Goal: Information Seeking & Learning: Learn about a topic

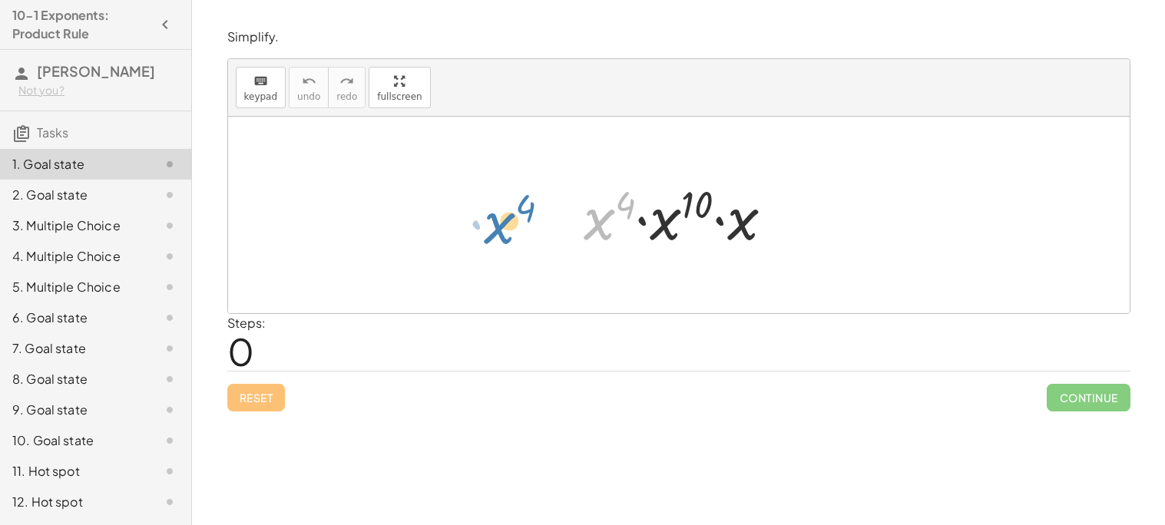
drag, startPoint x: 604, startPoint y: 237, endPoint x: 504, endPoint y: 243, distance: 100.0
click at [504, 243] on div "· x 4 · x 4 · x 10 · x" at bounding box center [679, 215] width 902 height 197
click at [587, 239] on div at bounding box center [684, 215] width 217 height 79
click at [596, 234] on div at bounding box center [684, 215] width 217 height 79
drag, startPoint x: 682, startPoint y: 197, endPoint x: 671, endPoint y: 228, distance: 33.3
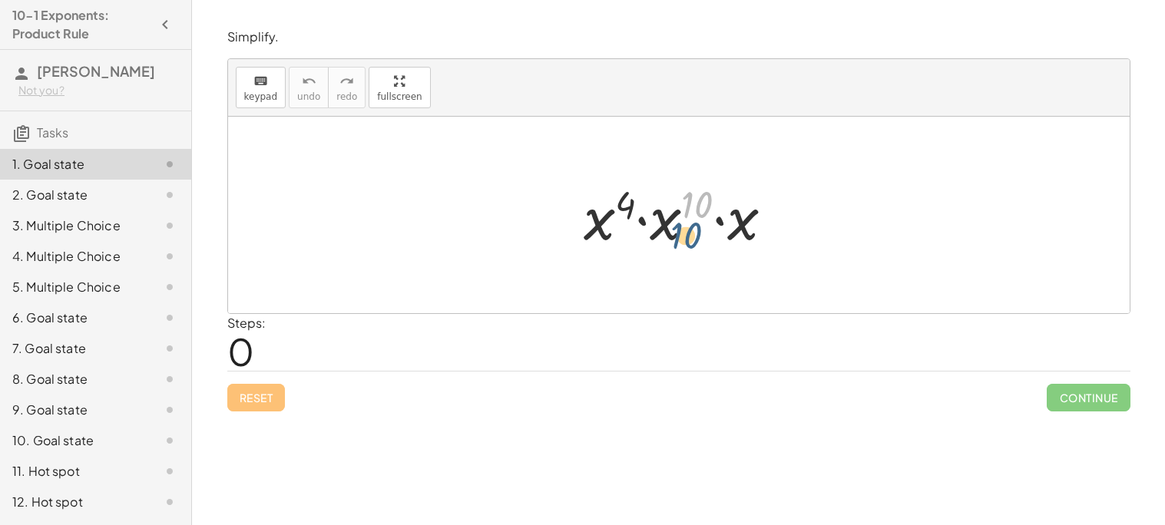
click at [671, 228] on div at bounding box center [684, 215] width 217 height 79
click at [674, 227] on div at bounding box center [684, 215] width 217 height 79
click at [598, 216] on div at bounding box center [684, 215] width 217 height 79
click at [597, 227] on div at bounding box center [684, 215] width 217 height 79
click at [641, 220] on div at bounding box center [684, 215] width 217 height 79
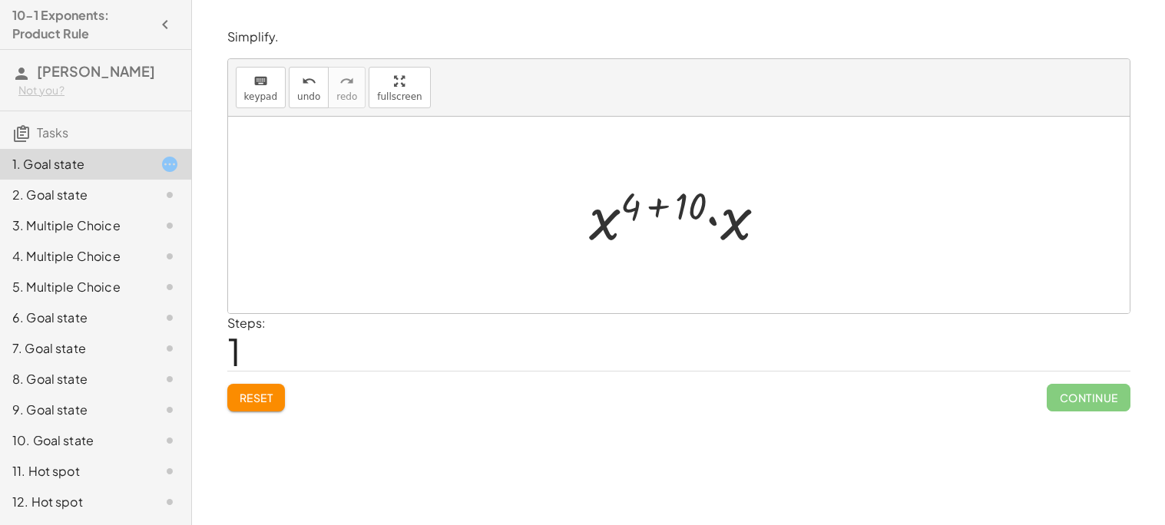
click at [712, 220] on div at bounding box center [684, 215] width 206 height 79
click at [660, 209] on div at bounding box center [684, 215] width 207 height 76
click at [694, 211] on div at bounding box center [684, 215] width 154 height 76
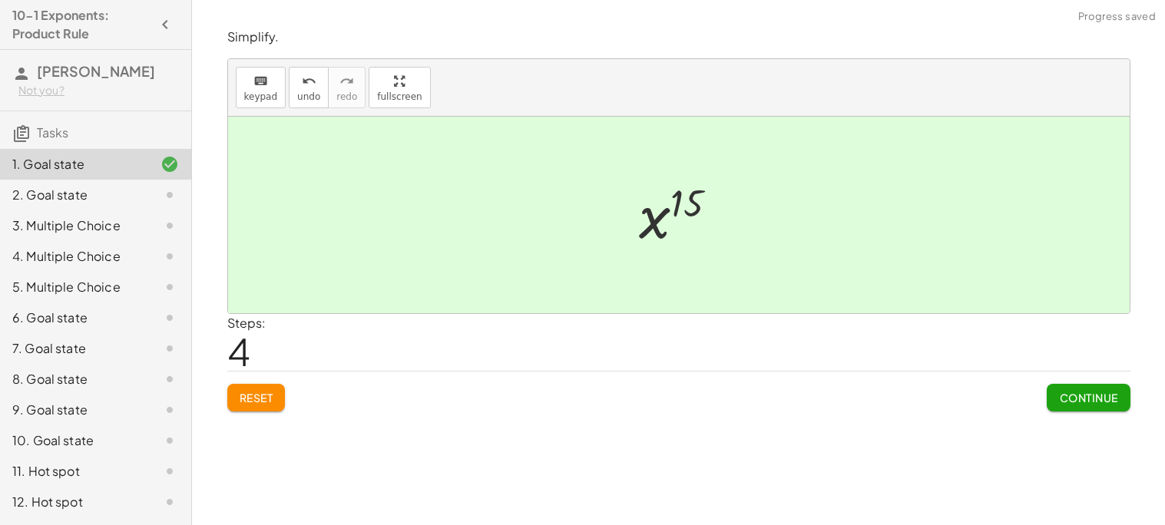
click at [1088, 406] on button "Continue" at bounding box center [1088, 398] width 83 height 28
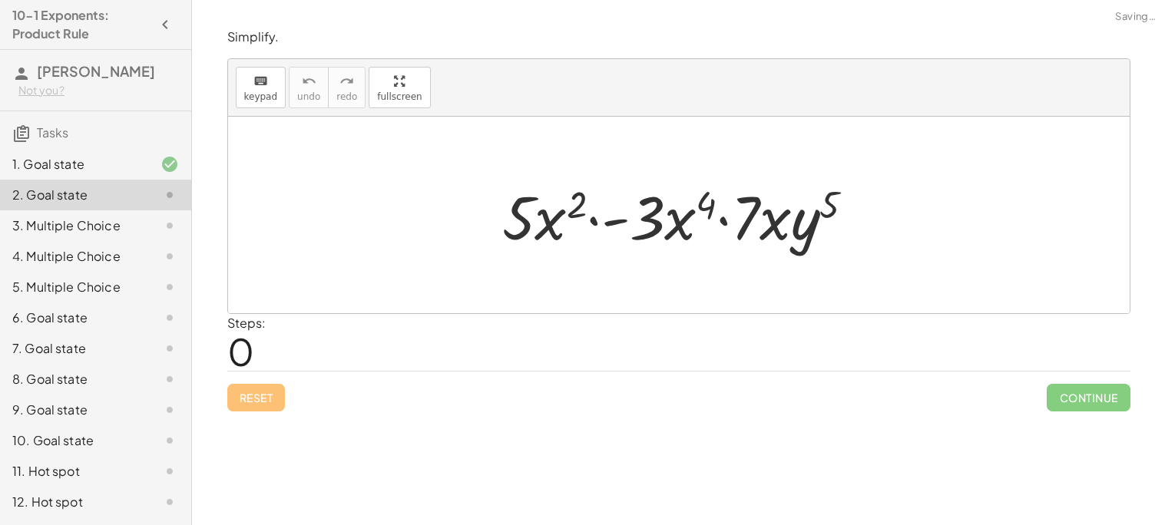
click at [591, 223] on div at bounding box center [685, 215] width 380 height 79
click at [615, 225] on div at bounding box center [685, 215] width 380 height 79
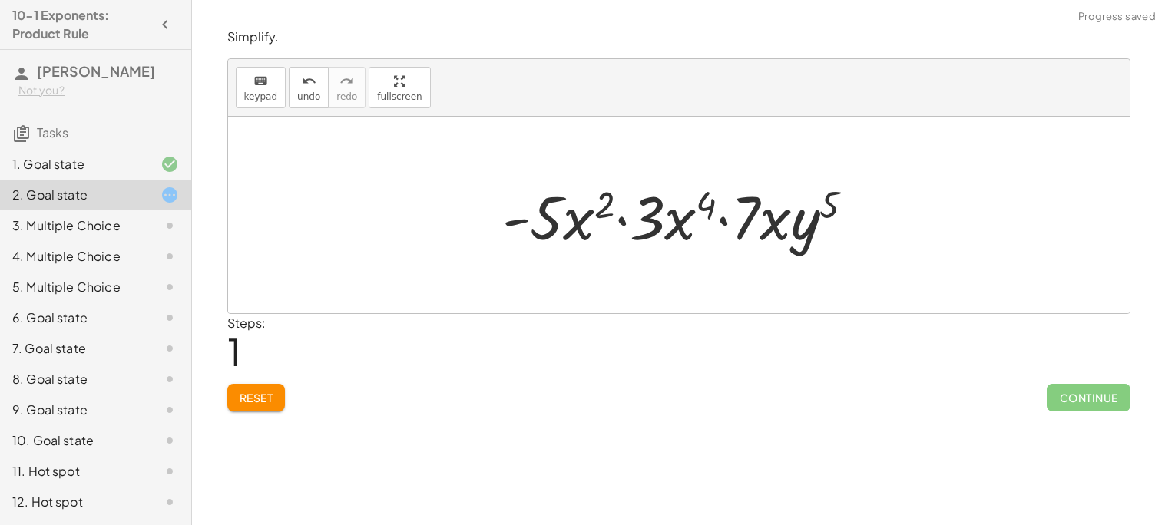
click at [726, 220] on div at bounding box center [685, 215] width 380 height 79
click at [624, 226] on div at bounding box center [685, 215] width 380 height 79
click at [584, 231] on div at bounding box center [685, 215] width 380 height 79
click at [518, 225] on div at bounding box center [685, 215] width 380 height 79
click at [518, 218] on div at bounding box center [685, 215] width 380 height 79
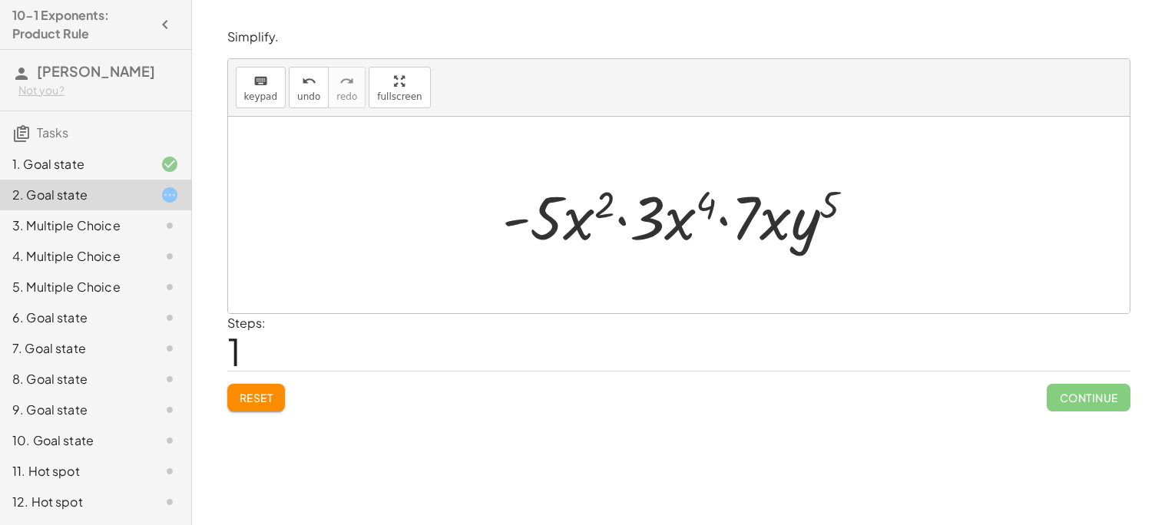
click at [555, 226] on div at bounding box center [685, 215] width 380 height 79
click at [587, 236] on div at bounding box center [685, 215] width 380 height 79
drag, startPoint x: 658, startPoint y: 222, endPoint x: 560, endPoint y: 223, distance: 98.3
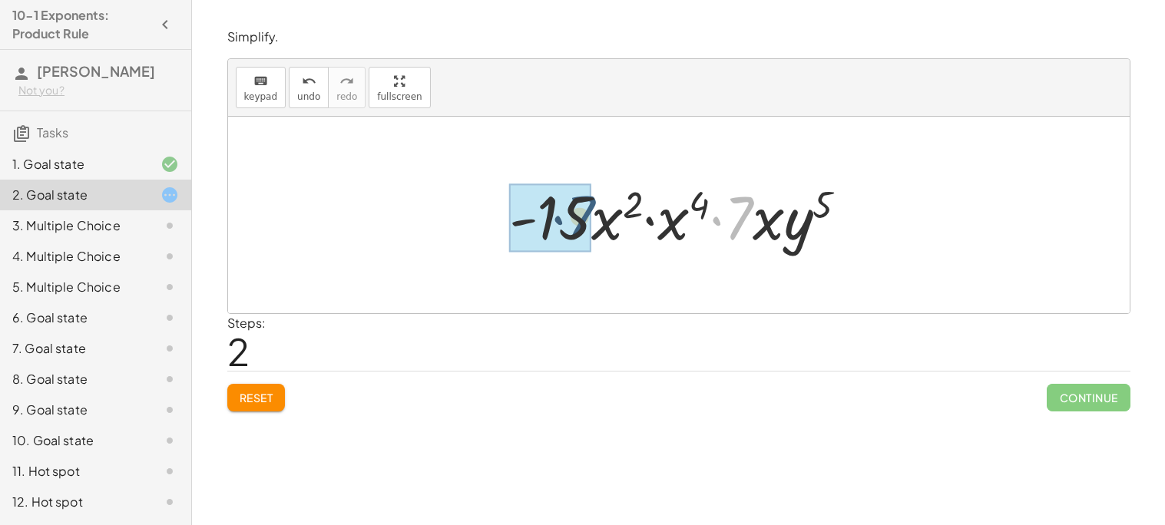
drag, startPoint x: 727, startPoint y: 221, endPoint x: 537, endPoint y: 223, distance: 190.5
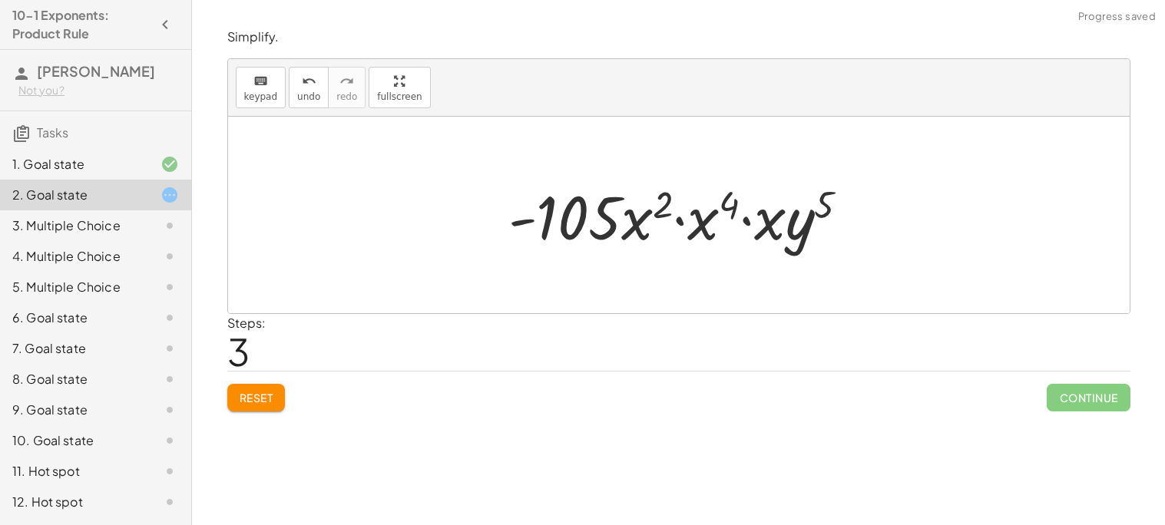
click at [707, 229] on div at bounding box center [685, 215] width 369 height 79
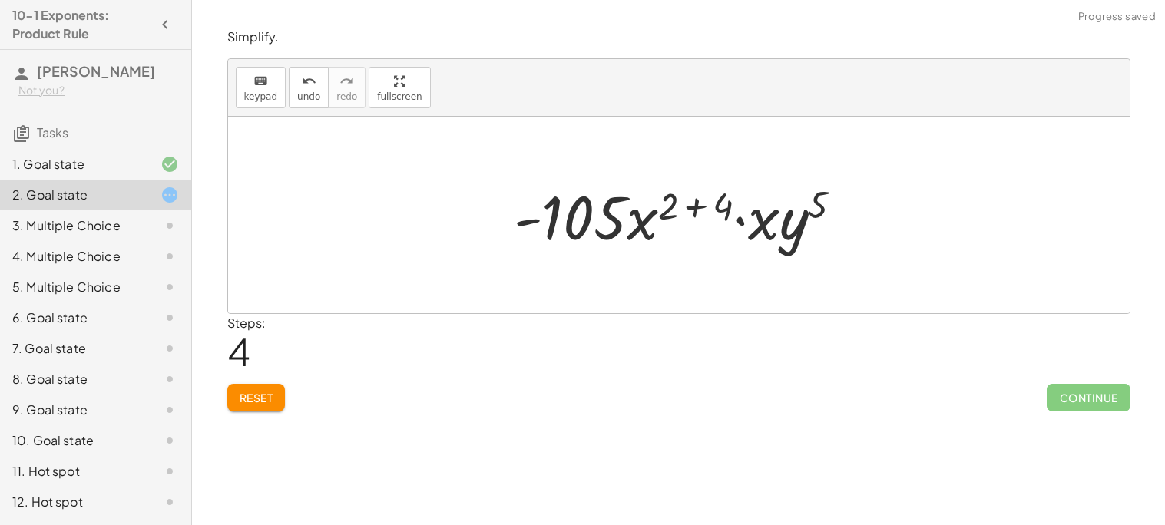
click at [759, 227] on div at bounding box center [684, 215] width 356 height 79
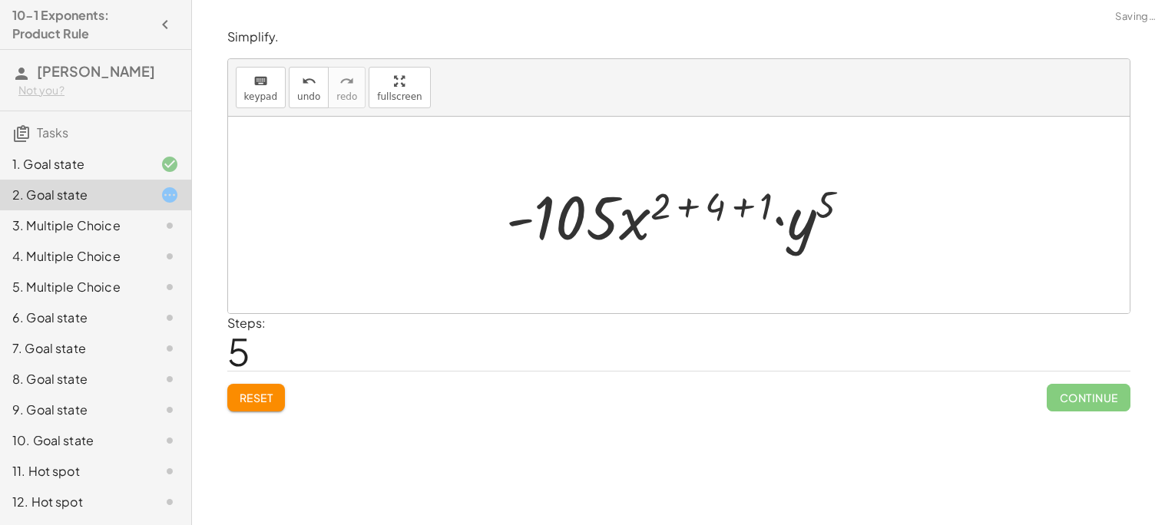
click at [810, 238] on div at bounding box center [684, 215] width 372 height 79
click at [799, 231] on div at bounding box center [684, 215] width 372 height 79
drag, startPoint x: 822, startPoint y: 201, endPoint x: 748, endPoint y: 198, distance: 73.8
click at [748, 198] on div at bounding box center [684, 215] width 372 height 79
click at [683, 204] on div at bounding box center [684, 215] width 372 height 79
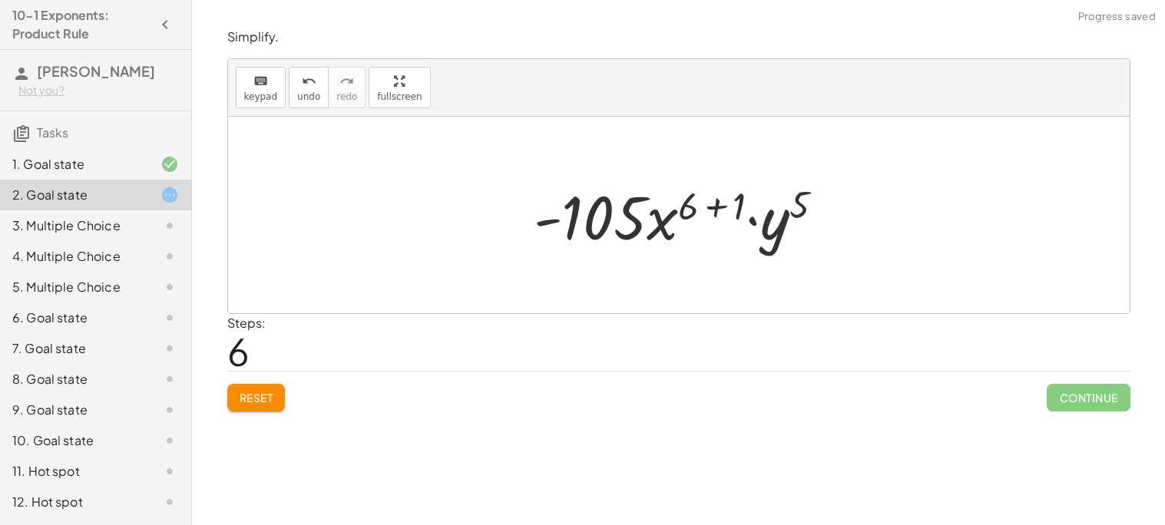
click at [715, 207] on div at bounding box center [685, 215] width 318 height 79
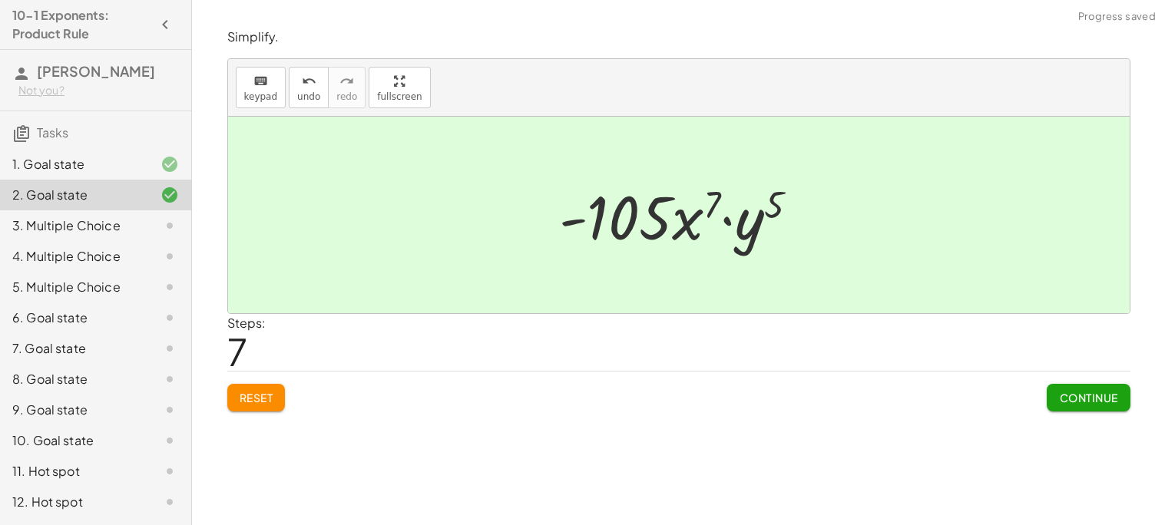
click at [1084, 405] on button "Continue" at bounding box center [1088, 398] width 83 height 28
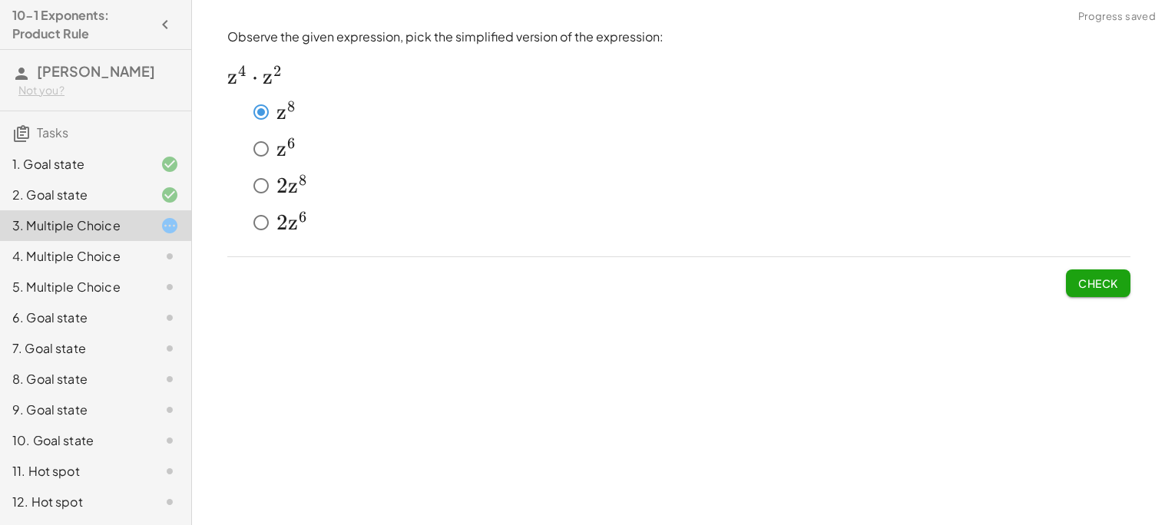
click at [1121, 282] on button "Check" at bounding box center [1098, 284] width 65 height 28
click at [1075, 271] on button "Check" at bounding box center [1098, 284] width 65 height 28
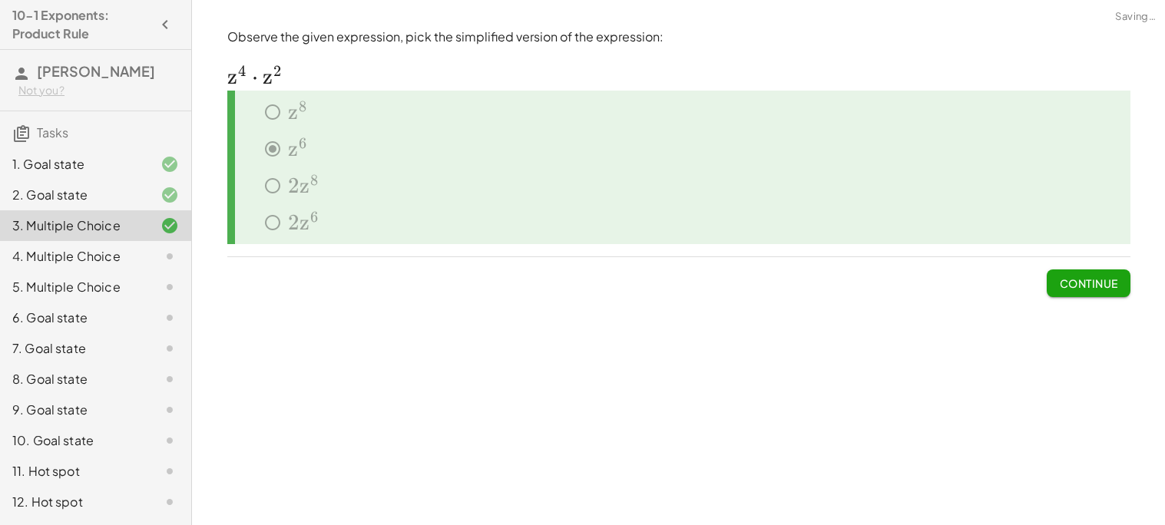
click at [1075, 271] on button "Continue" at bounding box center [1088, 284] width 83 height 28
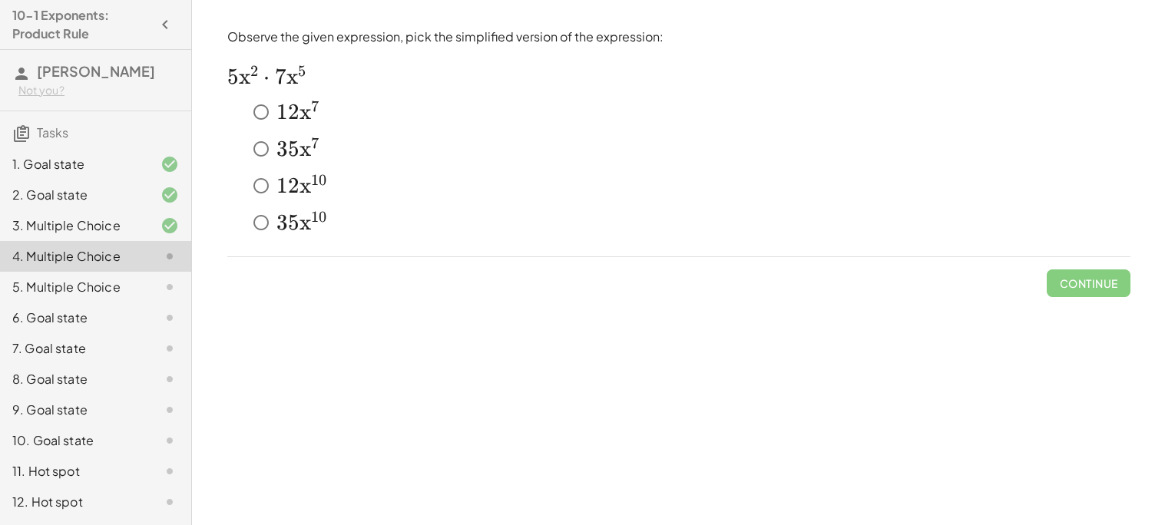
click at [289, 112] on span "2" at bounding box center [294, 112] width 12 height 26
click at [1090, 283] on span "Check" at bounding box center [1098, 283] width 40 height 14
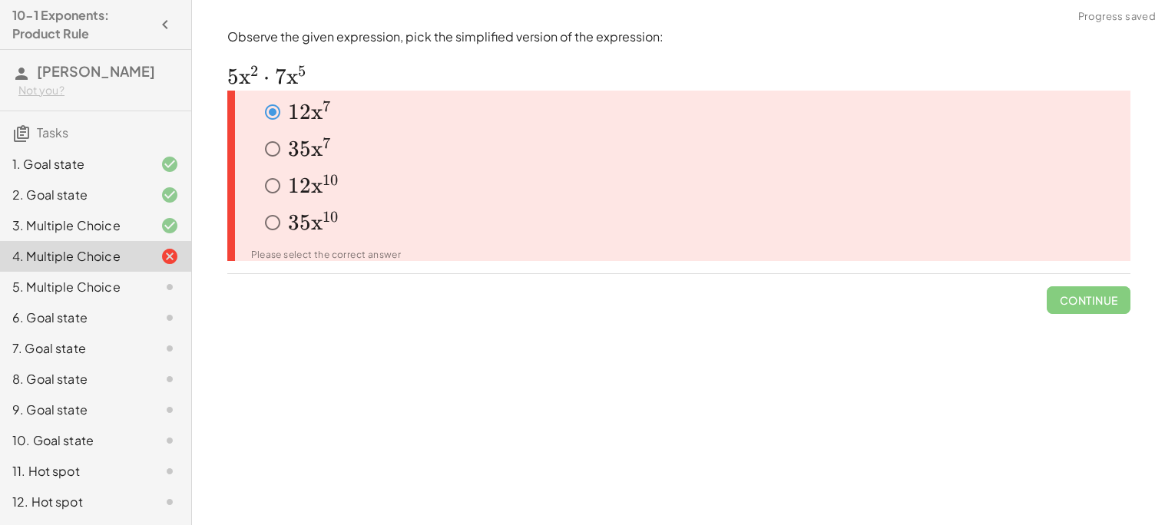
click at [288, 191] on span "1" at bounding box center [294, 186] width 12 height 26
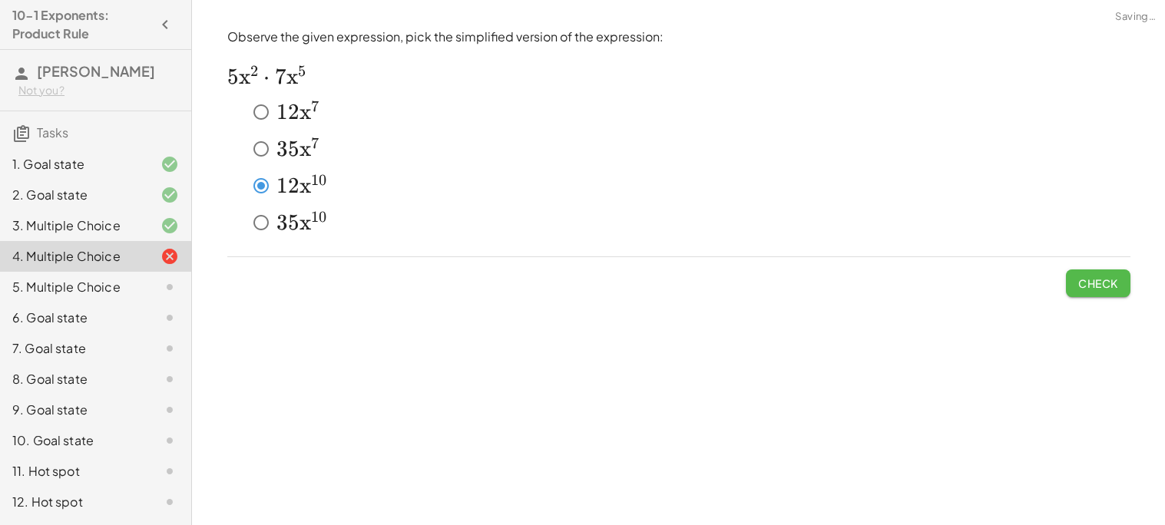
click at [1110, 277] on span "Check" at bounding box center [1098, 283] width 40 height 14
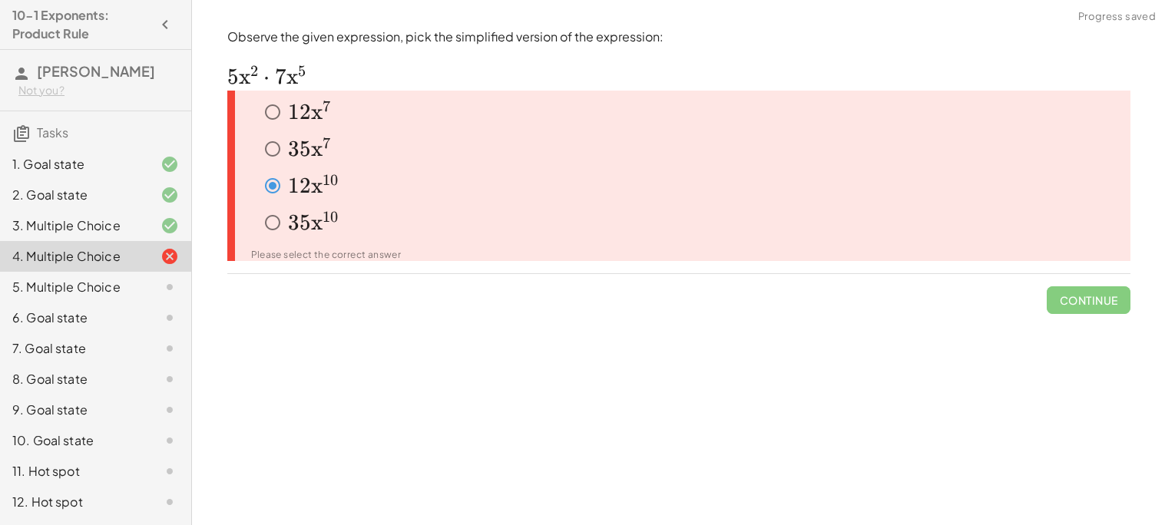
click at [335, 190] on span "1 0" at bounding box center [331, 184] width 17 height 18
click at [316, 187] on span "x" at bounding box center [317, 186] width 12 height 26
click at [299, 146] on span "5" at bounding box center [305, 149] width 12 height 26
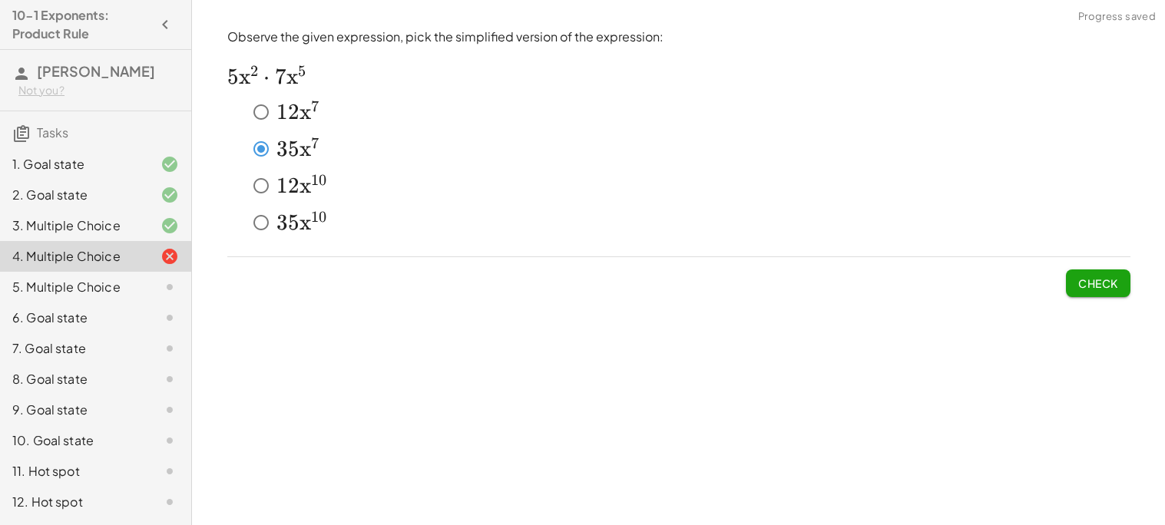
click at [1090, 293] on button "Check" at bounding box center [1098, 284] width 65 height 28
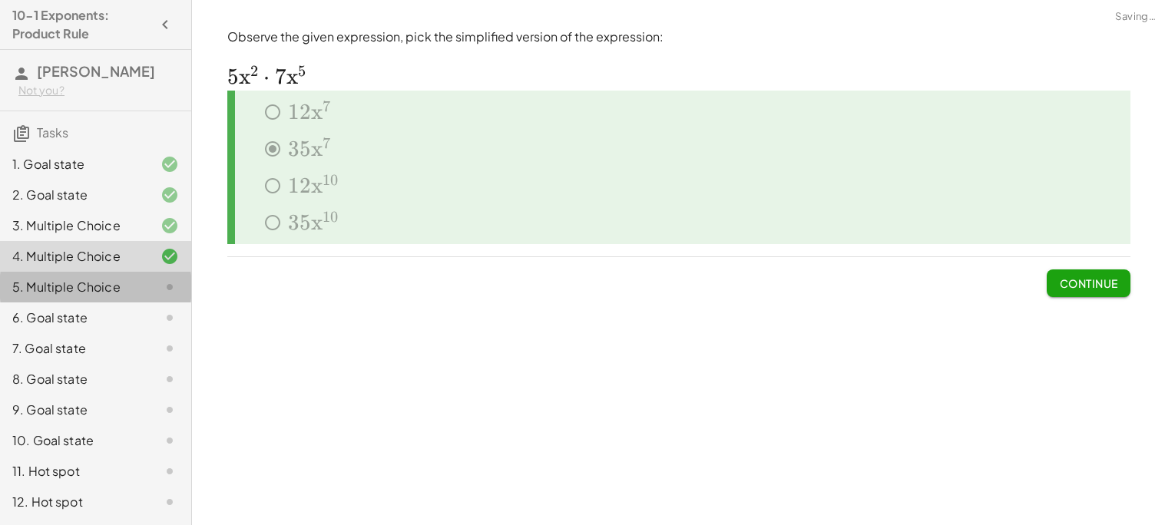
click at [21, 288] on div "5. Multiple Choice" at bounding box center [74, 287] width 124 height 18
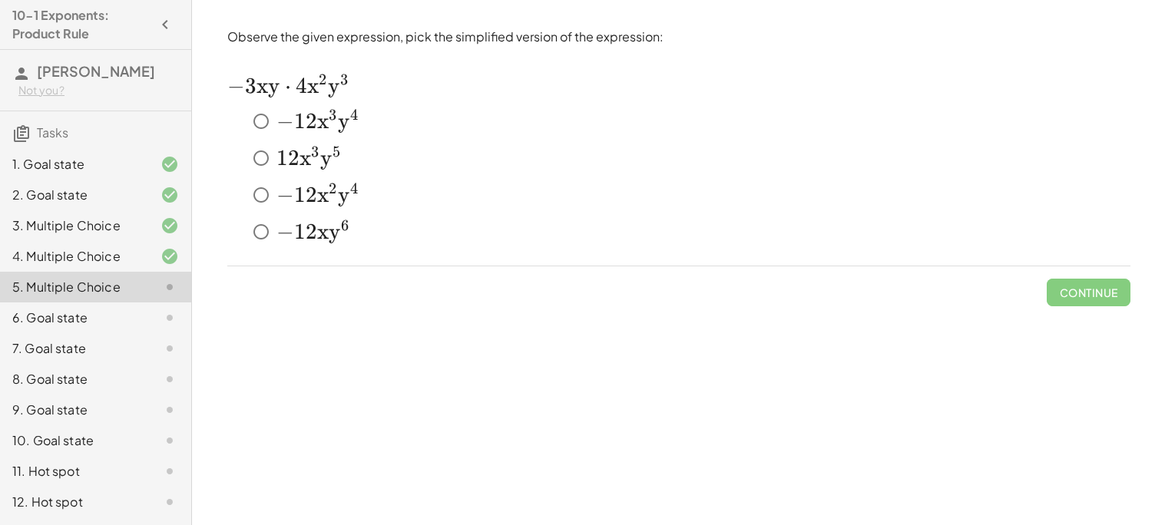
click at [276, 122] on span "−" at bounding box center [285, 121] width 18 height 26
click at [1096, 292] on span "Check" at bounding box center [1098, 293] width 40 height 14
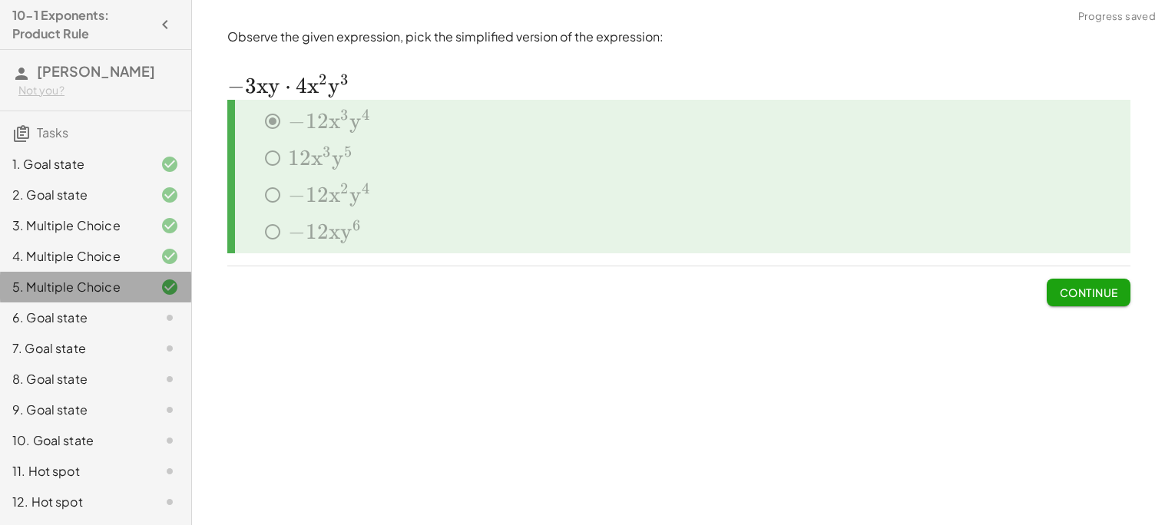
click at [27, 287] on div "5. Multiple Choice" at bounding box center [74, 287] width 124 height 18
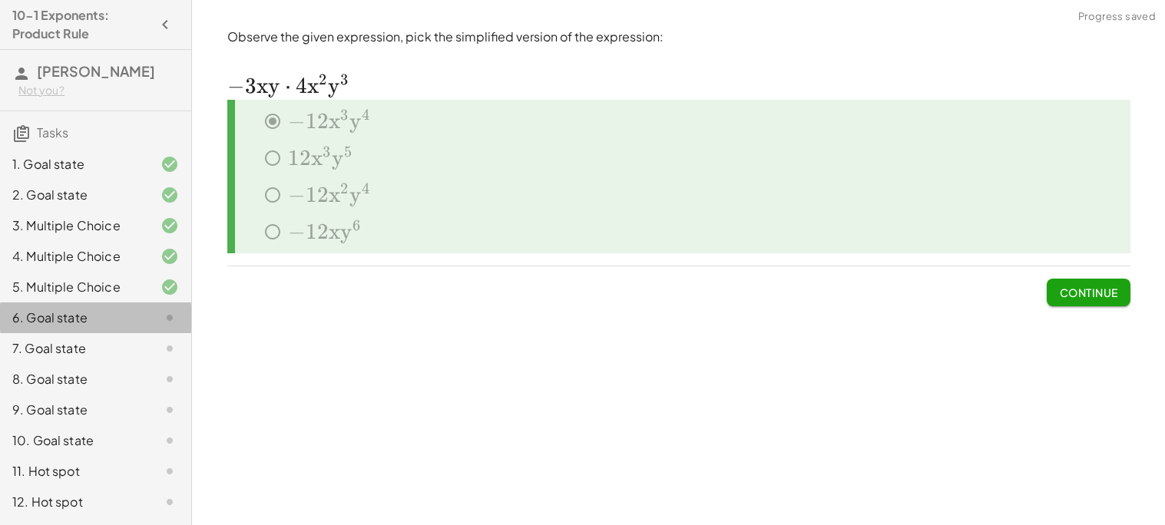
click at [52, 315] on div "6. Goal state" at bounding box center [74, 318] width 124 height 18
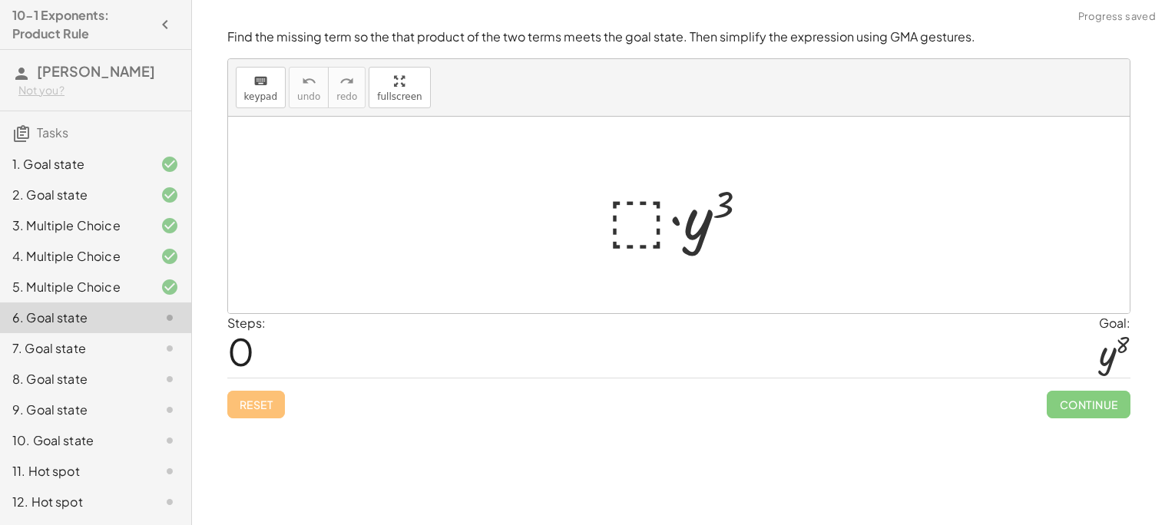
click at [628, 230] on div at bounding box center [685, 215] width 168 height 79
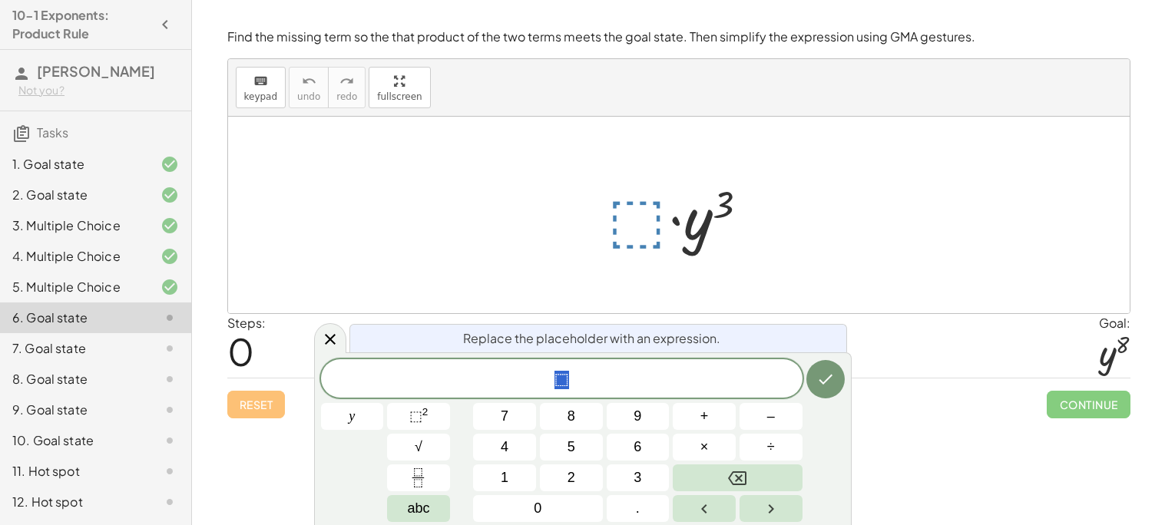
click at [625, 376] on span "⬚" at bounding box center [561, 380] width 481 height 22
click at [564, 453] on button "5" at bounding box center [571, 447] width 63 height 27
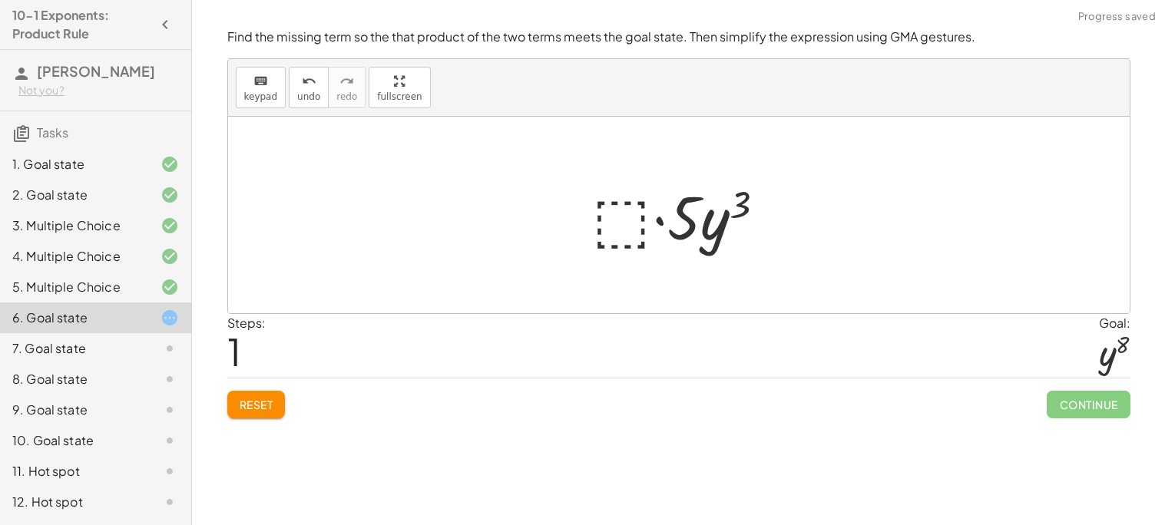
click at [679, 228] on div at bounding box center [684, 215] width 201 height 79
click at [640, 231] on div at bounding box center [685, 215] width 168 height 79
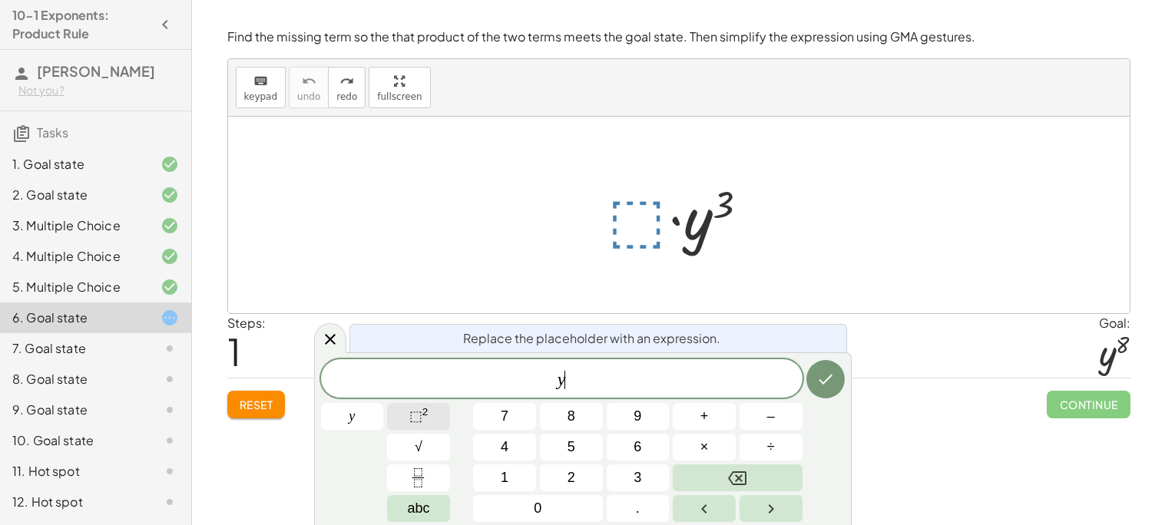
click at [411, 414] on span "⬚" at bounding box center [415, 416] width 13 height 15
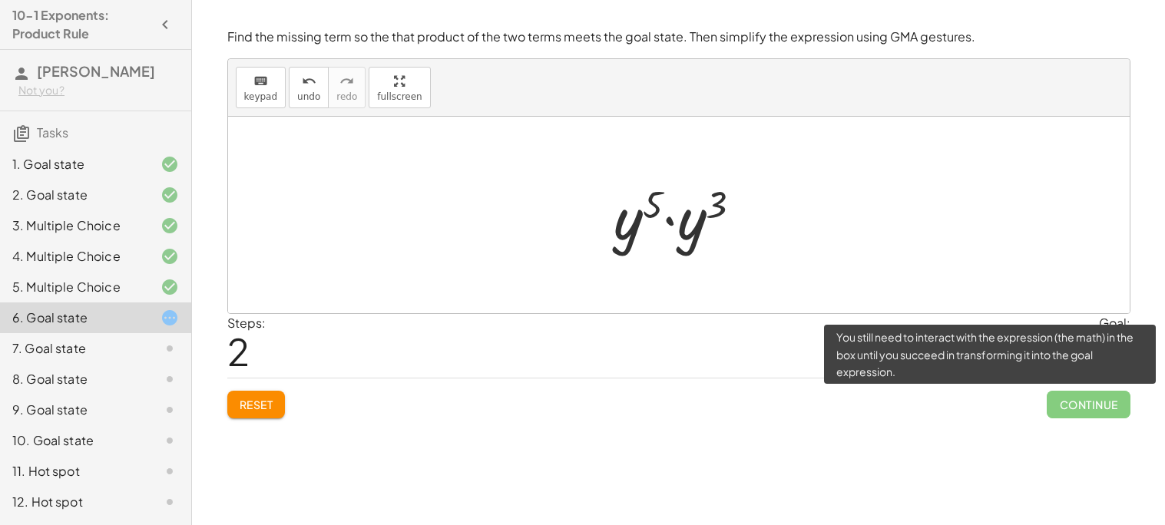
click at [1088, 402] on span "Continue" at bounding box center [1088, 405] width 83 height 28
click at [1085, 412] on span "Continue" at bounding box center [1088, 405] width 83 height 28
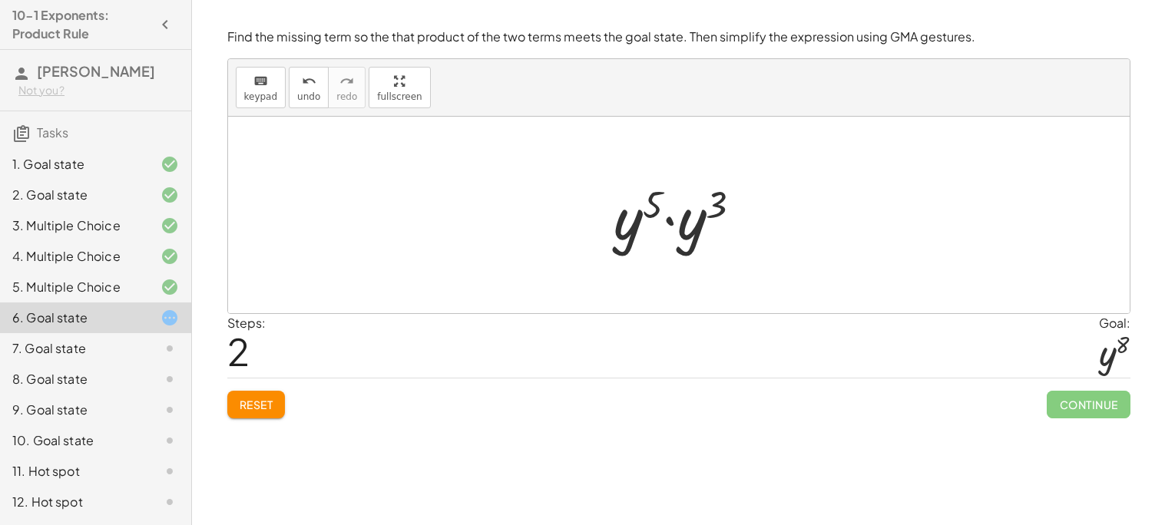
click at [739, 252] on div at bounding box center [684, 215] width 155 height 79
click at [658, 203] on div at bounding box center [684, 215] width 147 height 76
click at [688, 206] on div at bounding box center [684, 215] width 147 height 76
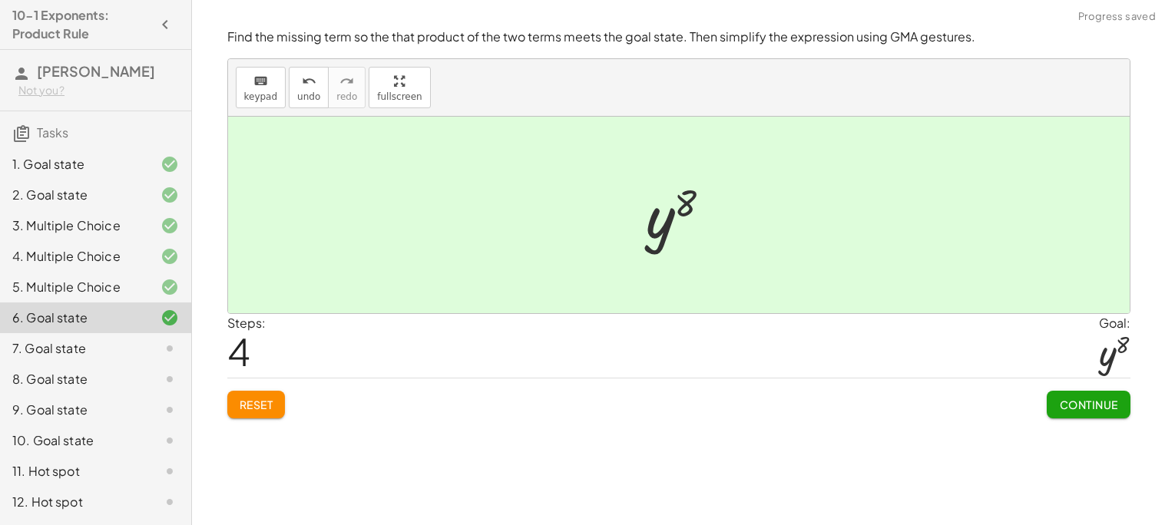
click at [1093, 409] on span "Continue" at bounding box center [1088, 405] width 58 height 14
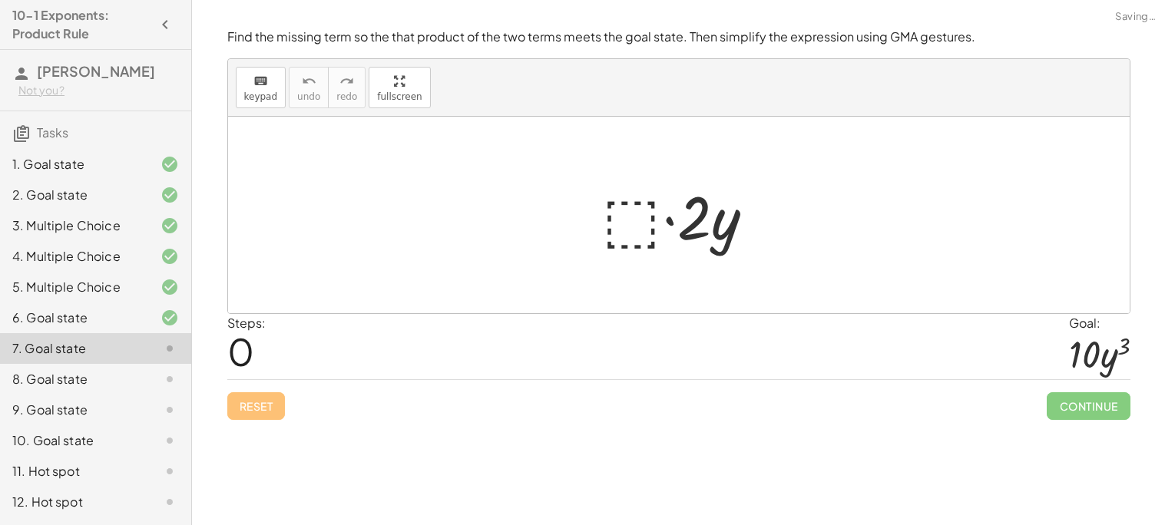
click at [635, 239] on div at bounding box center [684, 215] width 180 height 79
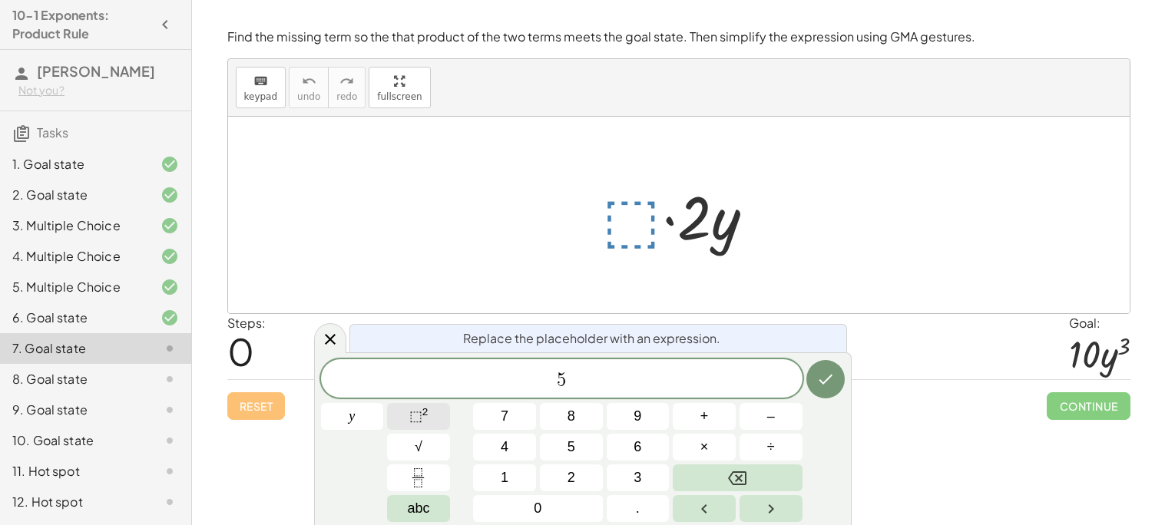
click at [424, 417] on sup "2" at bounding box center [425, 412] width 6 height 12
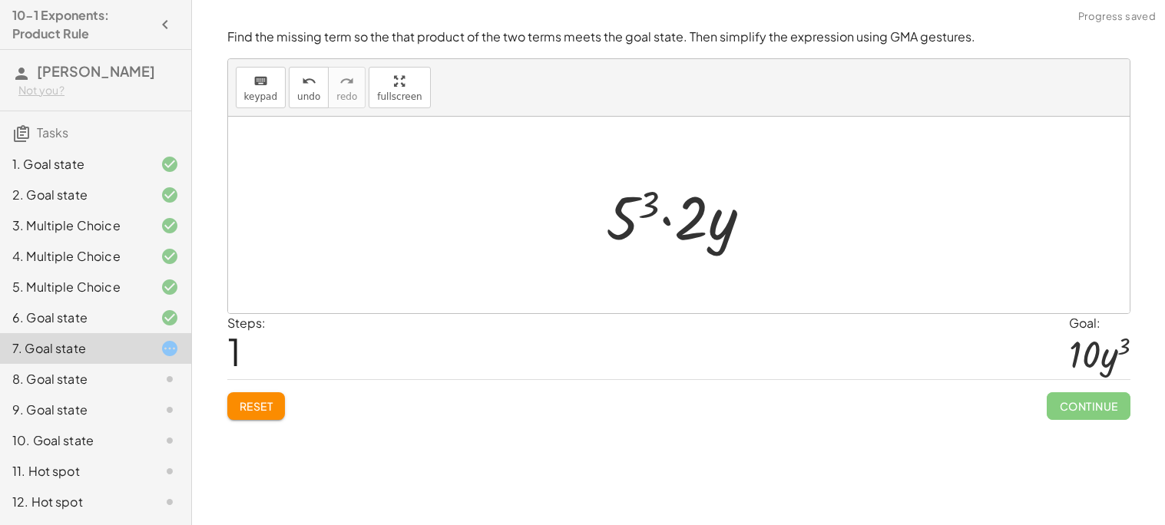
click at [687, 226] on div at bounding box center [685, 215] width 174 height 79
click at [666, 221] on div at bounding box center [685, 215] width 174 height 79
click at [667, 223] on div at bounding box center [685, 215] width 174 height 79
click at [724, 233] on div at bounding box center [685, 215] width 174 height 79
click at [651, 203] on div at bounding box center [685, 215] width 174 height 79
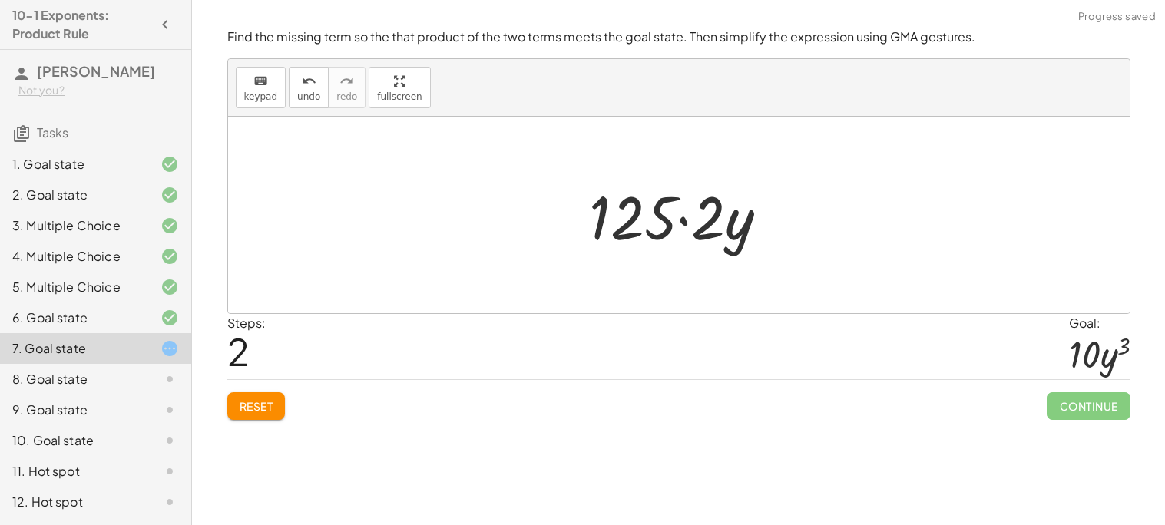
click at [700, 227] on div at bounding box center [684, 215] width 207 height 79
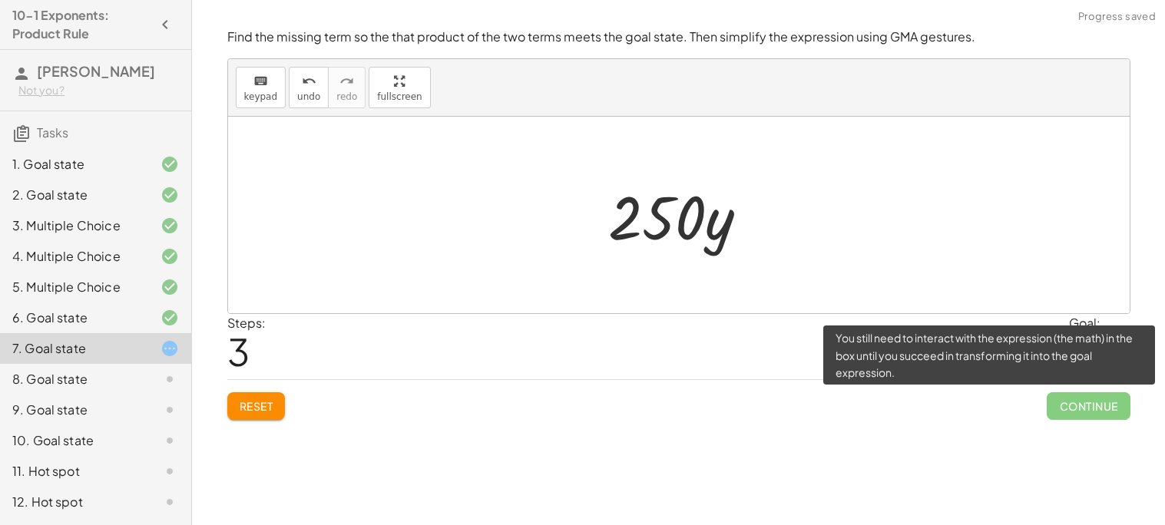
click at [1104, 409] on span "Continue" at bounding box center [1088, 406] width 83 height 28
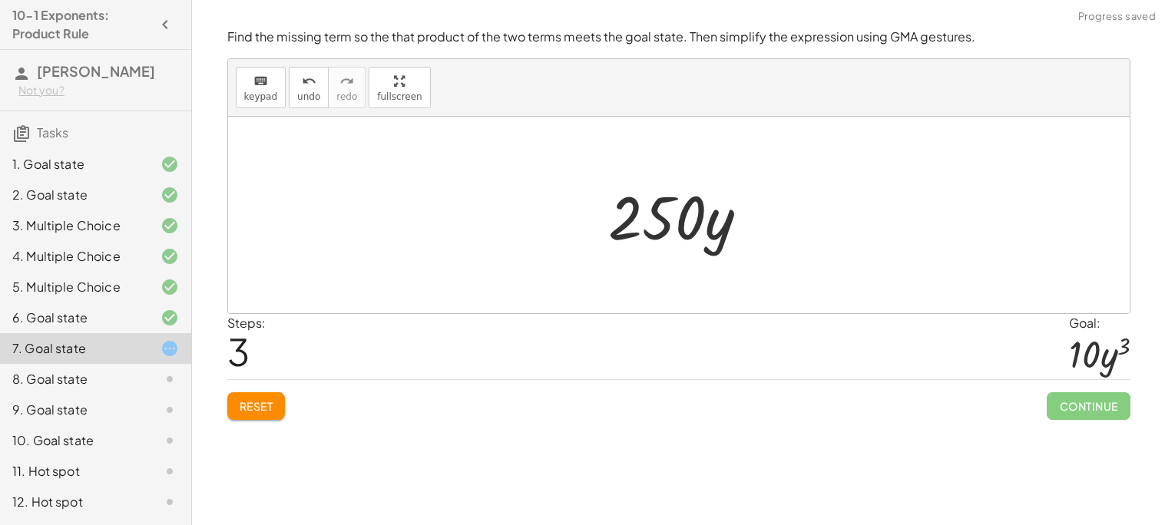
click at [747, 236] on div at bounding box center [685, 215] width 168 height 79
click at [730, 233] on div at bounding box center [685, 215] width 168 height 79
click at [243, 389] on div "Reset Continue" at bounding box center [678, 399] width 903 height 41
click at [254, 414] on button "Reset" at bounding box center [256, 406] width 58 height 28
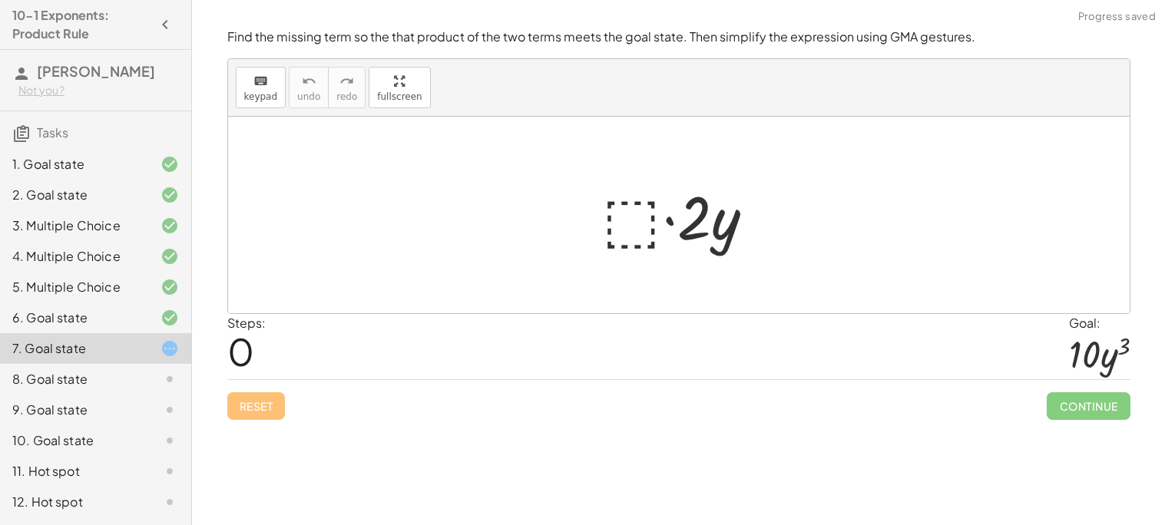
click at [649, 217] on div at bounding box center [684, 215] width 180 height 79
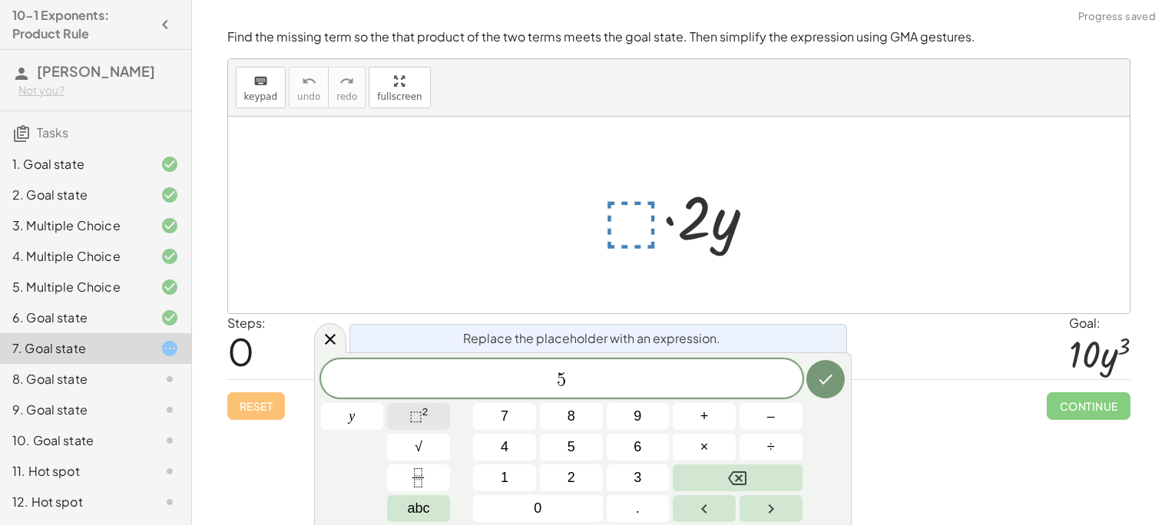
click at [406, 415] on button "⬚ 2" at bounding box center [418, 416] width 63 height 27
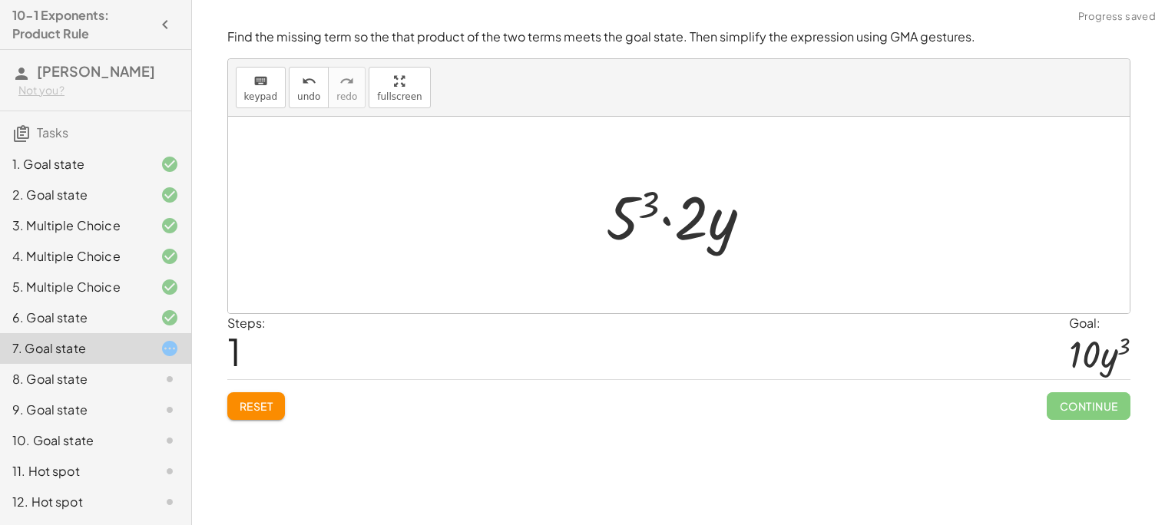
click at [662, 227] on div at bounding box center [685, 215] width 174 height 79
click at [624, 223] on div at bounding box center [685, 215] width 174 height 79
click at [690, 233] on div at bounding box center [684, 215] width 207 height 79
click at [730, 233] on div at bounding box center [685, 215] width 168 height 79
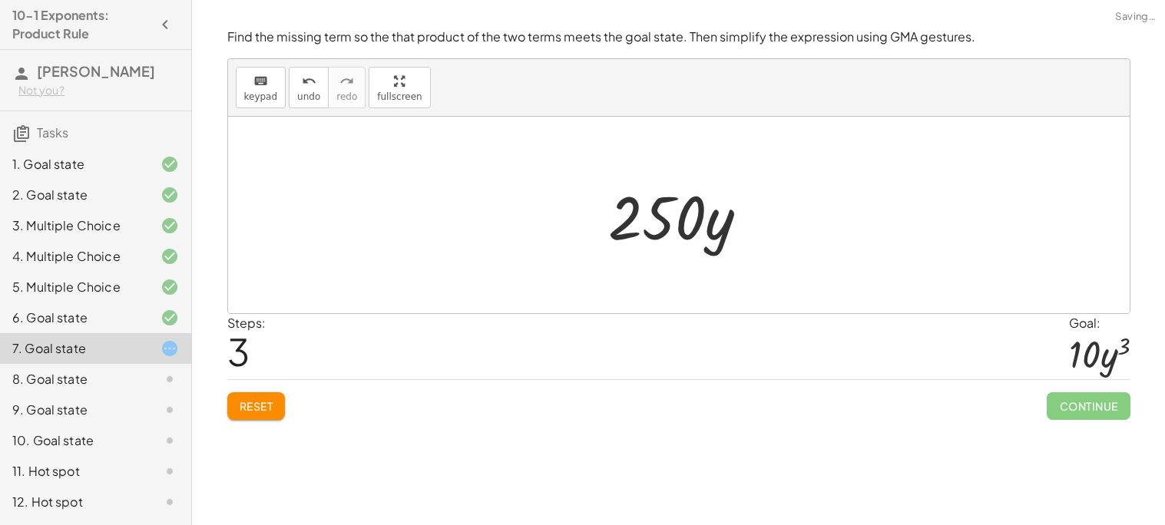
click at [730, 233] on div at bounding box center [685, 215] width 168 height 79
click at [240, 407] on span "Reset" at bounding box center [257, 406] width 34 height 14
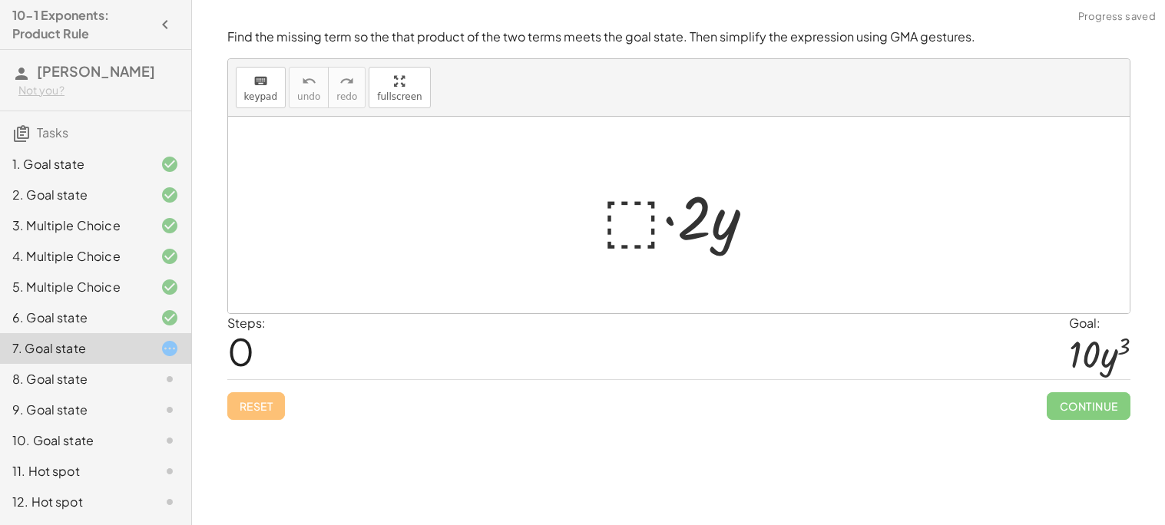
click at [627, 201] on div at bounding box center [684, 215] width 180 height 79
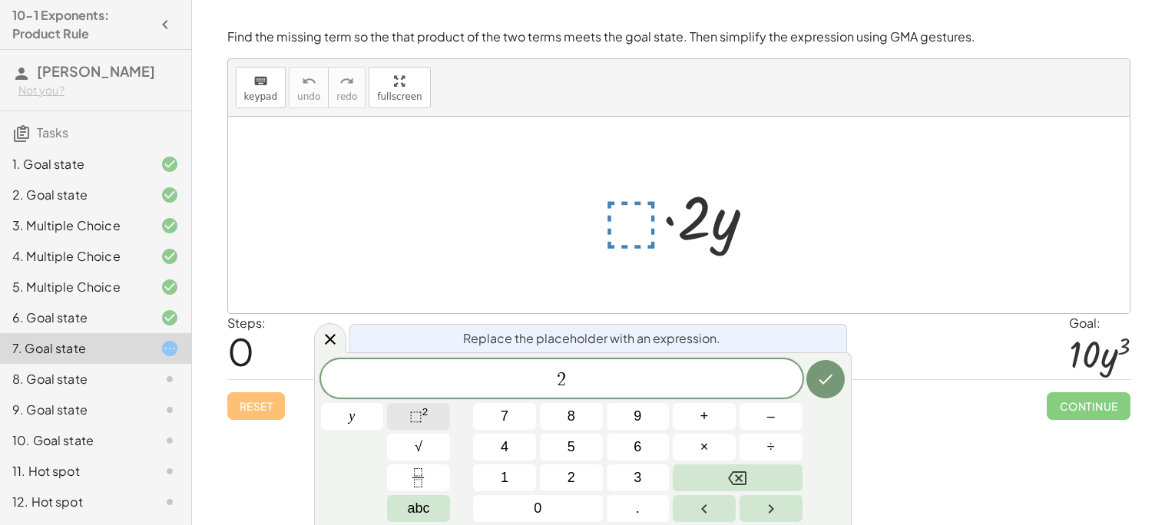
click at [428, 414] on span "⬚ 2" at bounding box center [418, 416] width 19 height 21
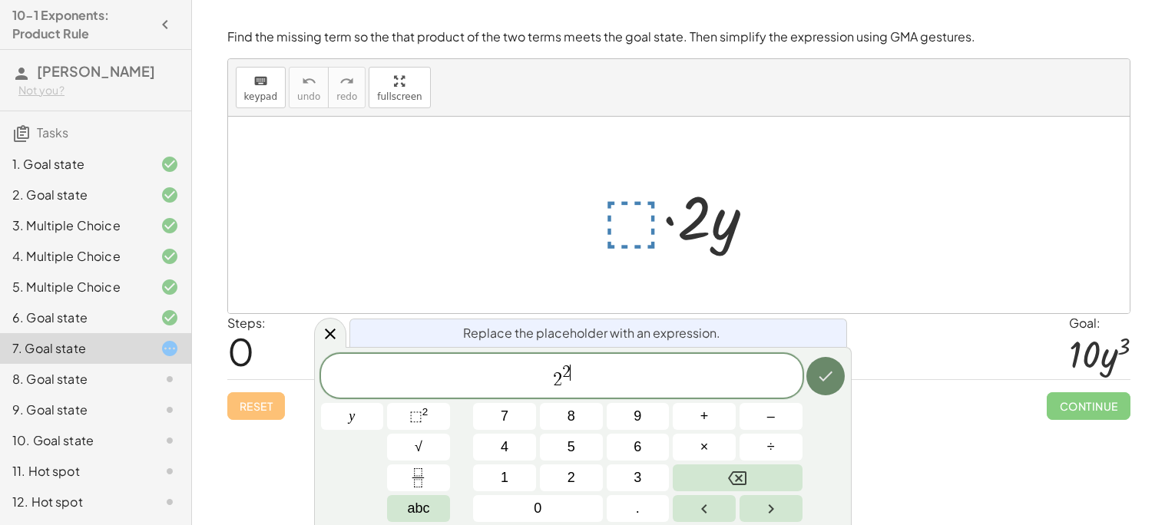
click at [825, 388] on button "Done" at bounding box center [825, 376] width 38 height 38
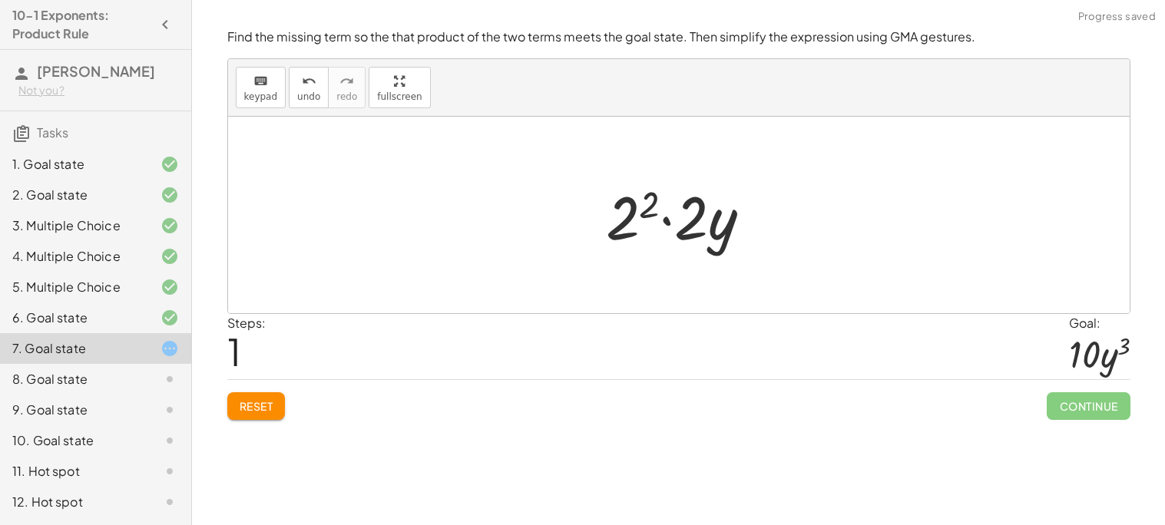
click at [663, 221] on div at bounding box center [685, 215] width 174 height 79
click at [643, 221] on div at bounding box center [684, 215] width 141 height 79
click at [680, 230] on div at bounding box center [684, 215] width 108 height 79
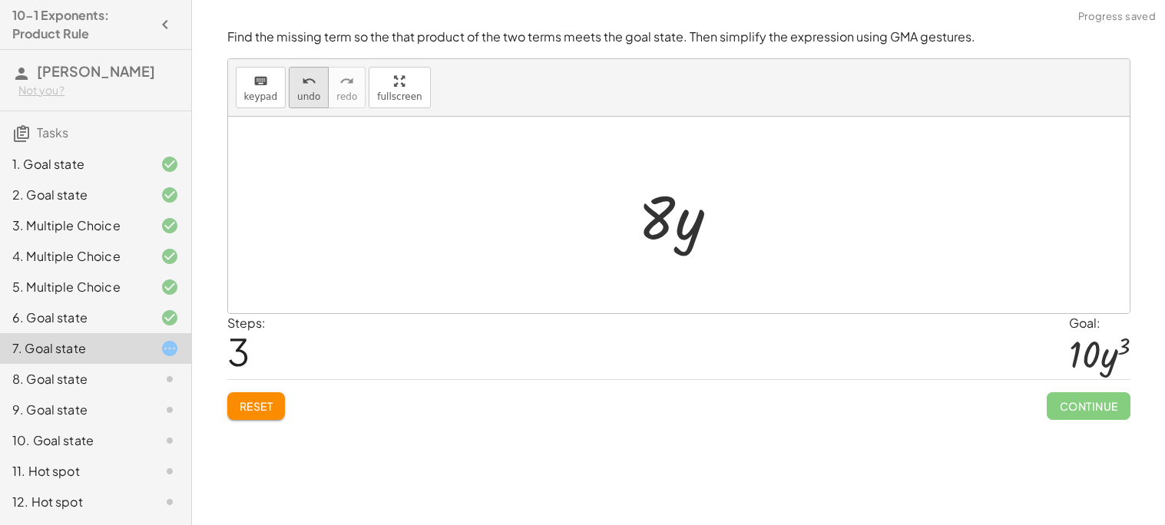
click at [307, 91] on span "undo" at bounding box center [308, 96] width 23 height 11
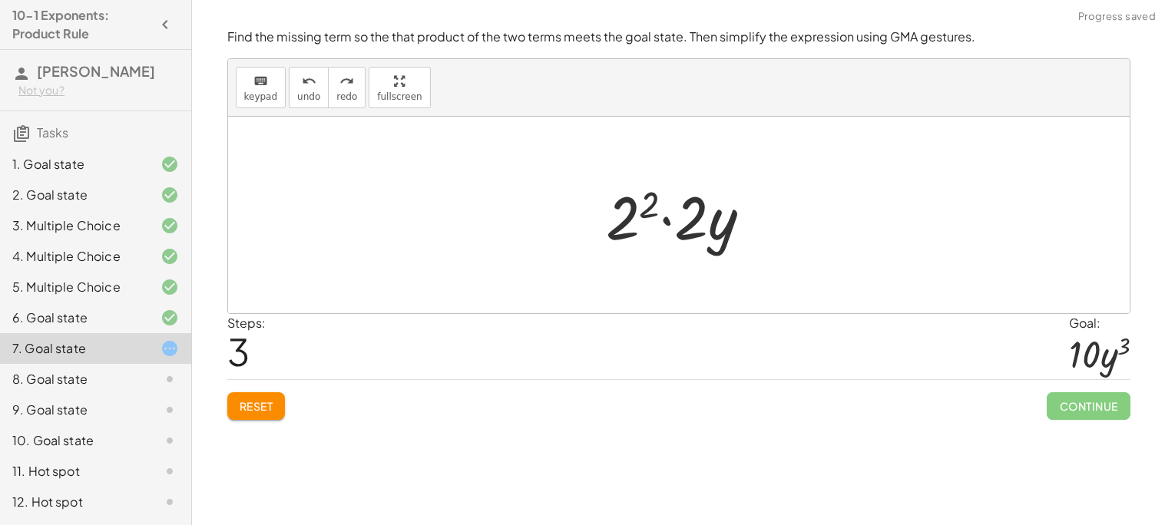
click at [649, 205] on div at bounding box center [685, 215] width 174 height 79
click at [243, 419] on button "Reset" at bounding box center [256, 406] width 58 height 28
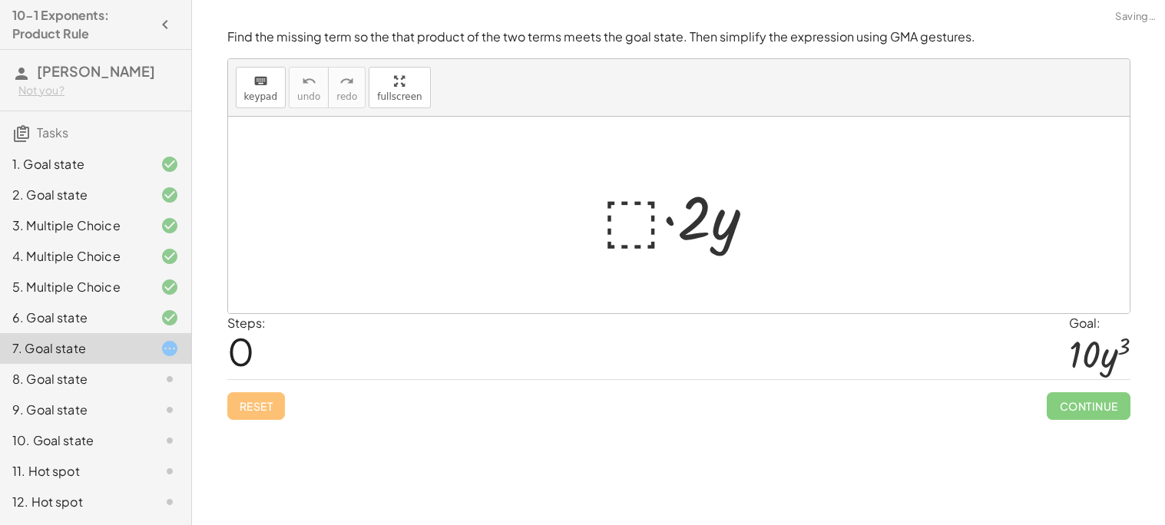
click at [634, 214] on div at bounding box center [684, 215] width 180 height 79
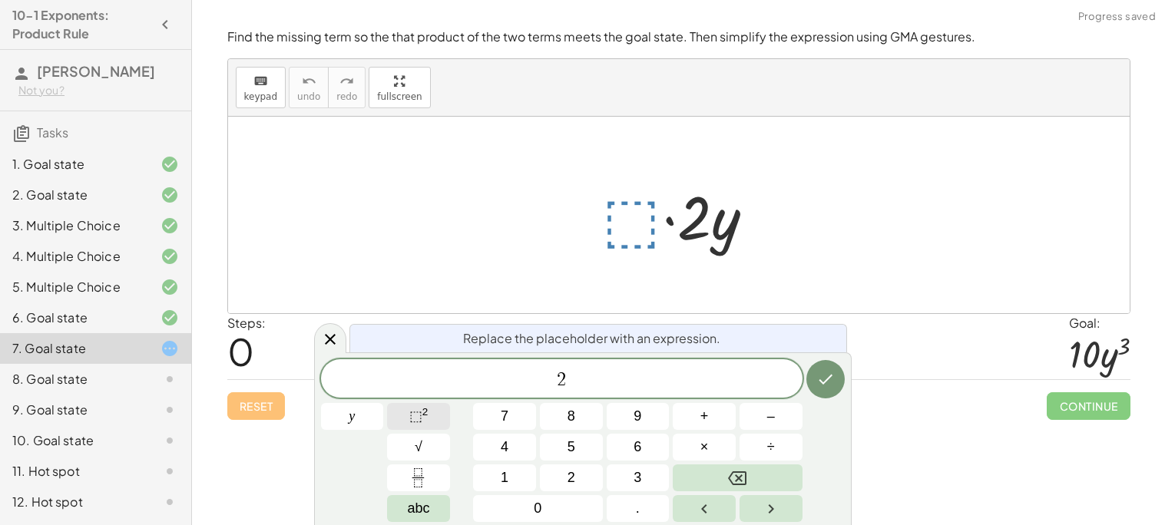
click at [402, 415] on button "⬚ 2" at bounding box center [418, 416] width 63 height 27
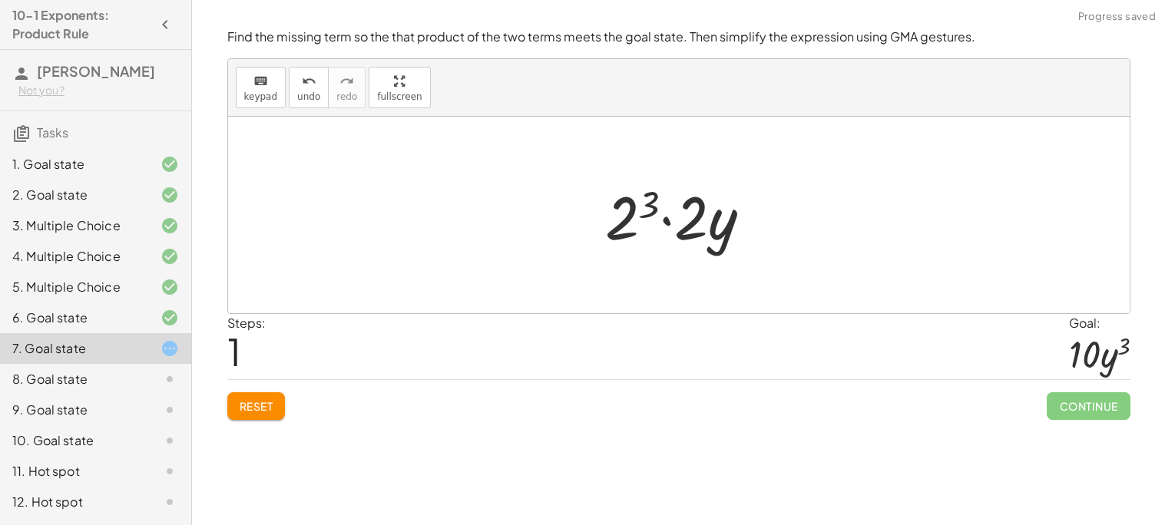
click at [646, 218] on div at bounding box center [684, 215] width 174 height 79
click at [659, 221] on div at bounding box center [684, 215] width 157 height 79
click at [706, 239] on div at bounding box center [684, 215] width 127 height 79
click at [658, 222] on div at bounding box center [684, 215] width 127 height 79
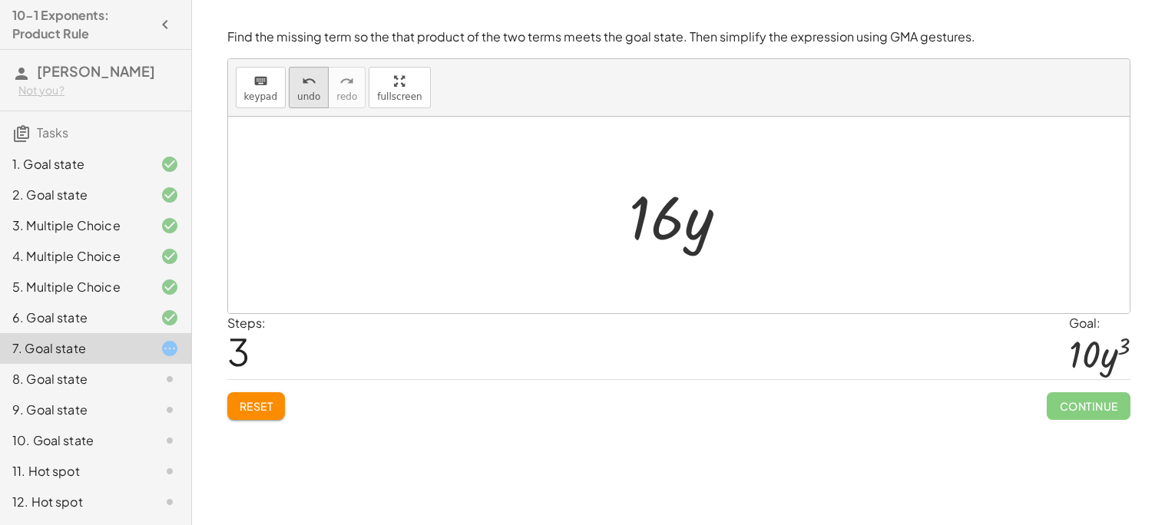
click at [316, 90] on button "undo undo" at bounding box center [309, 87] width 40 height 41
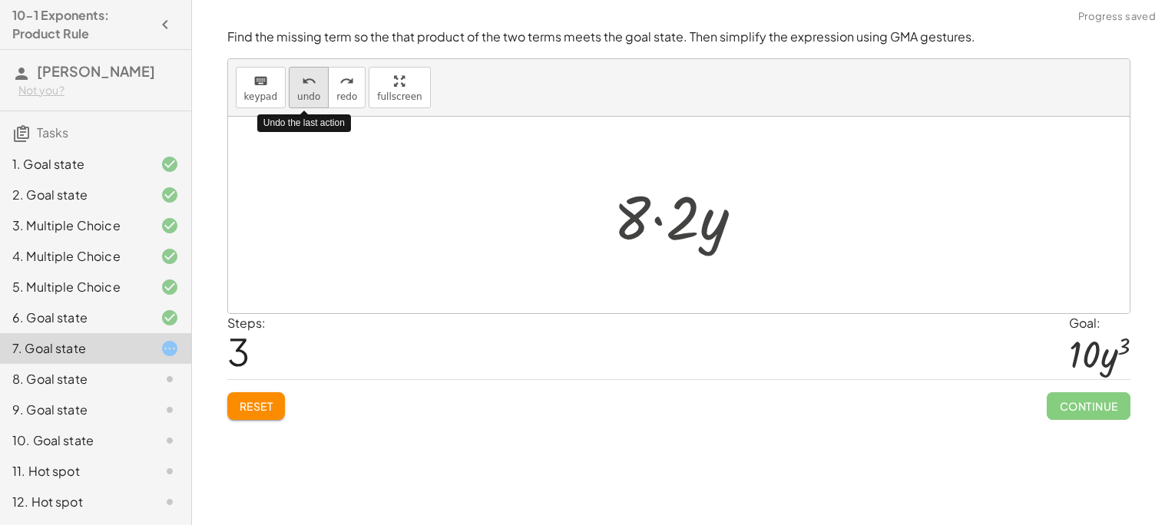
click at [316, 90] on button "undo undo" at bounding box center [309, 87] width 40 height 41
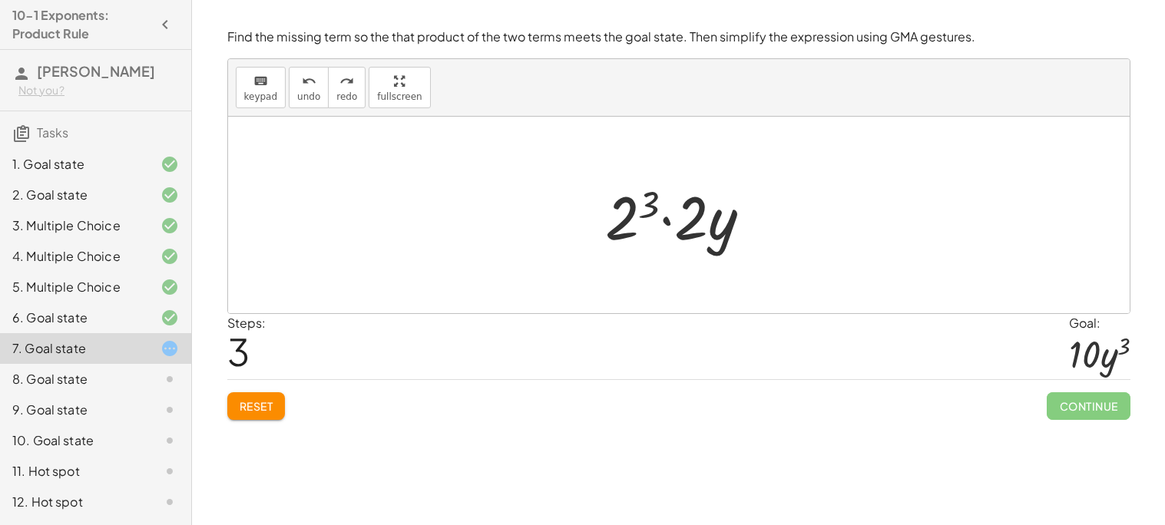
click at [646, 220] on div at bounding box center [684, 215] width 174 height 79
click at [641, 212] on div at bounding box center [684, 215] width 157 height 79
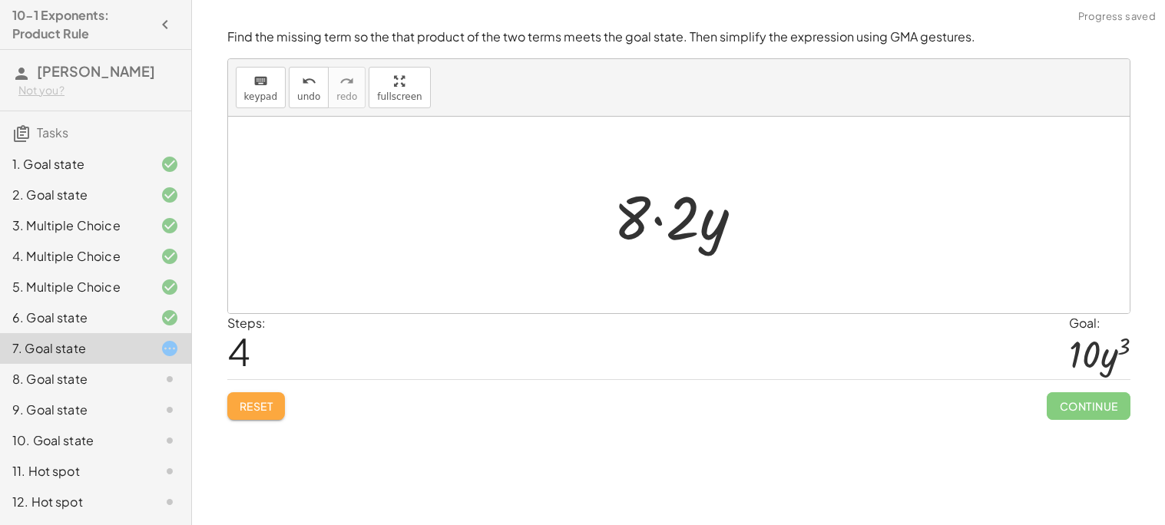
click at [246, 412] on span "Reset" at bounding box center [257, 406] width 34 height 14
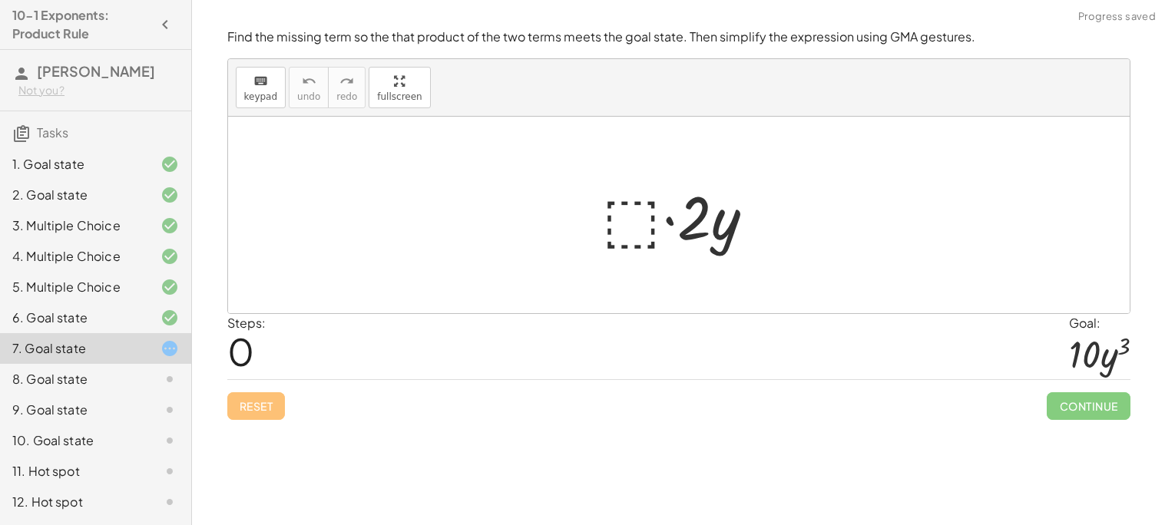
click at [614, 216] on div at bounding box center [684, 215] width 180 height 79
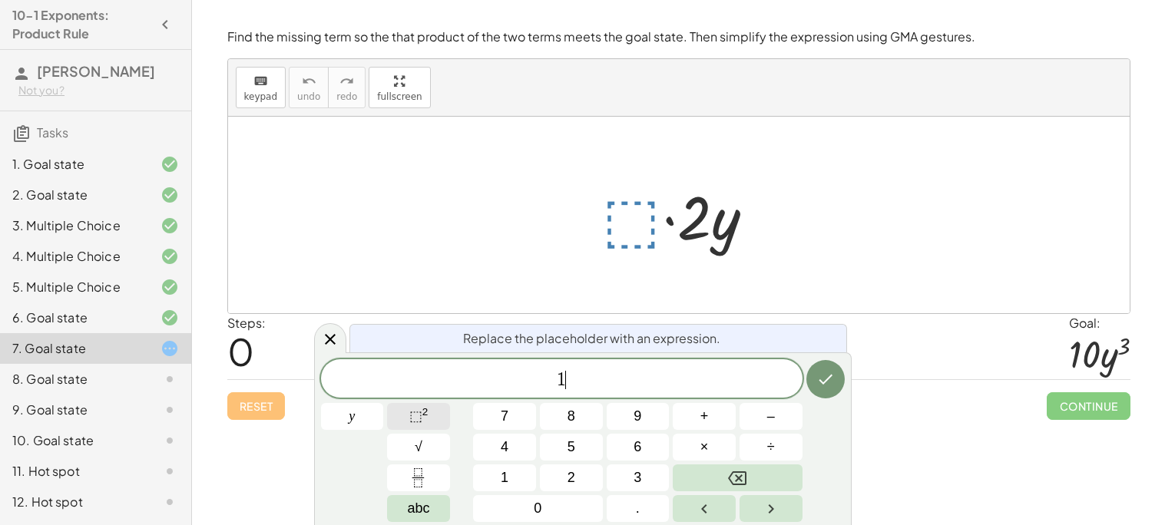
click at [417, 419] on span "⬚" at bounding box center [415, 416] width 13 height 15
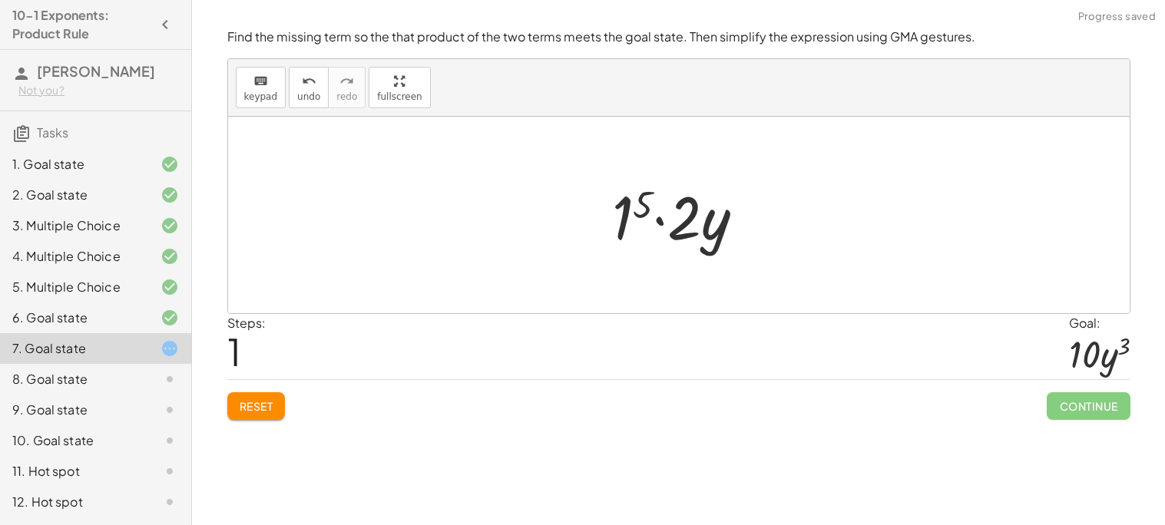
click at [639, 217] on div at bounding box center [684, 215] width 160 height 79
click at [652, 222] on div at bounding box center [684, 215] width 141 height 79
click at [290, 81] on button "undo undo" at bounding box center [309, 87] width 40 height 41
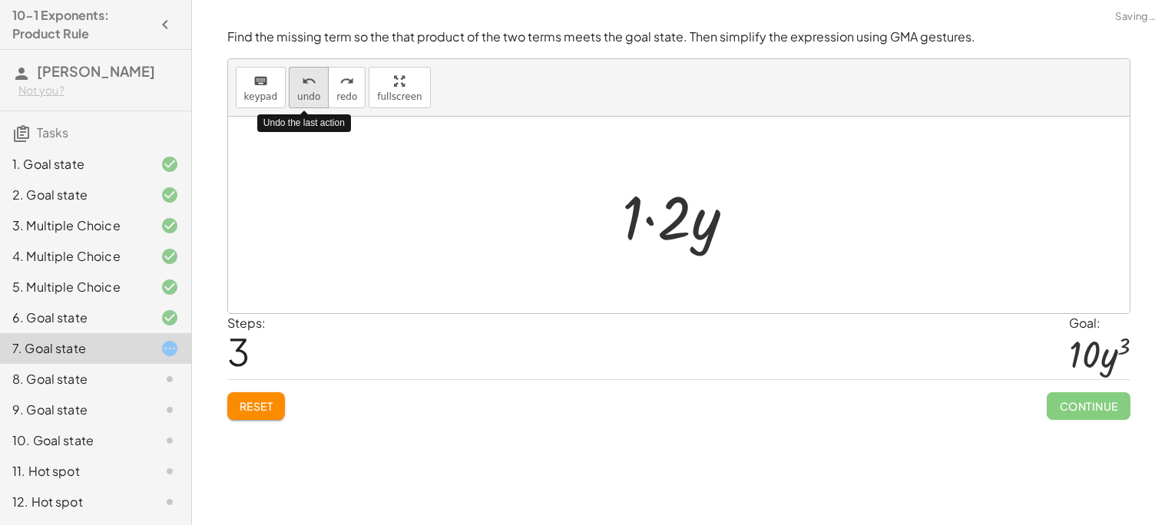
click at [290, 81] on button "undo undo" at bounding box center [309, 87] width 40 height 41
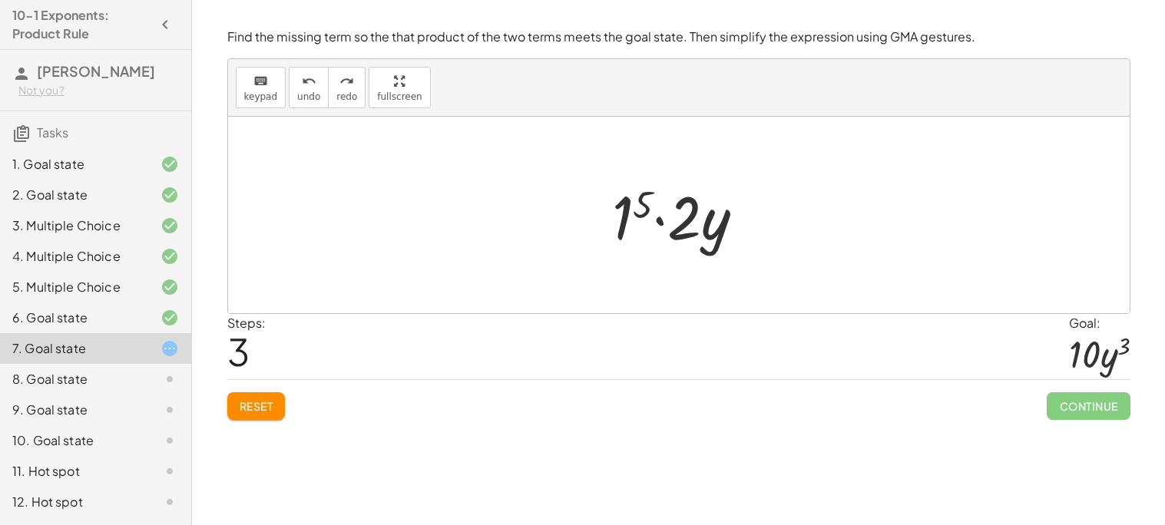
click at [277, 412] on button "Reset" at bounding box center [256, 406] width 58 height 28
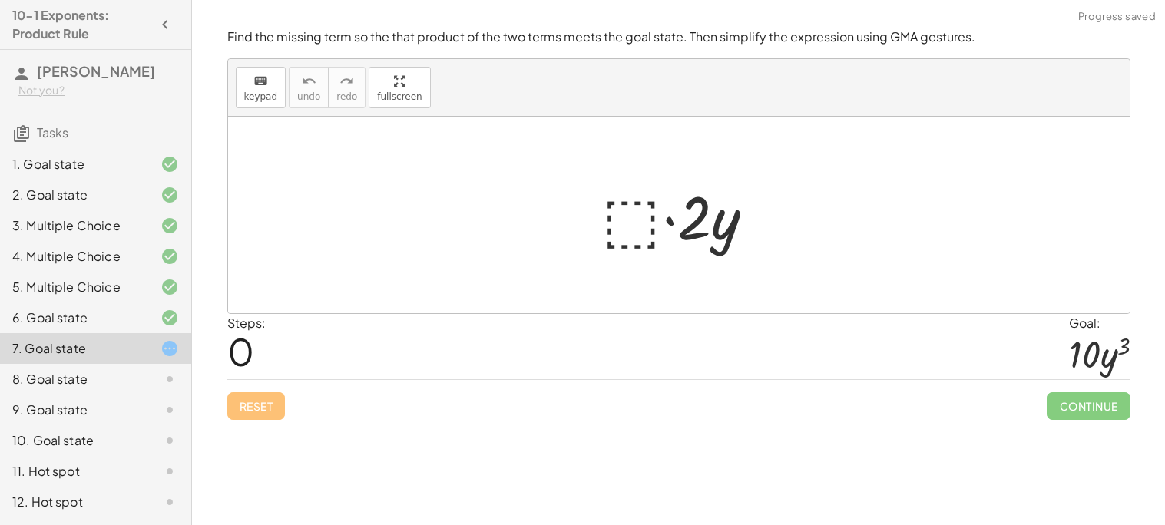
click at [644, 197] on div at bounding box center [684, 215] width 180 height 79
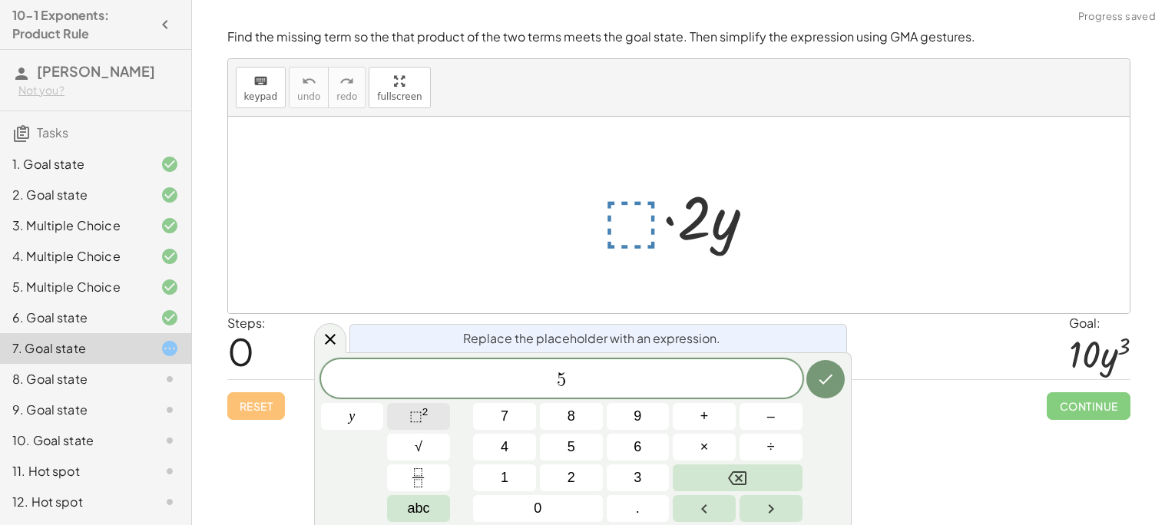
click at [404, 420] on button "⬚ 2" at bounding box center [418, 416] width 63 height 27
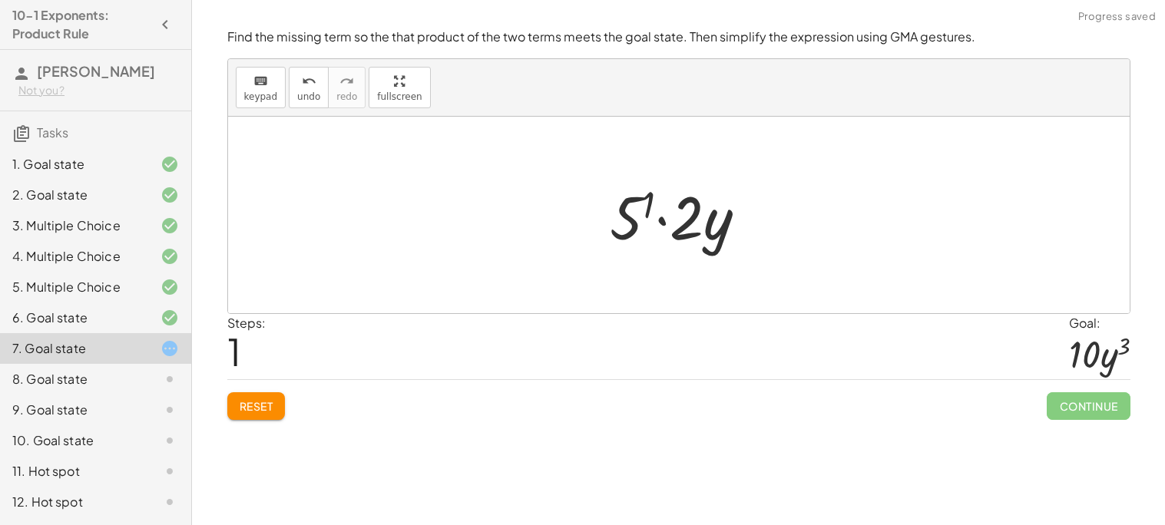
click at [629, 229] on div at bounding box center [684, 215] width 165 height 79
click at [638, 227] on div at bounding box center [684, 215] width 152 height 79
click at [655, 223] on div at bounding box center [684, 215] width 152 height 79
click at [1114, 419] on span "Continue" at bounding box center [1088, 406] width 83 height 28
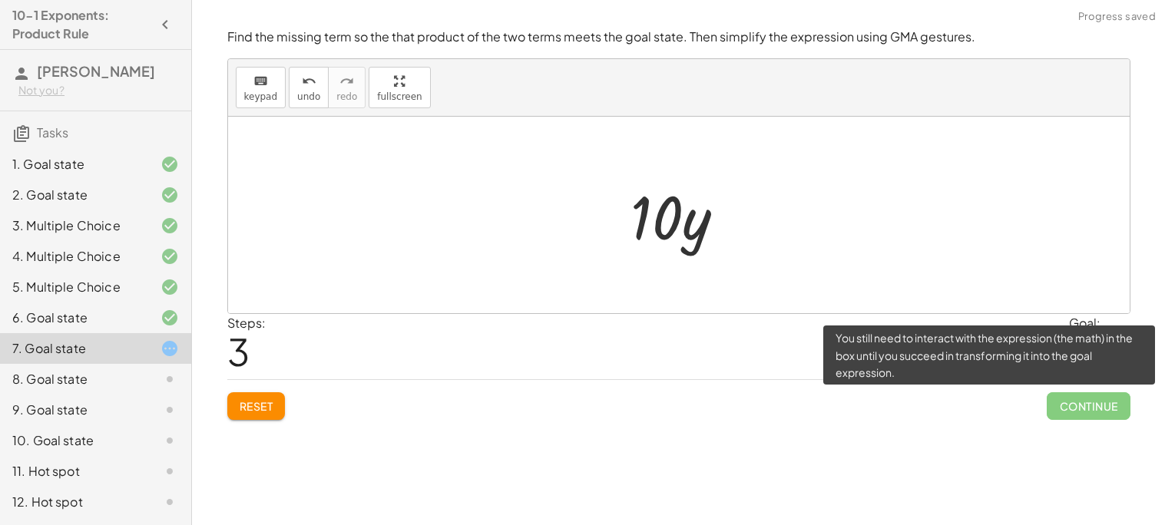
click at [1104, 412] on span "Continue" at bounding box center [1088, 406] width 83 height 28
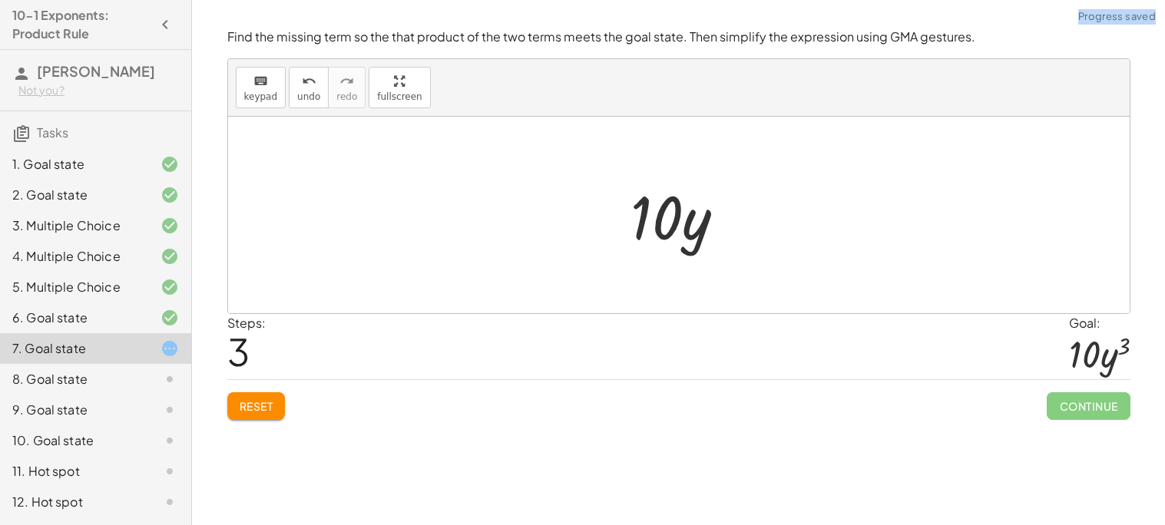
click at [993, 414] on div "Reset Continue" at bounding box center [678, 399] width 903 height 41
click at [266, 407] on span "Reset" at bounding box center [257, 406] width 34 height 14
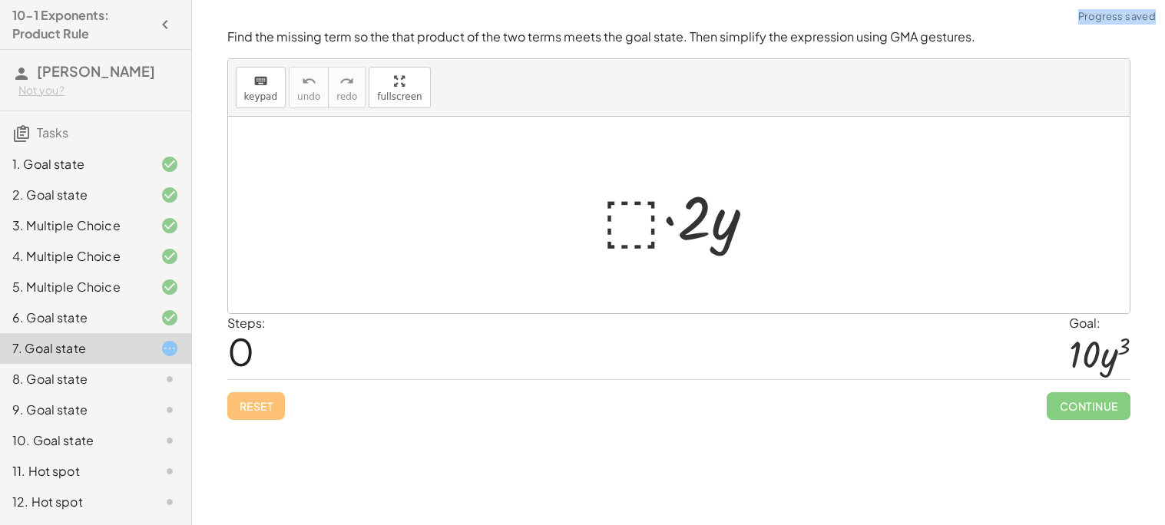
click at [632, 209] on div at bounding box center [684, 215] width 180 height 79
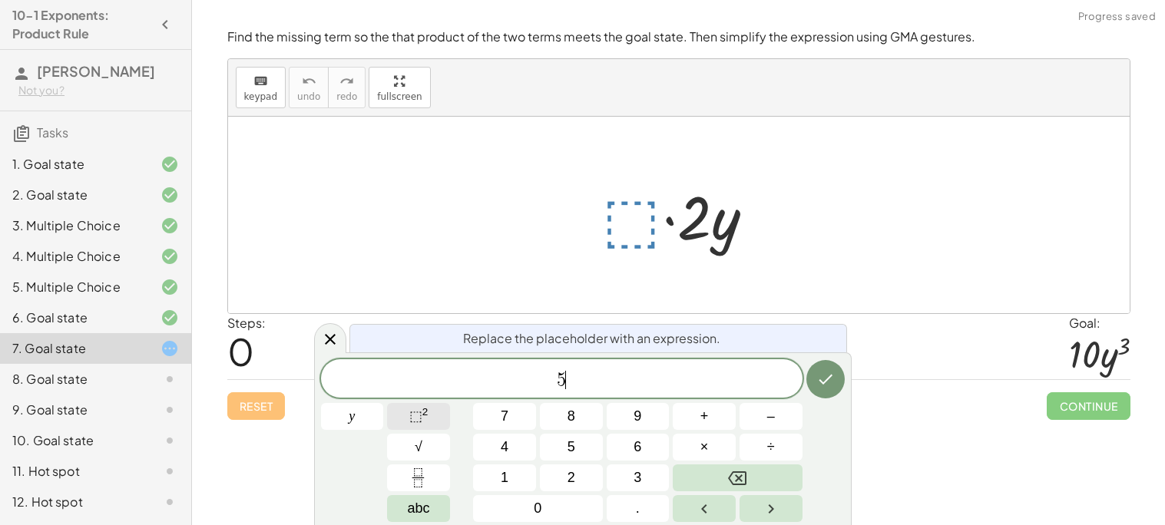
click at [430, 411] on button "⬚ 2" at bounding box center [418, 416] width 63 height 27
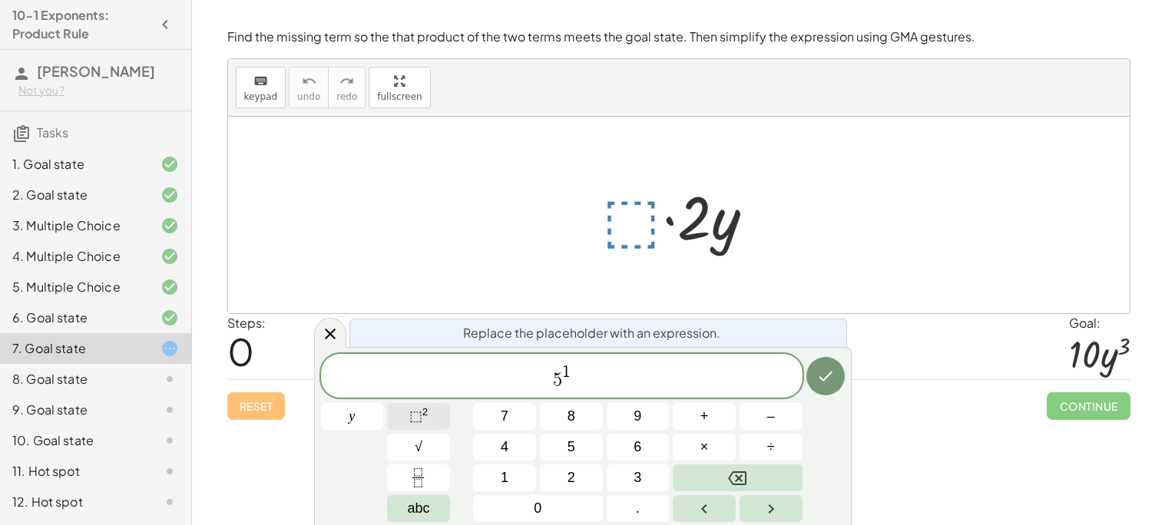
click at [428, 419] on button "⬚ 2" at bounding box center [418, 416] width 63 height 27
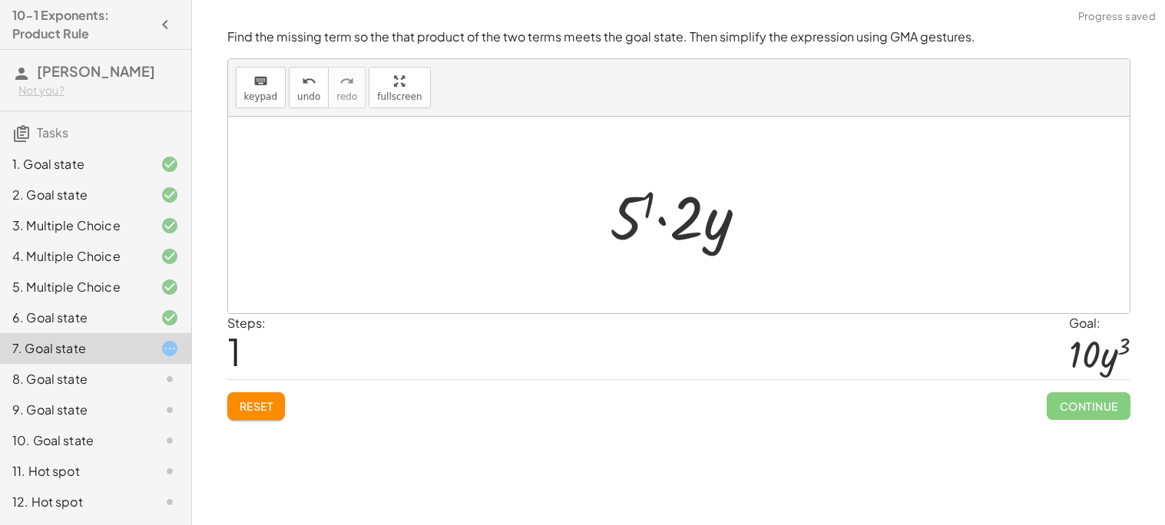
click at [630, 220] on div at bounding box center [684, 215] width 165 height 79
click at [242, 410] on span "Reset" at bounding box center [257, 406] width 34 height 14
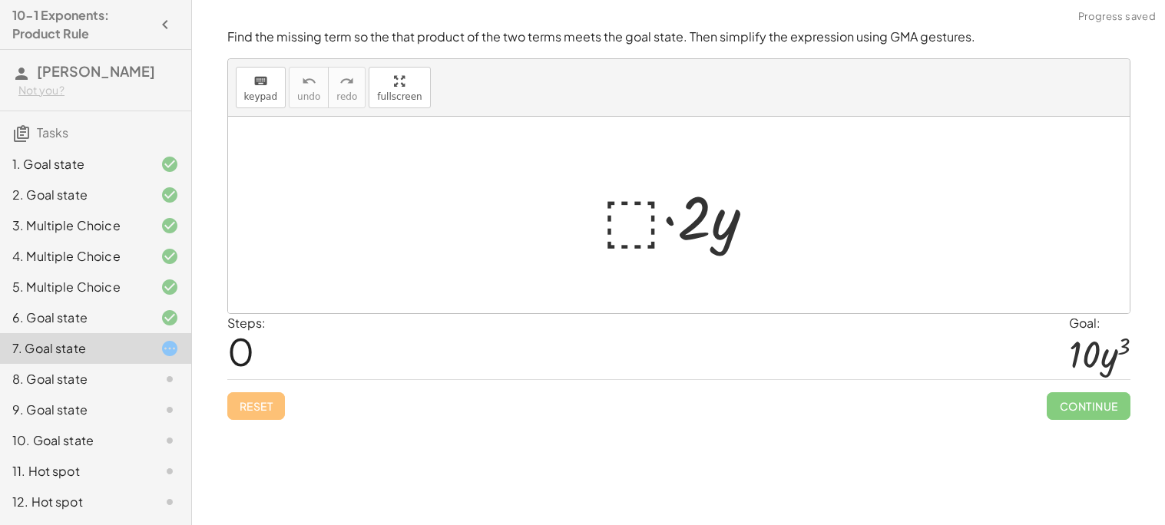
click at [642, 217] on div at bounding box center [684, 215] width 180 height 79
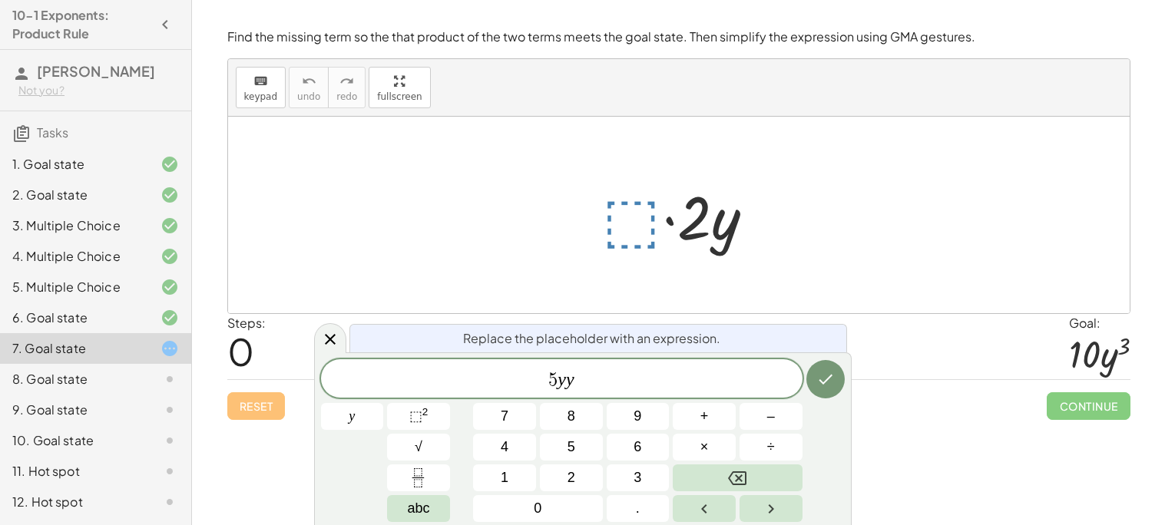
click at [384, 403] on div at bounding box center [352, 416] width 63 height 27
click at [820, 366] on button "Done" at bounding box center [825, 379] width 38 height 38
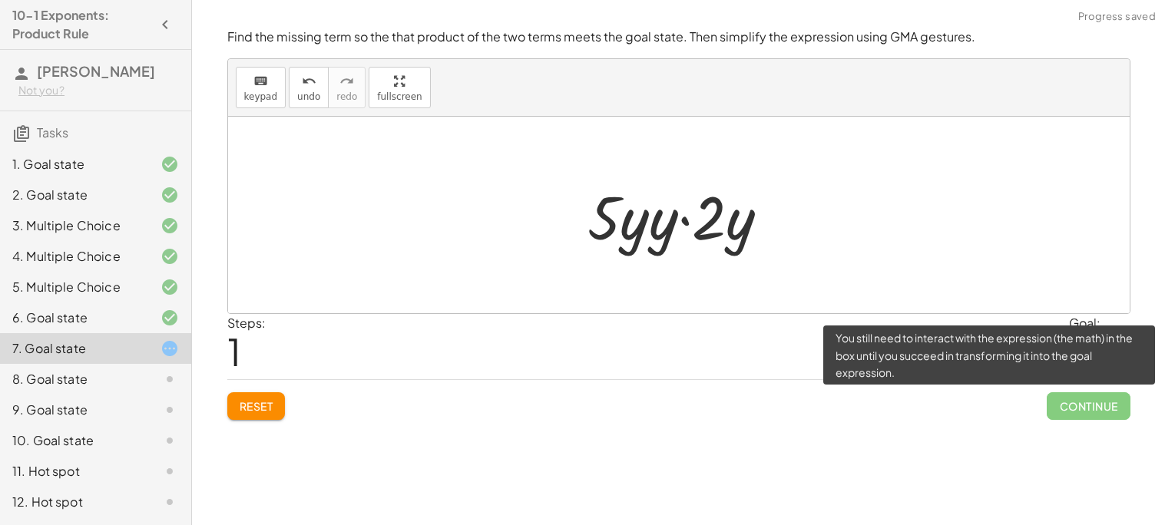
click at [1115, 408] on span "Continue" at bounding box center [1088, 406] width 83 height 28
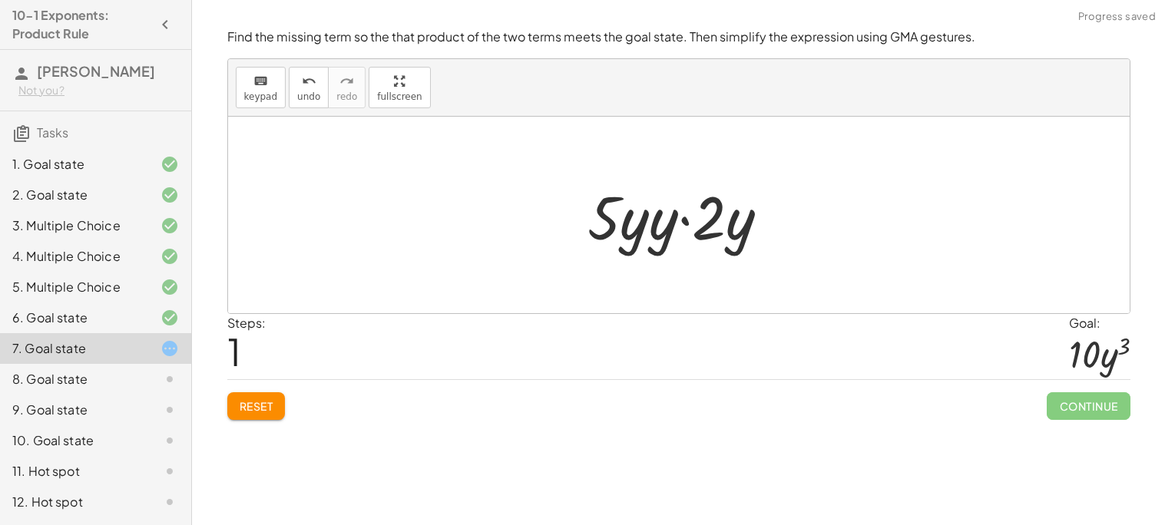
click at [622, 229] on div at bounding box center [685, 215] width 210 height 79
click at [687, 233] on div at bounding box center [685, 215] width 210 height 79
click at [587, 220] on div at bounding box center [685, 215] width 210 height 79
drag, startPoint x: 706, startPoint y: 217, endPoint x: 602, endPoint y: 223, distance: 104.6
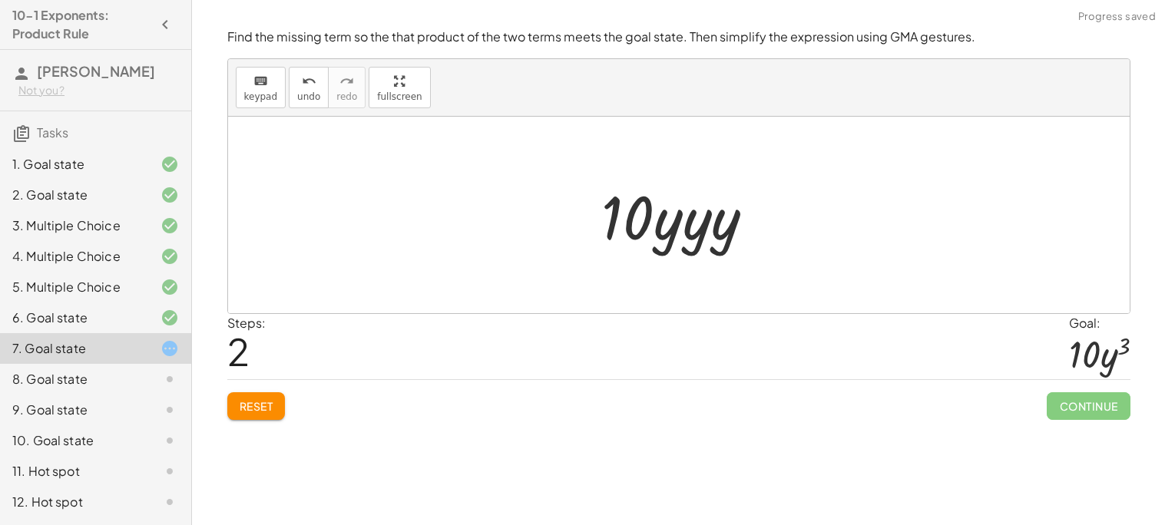
click at [698, 224] on div at bounding box center [684, 215] width 180 height 79
click at [729, 231] on div at bounding box center [684, 215] width 187 height 79
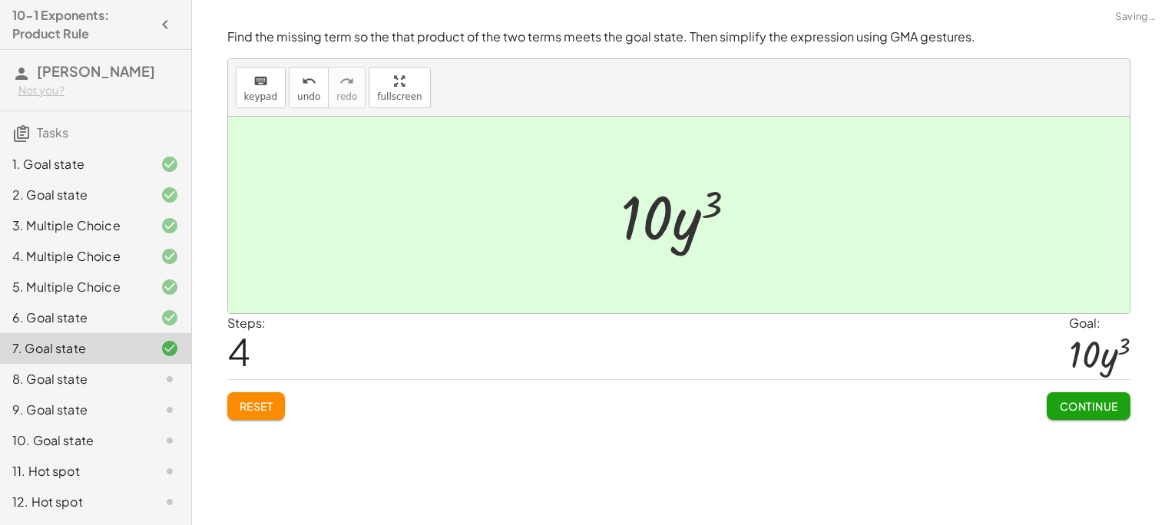
click at [1110, 409] on span "Continue" at bounding box center [1088, 406] width 58 height 14
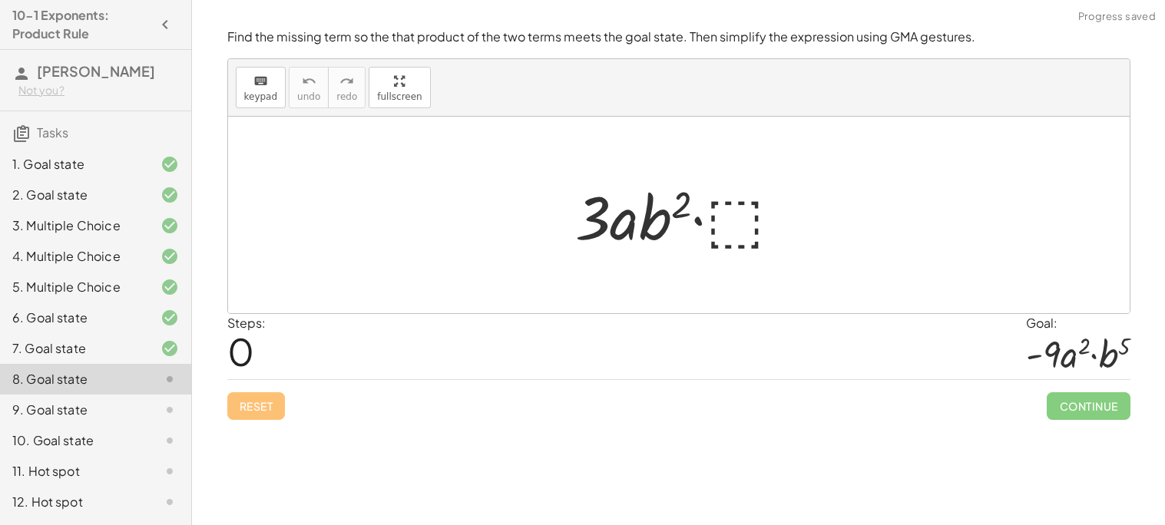
click at [747, 221] on div at bounding box center [684, 215] width 235 height 79
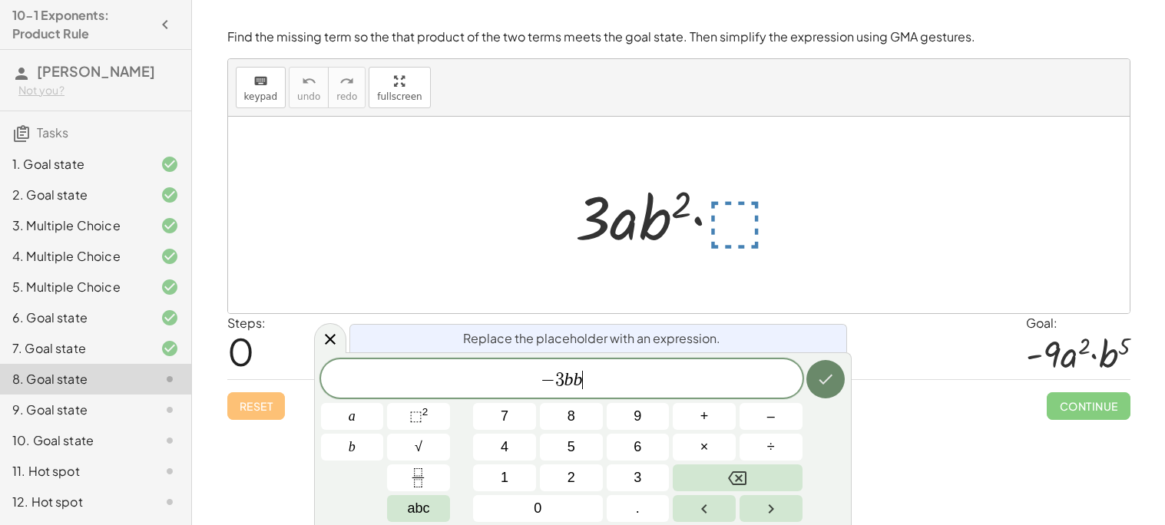
click at [840, 376] on button "Done" at bounding box center [825, 379] width 38 height 38
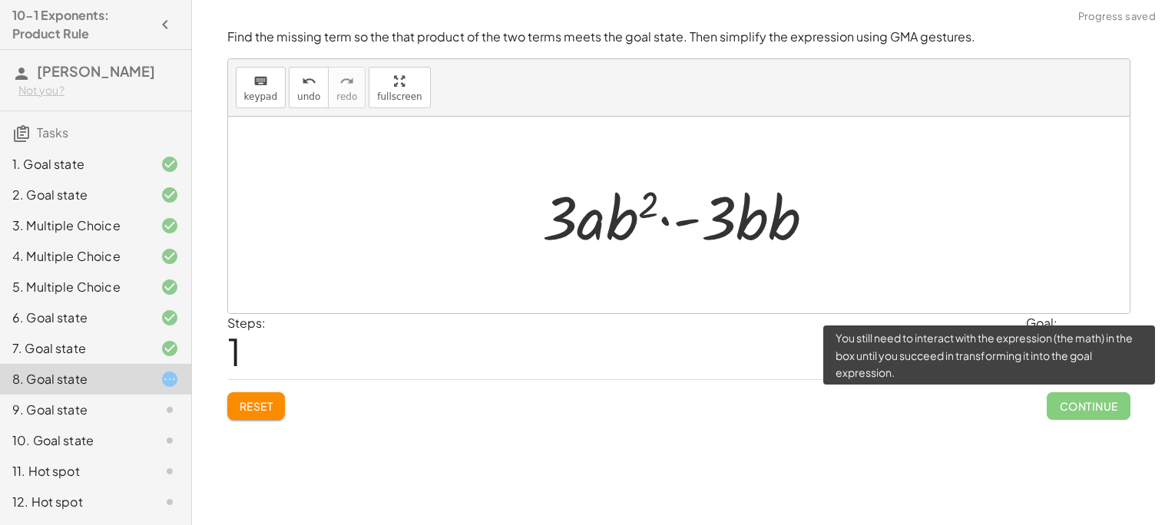
click at [1057, 399] on span "Continue" at bounding box center [1088, 406] width 83 height 28
click at [1068, 402] on span "Continue" at bounding box center [1088, 406] width 83 height 28
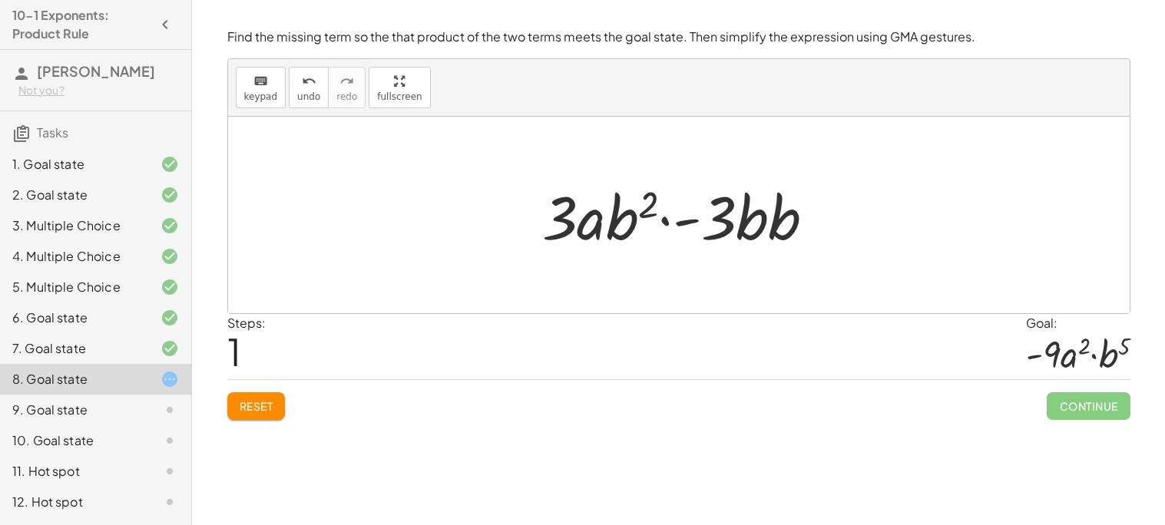
click at [544, 220] on div at bounding box center [684, 215] width 301 height 79
click at [725, 220] on div at bounding box center [684, 215] width 301 height 79
click at [610, 227] on div at bounding box center [684, 215] width 301 height 79
click at [603, 227] on div at bounding box center [684, 215] width 301 height 79
click at [716, 228] on div at bounding box center [684, 215] width 301 height 79
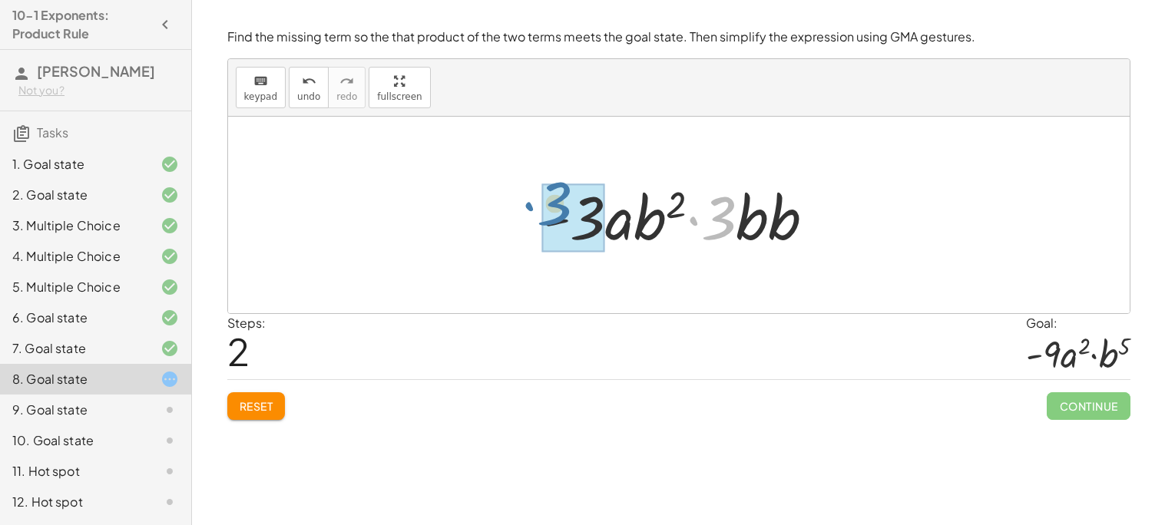
drag, startPoint x: 721, startPoint y: 223, endPoint x: 568, endPoint y: 215, distance: 153.0
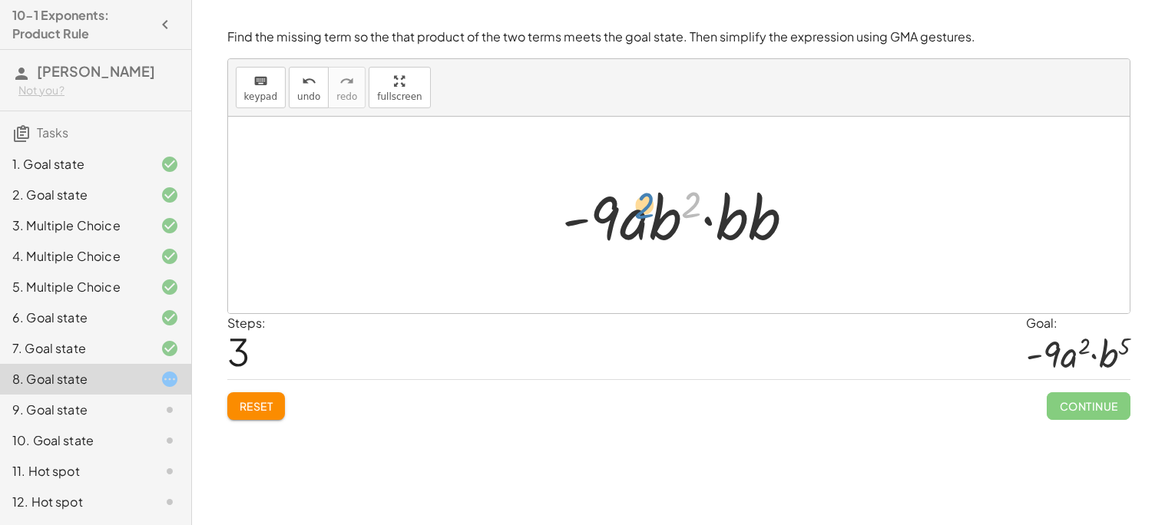
drag, startPoint x: 693, startPoint y: 200, endPoint x: 648, endPoint y: 198, distance: 45.3
click at [648, 198] on div at bounding box center [684, 215] width 261 height 79
click at [658, 216] on div at bounding box center [684, 215] width 261 height 79
click at [739, 220] on div at bounding box center [684, 215] width 261 height 79
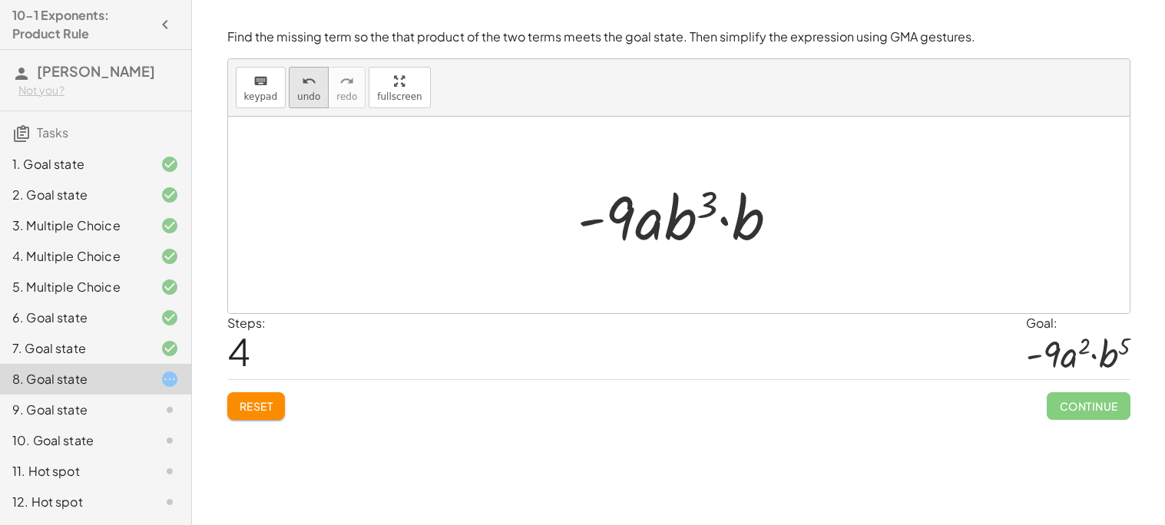
click at [303, 88] on icon "undo" at bounding box center [309, 81] width 15 height 18
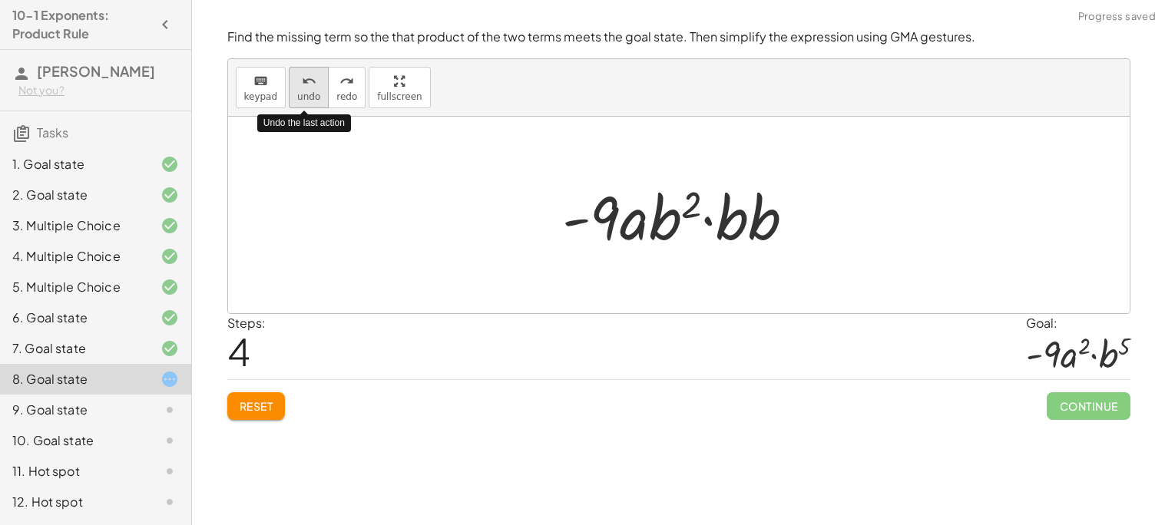
click at [303, 88] on icon "undo" at bounding box center [309, 81] width 15 height 18
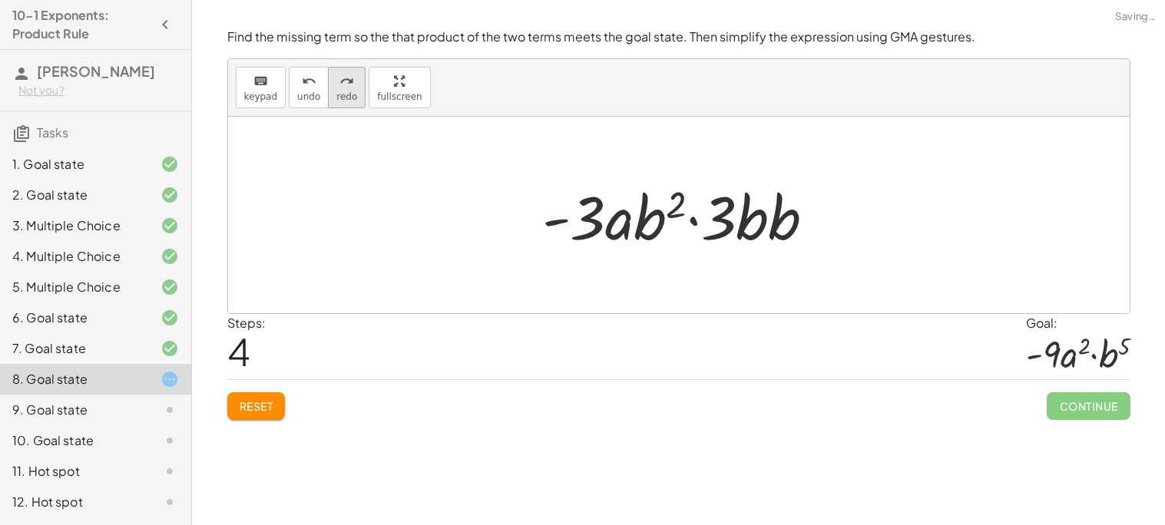
click at [339, 96] on span "redo" at bounding box center [346, 96] width 21 height 11
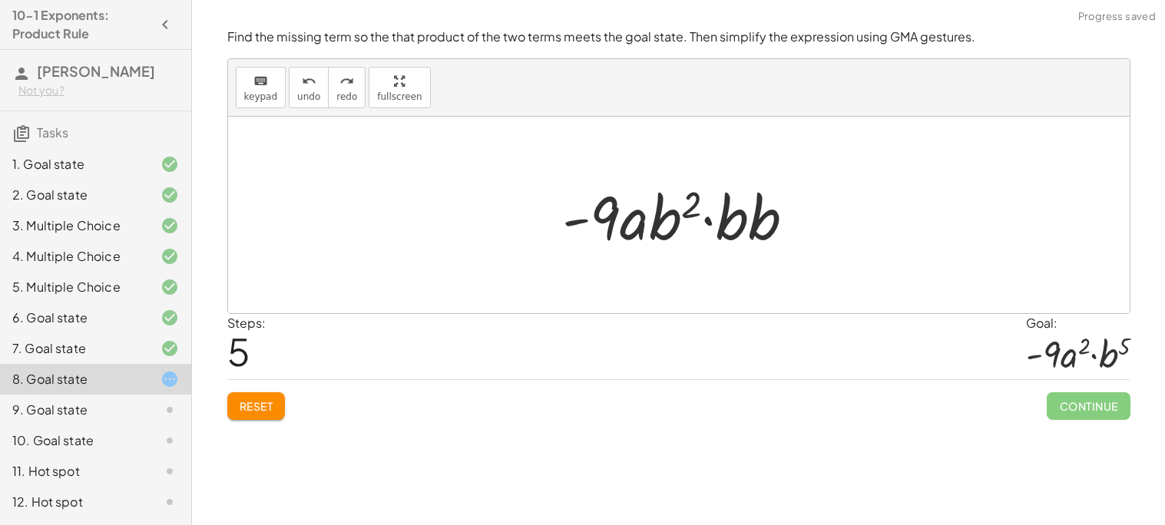
click at [745, 252] on div at bounding box center [684, 215] width 261 height 79
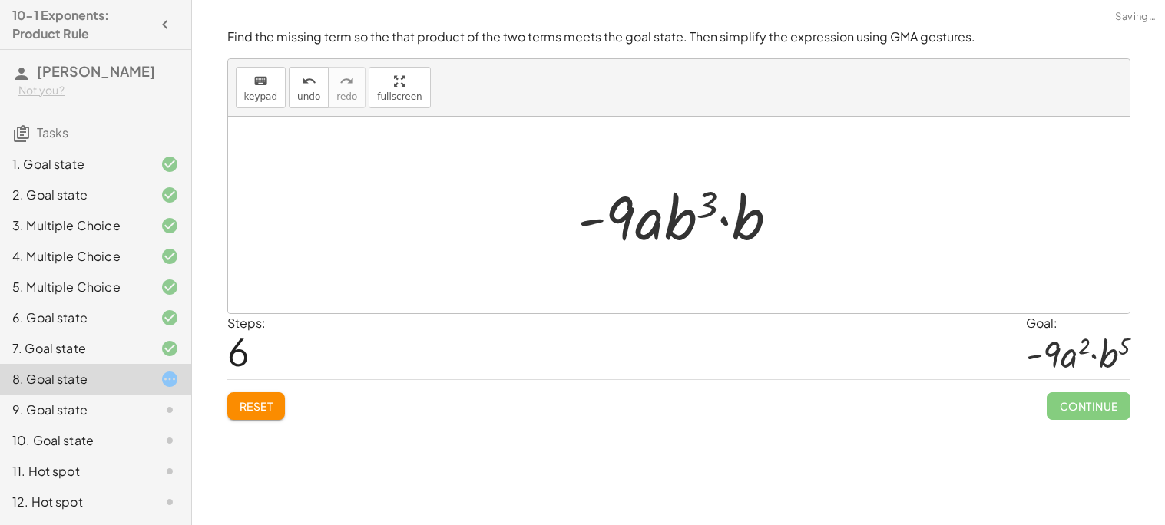
click at [703, 234] on div at bounding box center [685, 215] width 230 height 79
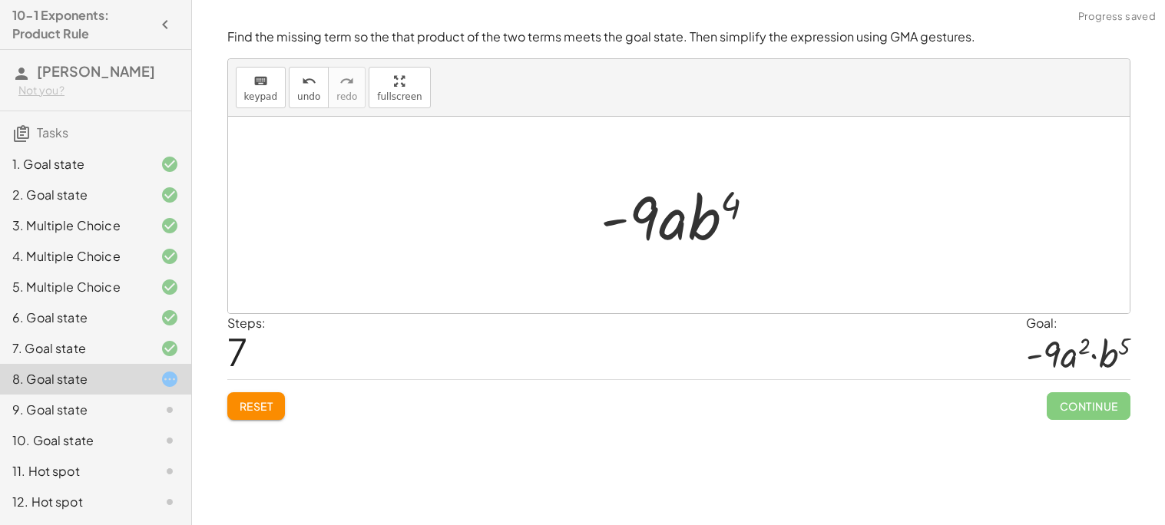
click at [259, 411] on span "Reset" at bounding box center [257, 406] width 34 height 14
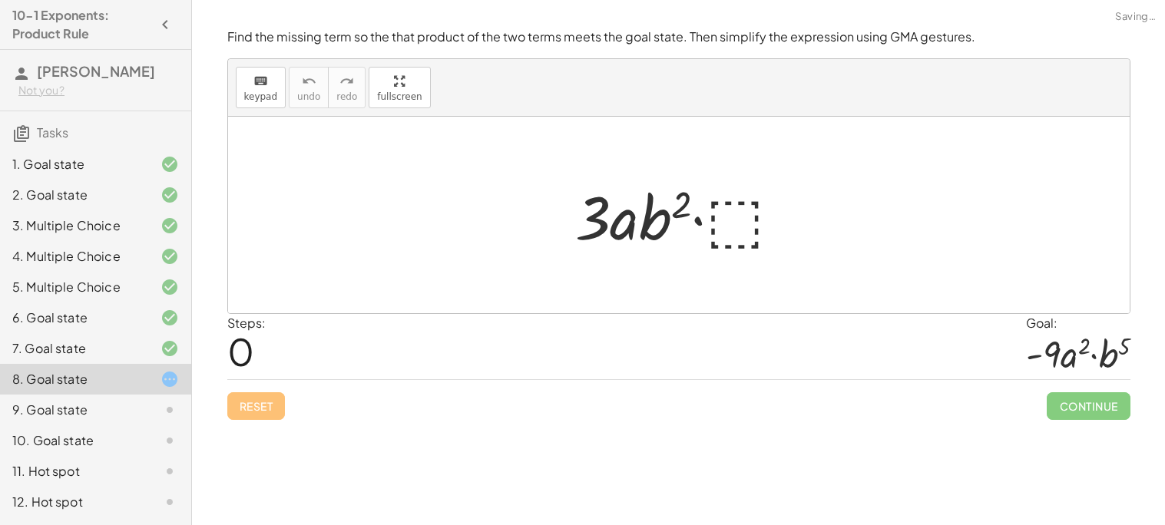
click at [737, 224] on div at bounding box center [684, 215] width 235 height 79
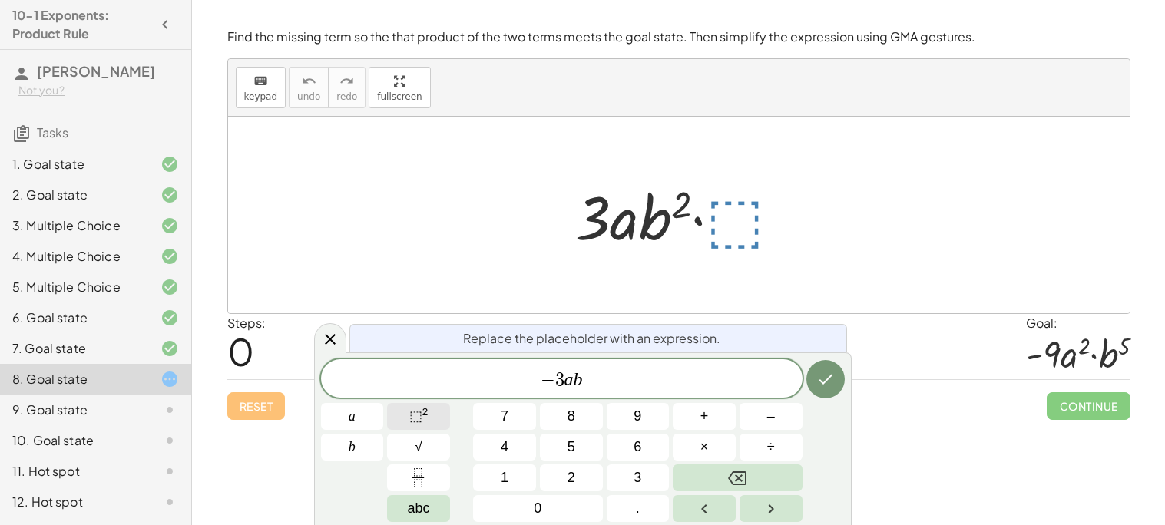
click at [425, 416] on sup "2" at bounding box center [425, 412] width 6 height 12
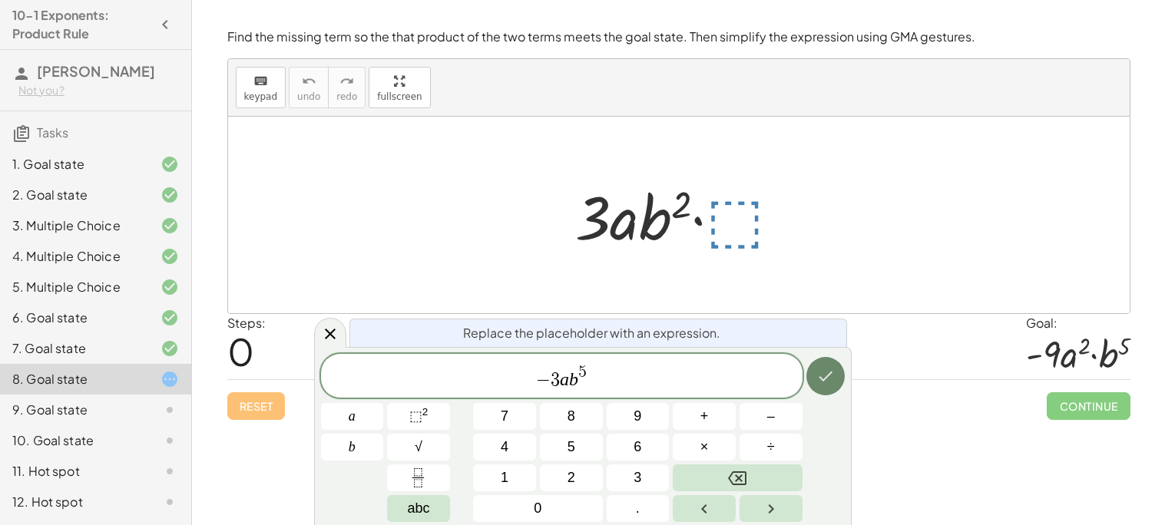
click at [835, 382] on button "Done" at bounding box center [825, 376] width 38 height 38
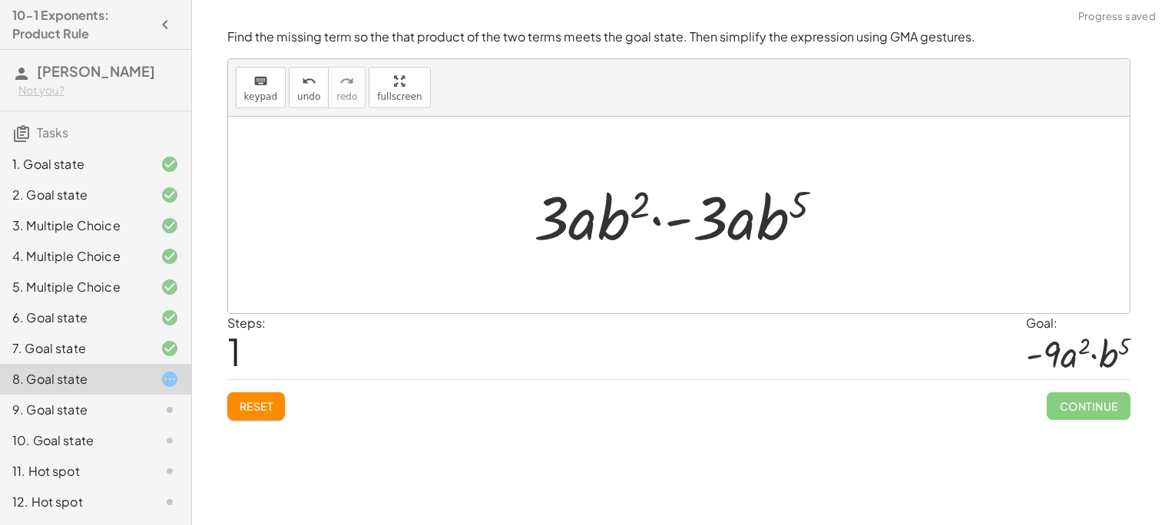
click at [679, 220] on div at bounding box center [684, 215] width 317 height 79
click at [706, 220] on div at bounding box center [684, 215] width 317 height 79
click at [706, 227] on div at bounding box center [684, 215] width 317 height 79
click at [576, 228] on div at bounding box center [684, 215] width 317 height 79
click at [577, 227] on div at bounding box center [684, 215] width 317 height 79
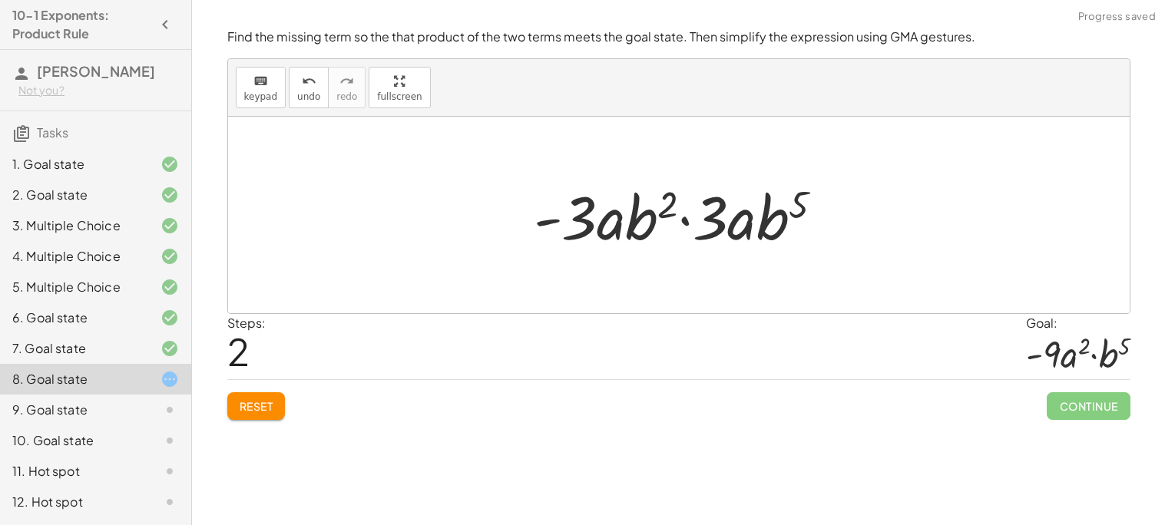
click at [711, 217] on div at bounding box center [684, 215] width 317 height 79
click at [673, 220] on div at bounding box center [684, 215] width 317 height 79
click at [687, 220] on div at bounding box center [684, 215] width 317 height 79
click at [598, 230] on div at bounding box center [684, 215] width 317 height 79
click at [641, 223] on div at bounding box center [684, 215] width 317 height 79
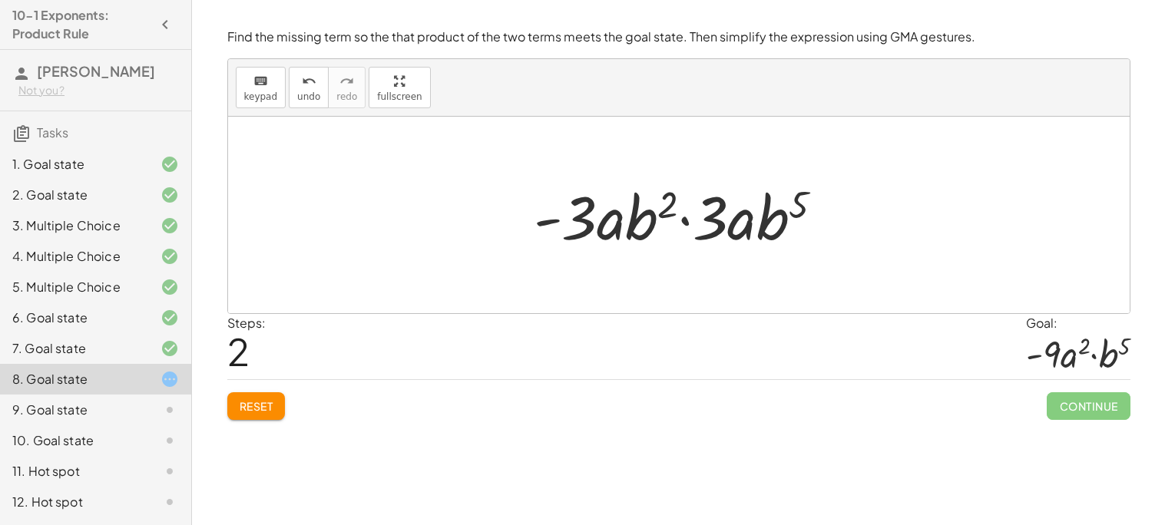
click at [667, 202] on div at bounding box center [684, 215] width 317 height 79
click at [793, 196] on div at bounding box center [684, 215] width 317 height 79
click at [574, 229] on div at bounding box center [684, 215] width 317 height 79
drag, startPoint x: 716, startPoint y: 228, endPoint x: 571, endPoint y: 224, distance: 145.2
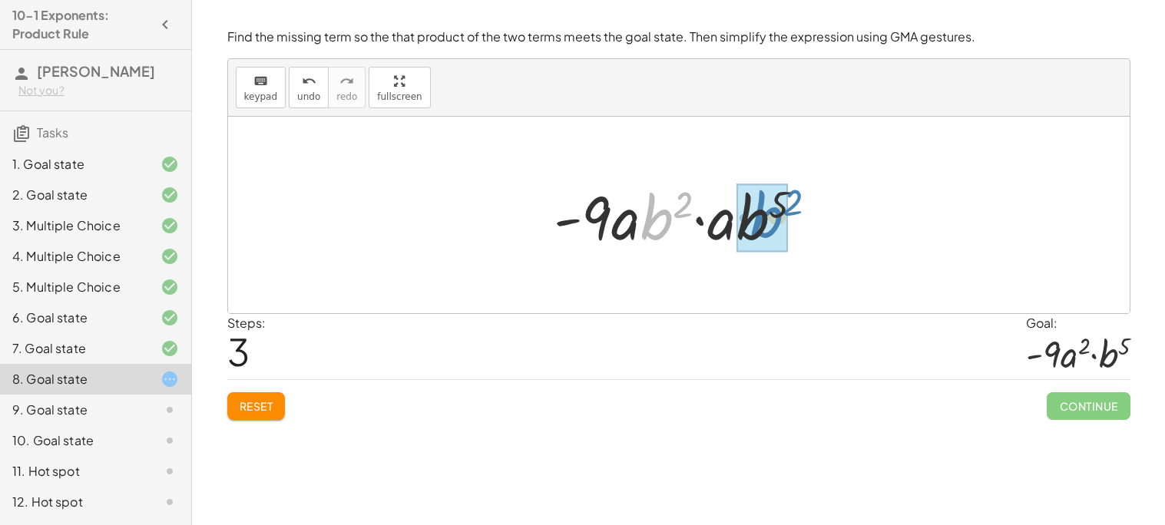
drag, startPoint x: 661, startPoint y: 231, endPoint x: 774, endPoint y: 230, distance: 112.9
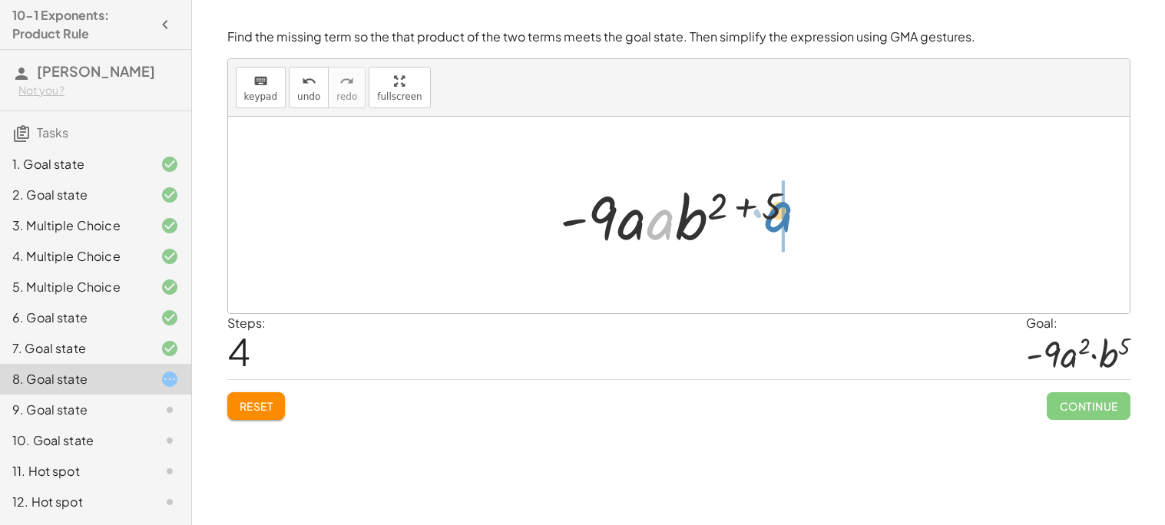
drag, startPoint x: 668, startPoint y: 229, endPoint x: 787, endPoint y: 221, distance: 119.3
click at [787, 221] on div at bounding box center [684, 215] width 265 height 79
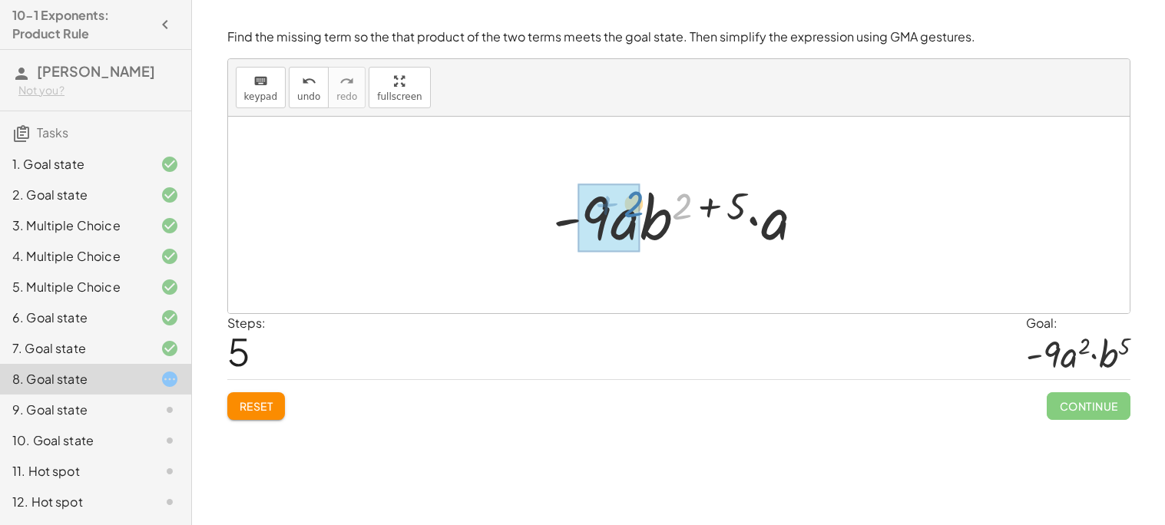
drag, startPoint x: 680, startPoint y: 207, endPoint x: 631, endPoint y: 204, distance: 49.2
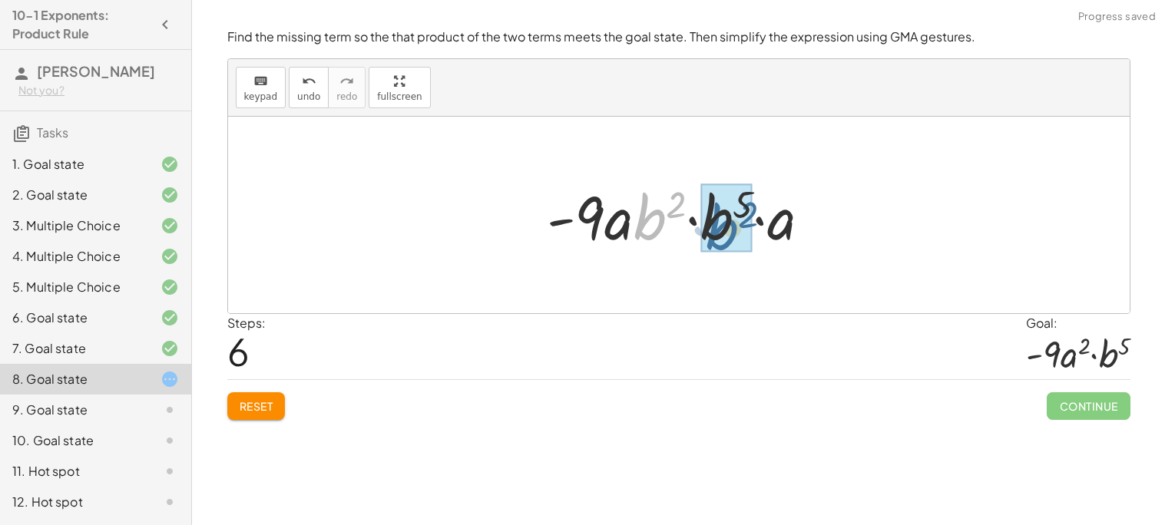
drag, startPoint x: 647, startPoint y: 227, endPoint x: 731, endPoint y: 236, distance: 84.1
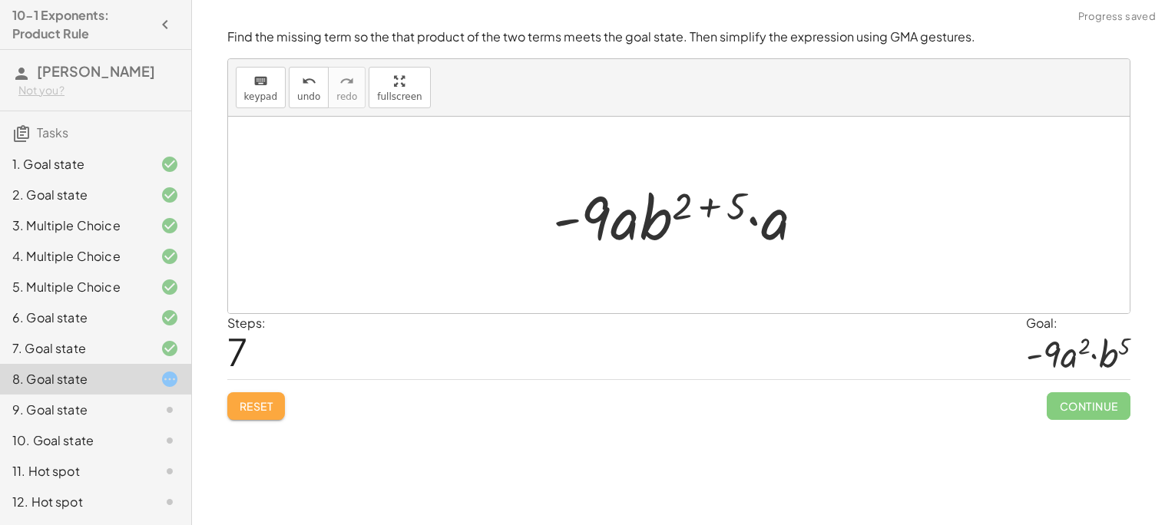
click at [263, 411] on span "Reset" at bounding box center [257, 406] width 34 height 14
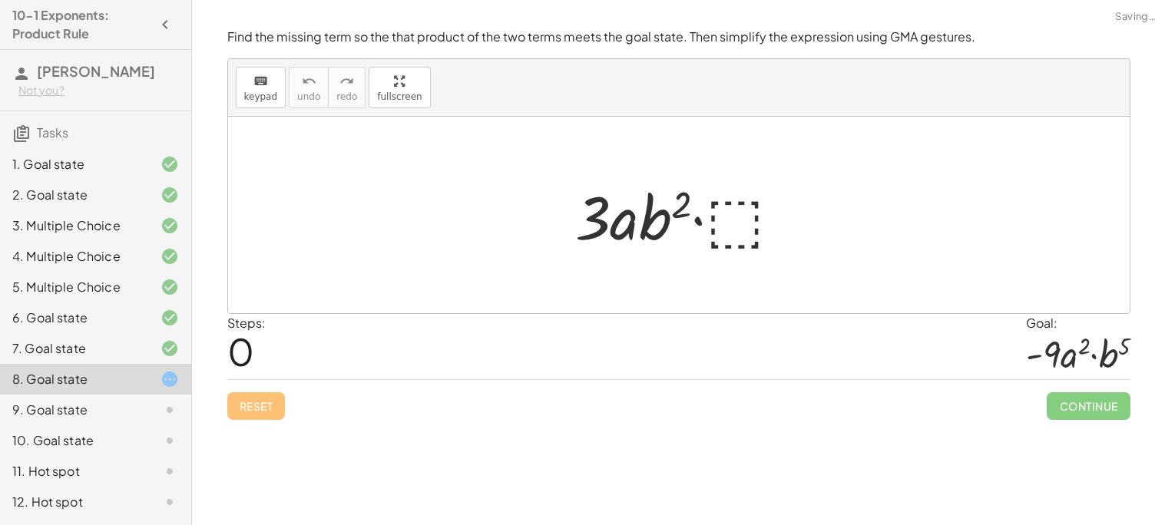
click at [262, 404] on div "Reset Continue" at bounding box center [678, 399] width 903 height 41
click at [730, 218] on div at bounding box center [684, 215] width 235 height 79
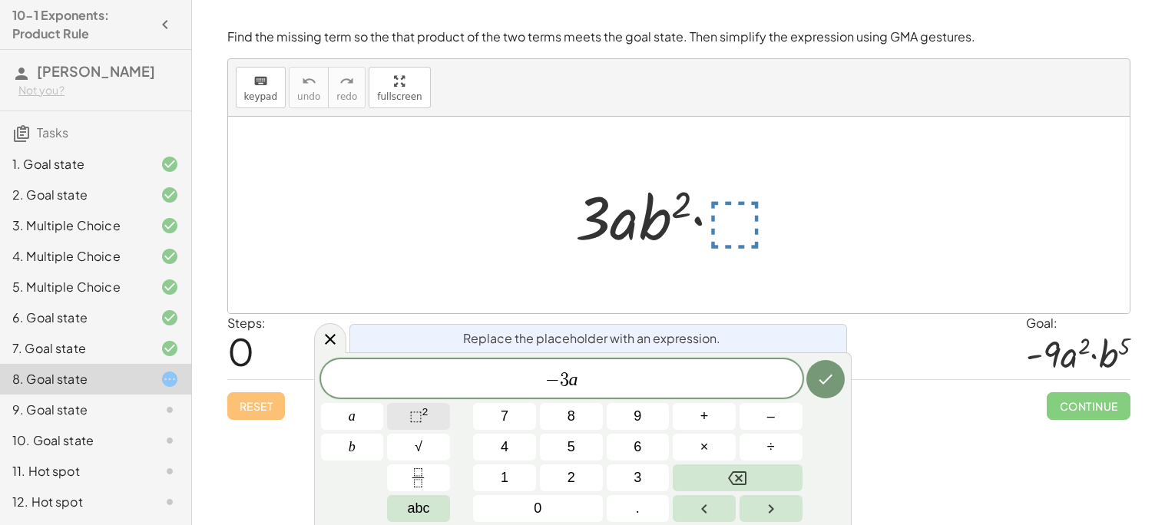
click at [409, 412] on span "⬚" at bounding box center [415, 416] width 13 height 15
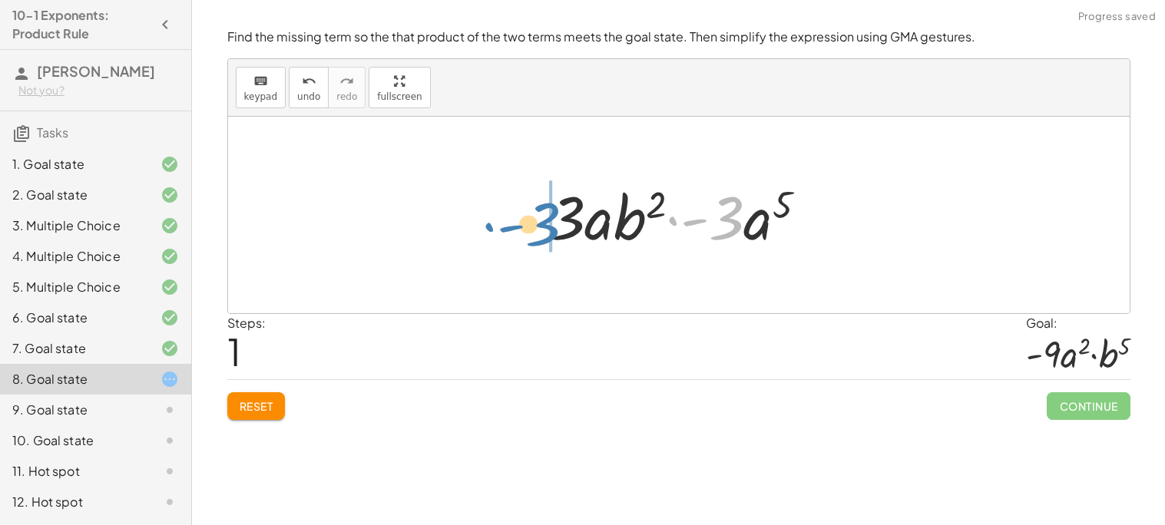
drag, startPoint x: 728, startPoint y: 224, endPoint x: 564, endPoint y: 223, distance: 164.3
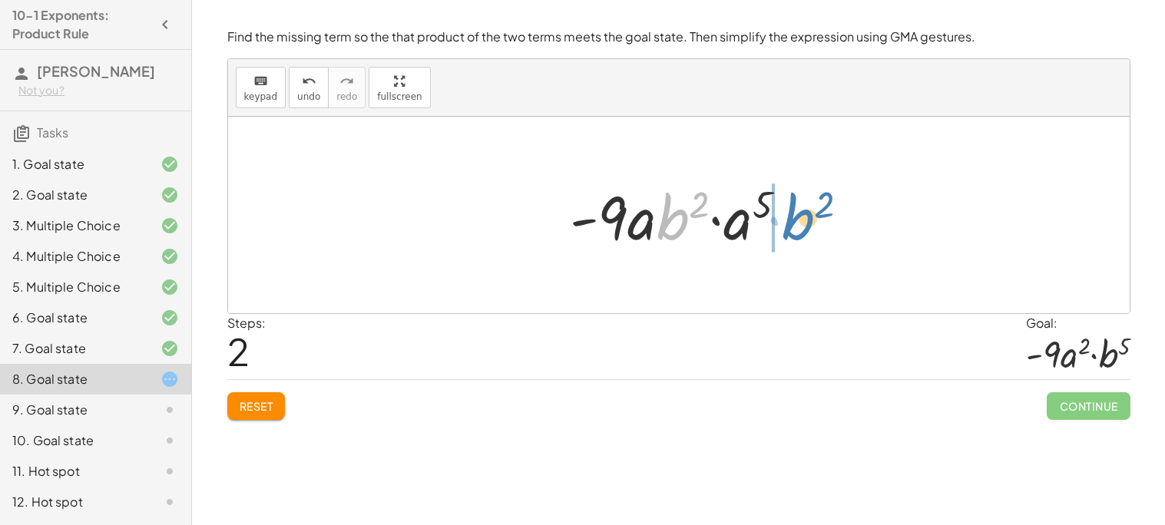
drag, startPoint x: 673, startPoint y: 230, endPoint x: 831, endPoint y: 230, distance: 158.2
click at [831, 230] on div "· 3 · a · b 2 · ⬚ · 3 · a · b 2 · - 3 · a 5 · b 2 · · a · b 2 - · a 5 9" at bounding box center [679, 215] width 902 height 197
click at [705, 207] on div at bounding box center [684, 215] width 245 height 79
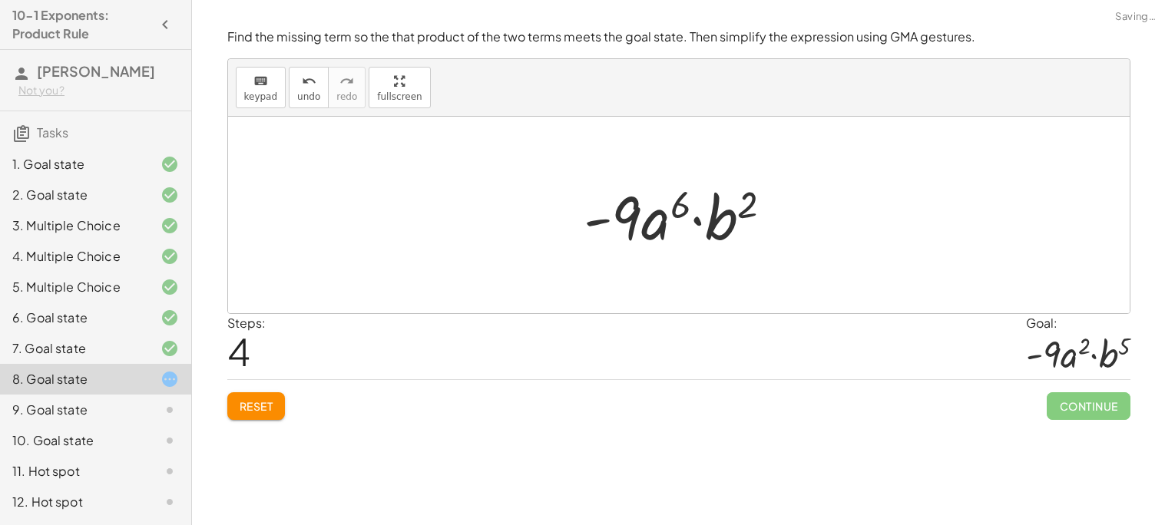
click at [745, 207] on div at bounding box center [684, 215] width 217 height 79
click at [677, 204] on div at bounding box center [684, 215] width 217 height 79
click at [750, 198] on div at bounding box center [684, 215] width 217 height 79
click at [297, 98] on span "undo" at bounding box center [308, 96] width 23 height 11
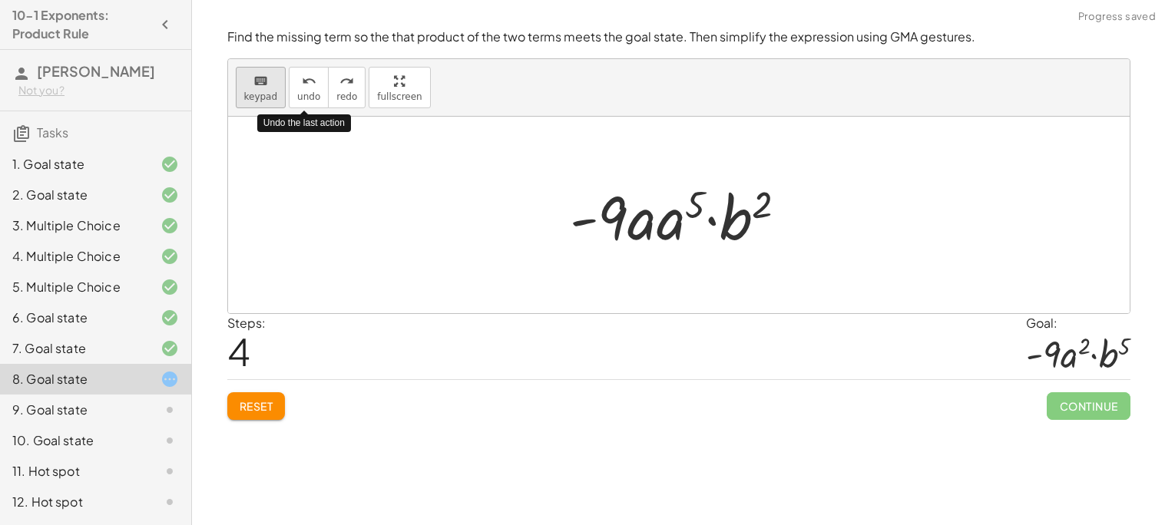
click at [270, 91] on span "keypad" at bounding box center [261, 96] width 34 height 11
click at [266, 93] on span "keypad" at bounding box center [261, 96] width 34 height 11
click at [292, 94] on button "undo undo" at bounding box center [309, 87] width 40 height 41
click at [258, 91] on span "keypad" at bounding box center [261, 96] width 34 height 11
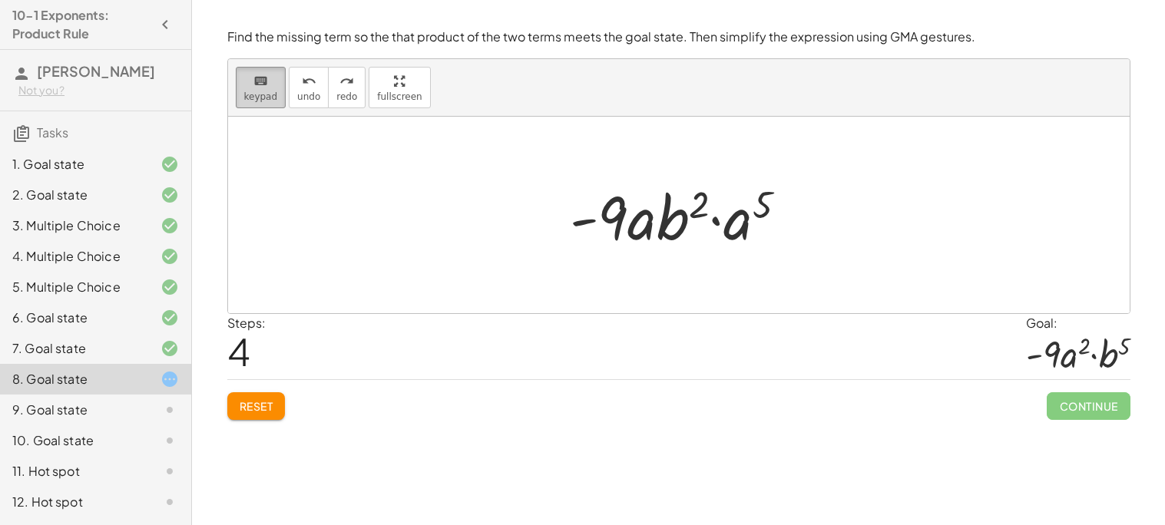
click at [267, 78] on div "keyboard" at bounding box center [261, 80] width 34 height 18
click at [290, 87] on button "undo undo" at bounding box center [309, 87] width 40 height 41
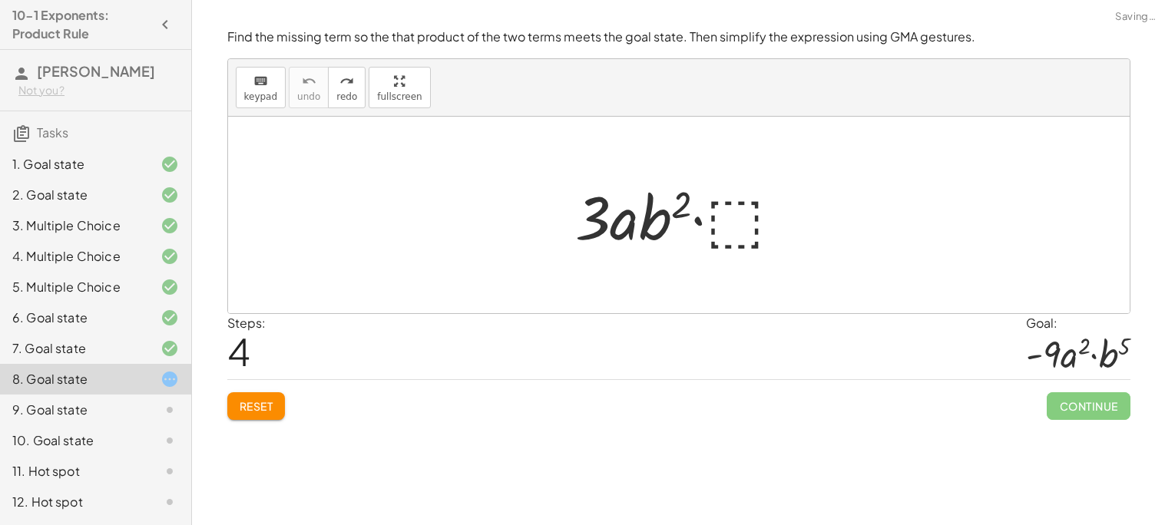
click at [694, 215] on div at bounding box center [684, 215] width 235 height 79
click at [733, 221] on div at bounding box center [684, 215] width 235 height 79
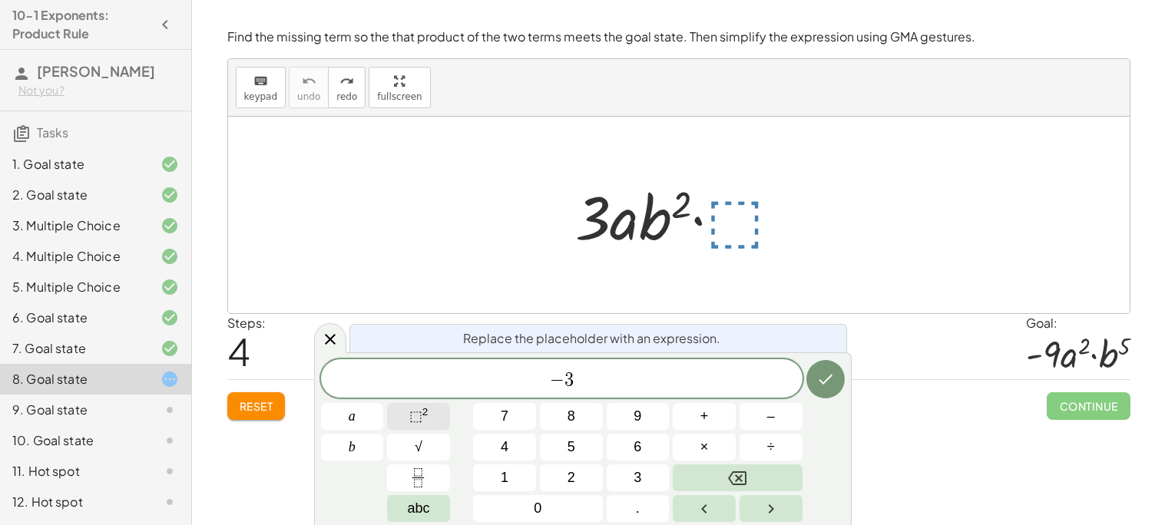
click at [425, 415] on sup "2" at bounding box center [425, 412] width 6 height 12
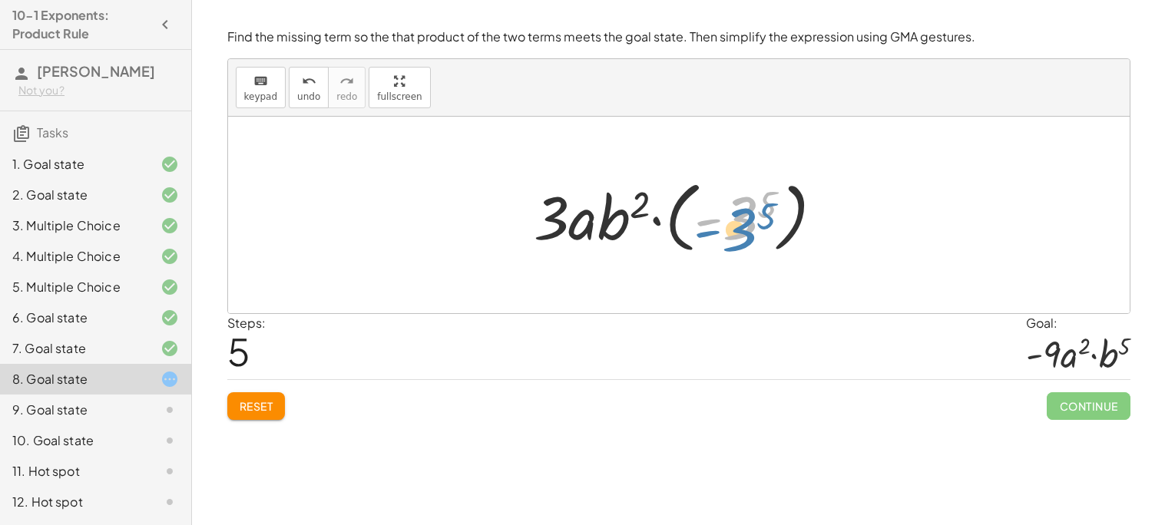
drag, startPoint x: 737, startPoint y: 225, endPoint x: 762, endPoint y: 236, distance: 26.8
click at [762, 236] on div at bounding box center [684, 215] width 317 height 85
click at [266, 395] on button "Reset" at bounding box center [256, 406] width 58 height 28
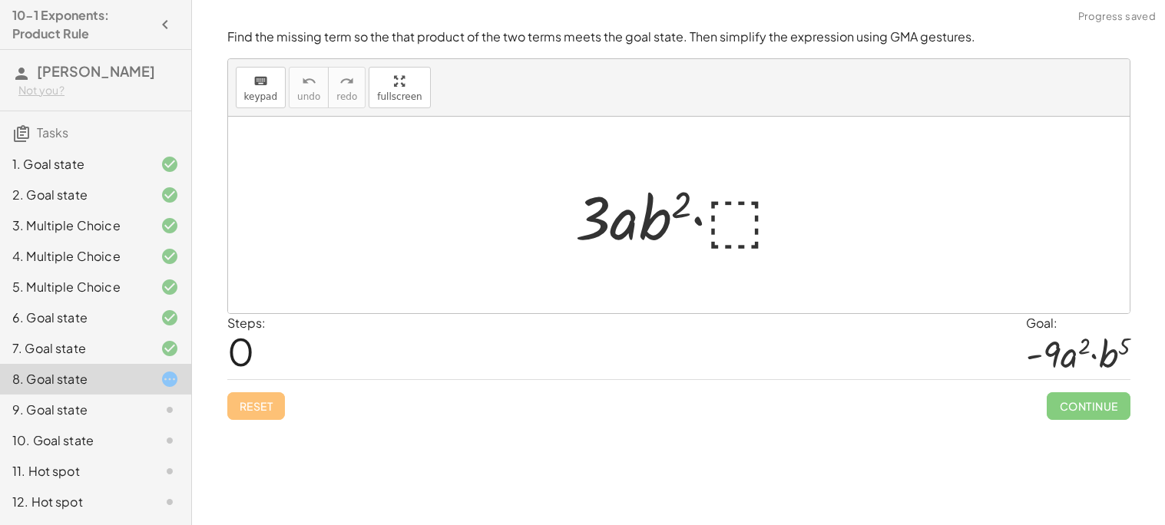
click at [751, 203] on div at bounding box center [684, 215] width 235 height 79
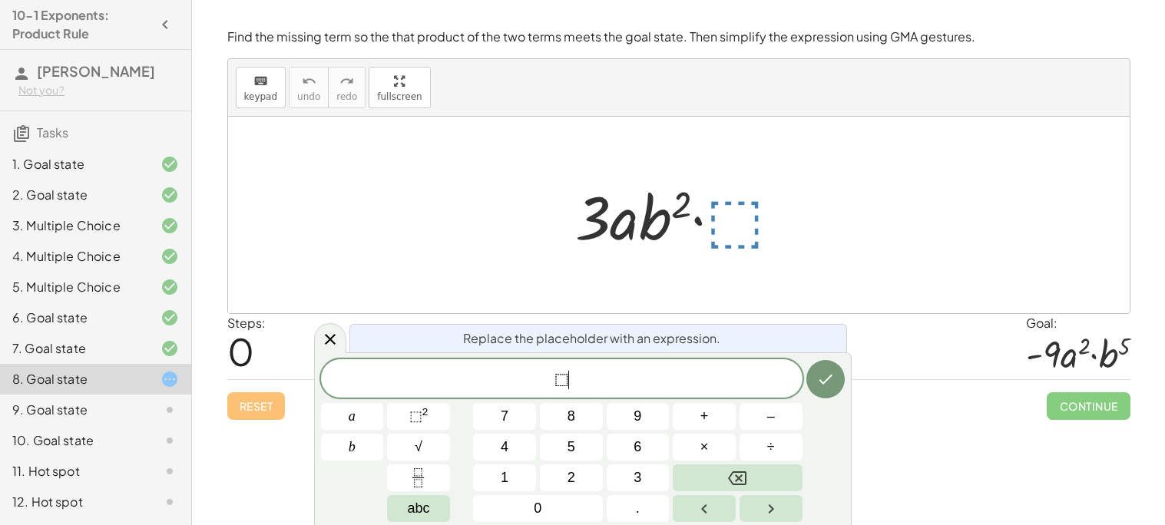
click at [587, 383] on span "⬚ ​" at bounding box center [561, 380] width 481 height 22
click at [823, 382] on icon "Done" at bounding box center [826, 380] width 14 height 10
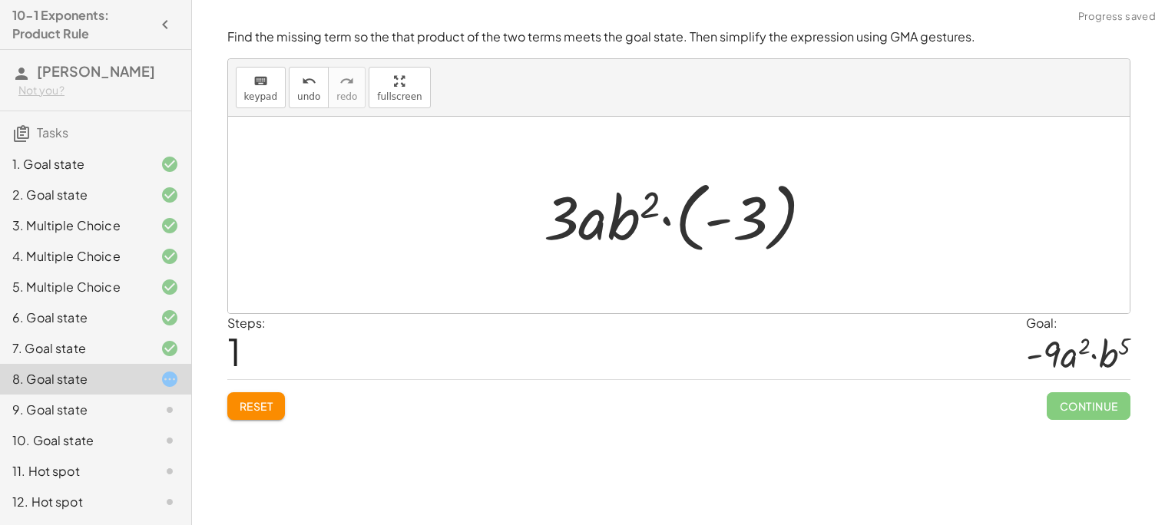
click at [749, 223] on div at bounding box center [684, 215] width 297 height 85
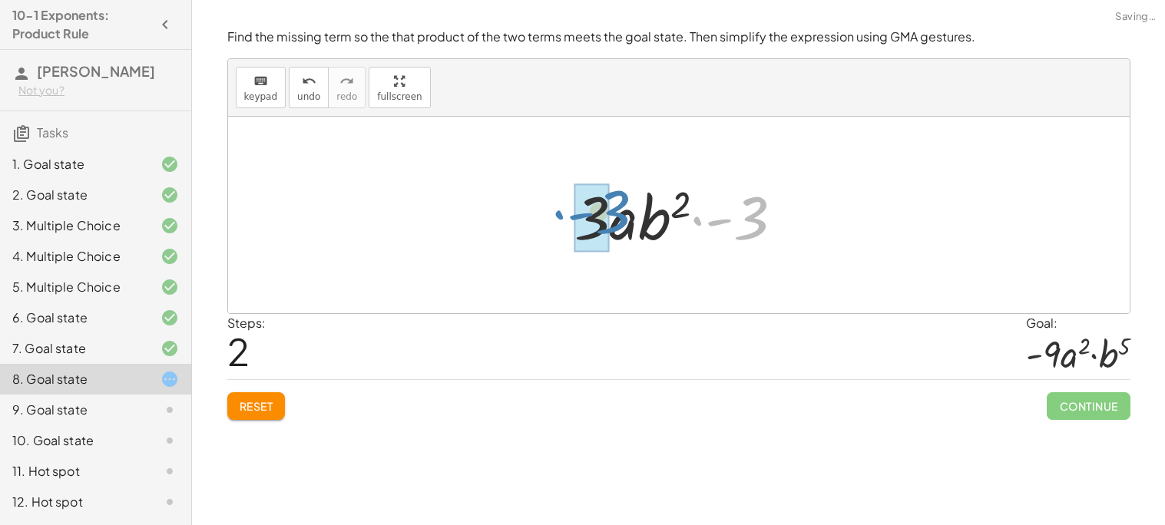
drag, startPoint x: 749, startPoint y: 223, endPoint x: 607, endPoint y: 218, distance: 141.4
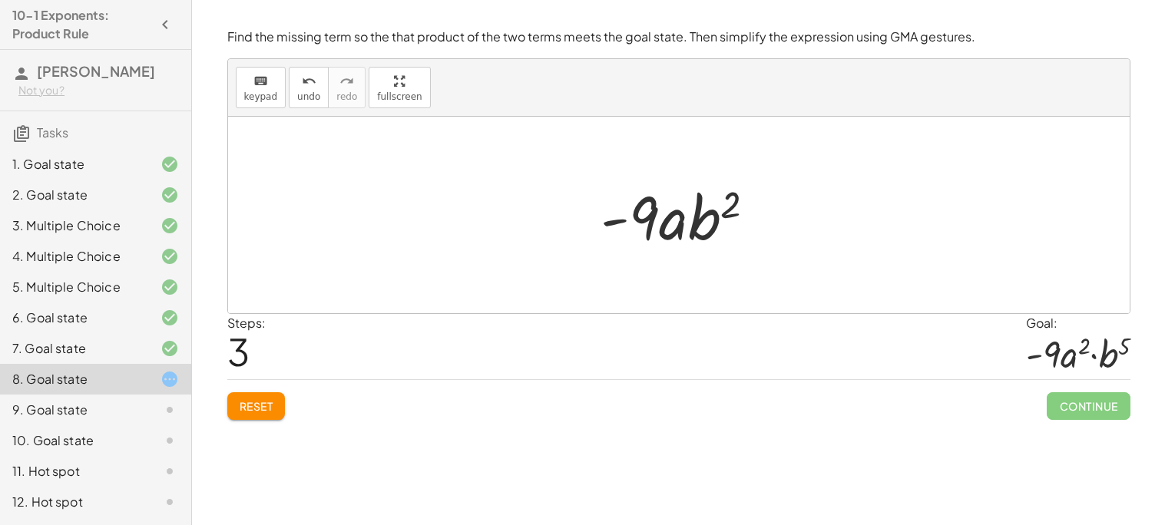
click at [250, 405] on span "Reset" at bounding box center [257, 406] width 34 height 14
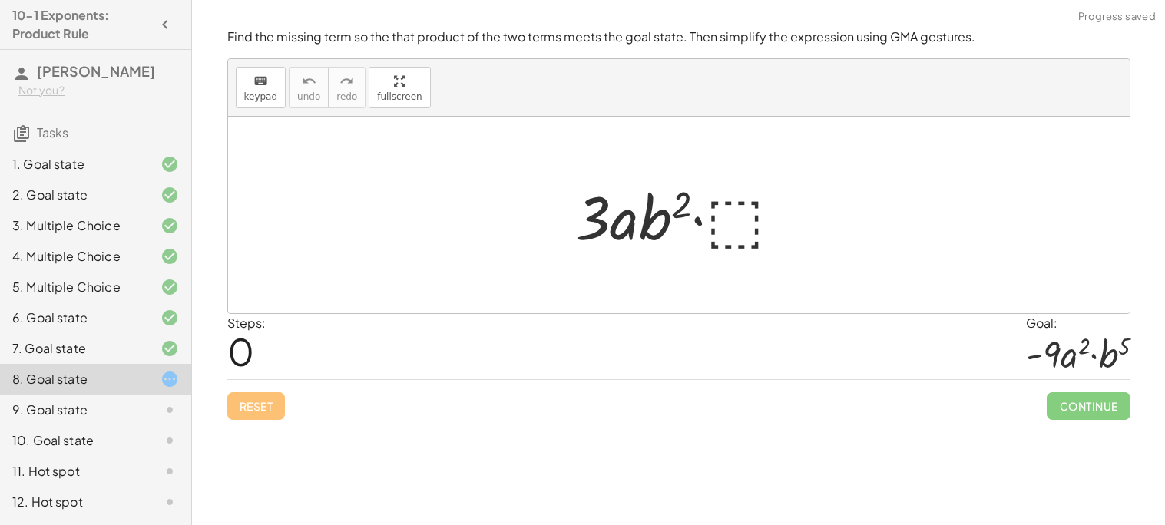
click at [733, 202] on div at bounding box center [684, 215] width 235 height 79
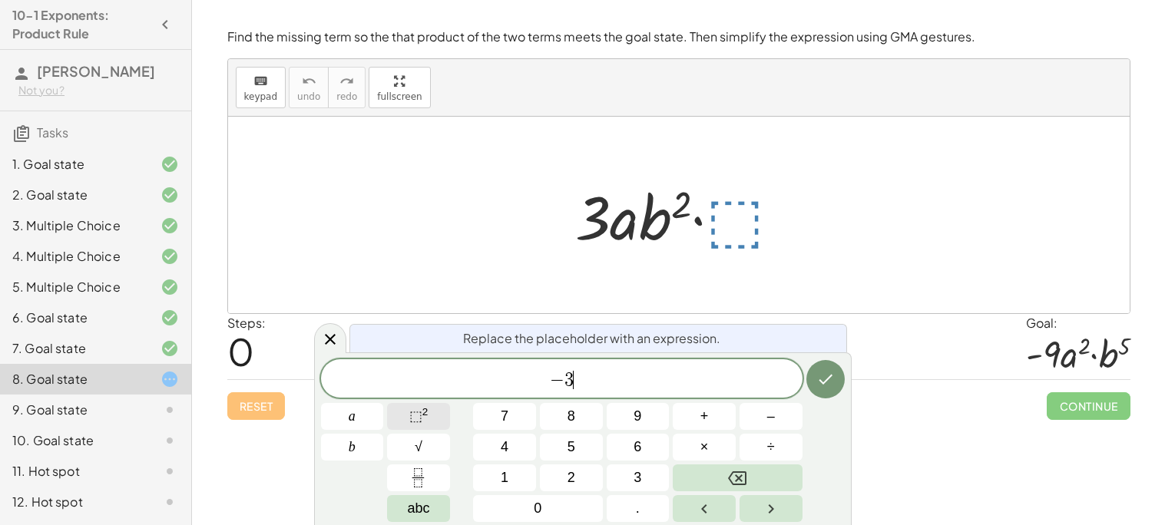
click at [416, 412] on span "⬚" at bounding box center [415, 416] width 13 height 15
click at [410, 415] on span "⬚" at bounding box center [415, 416] width 13 height 15
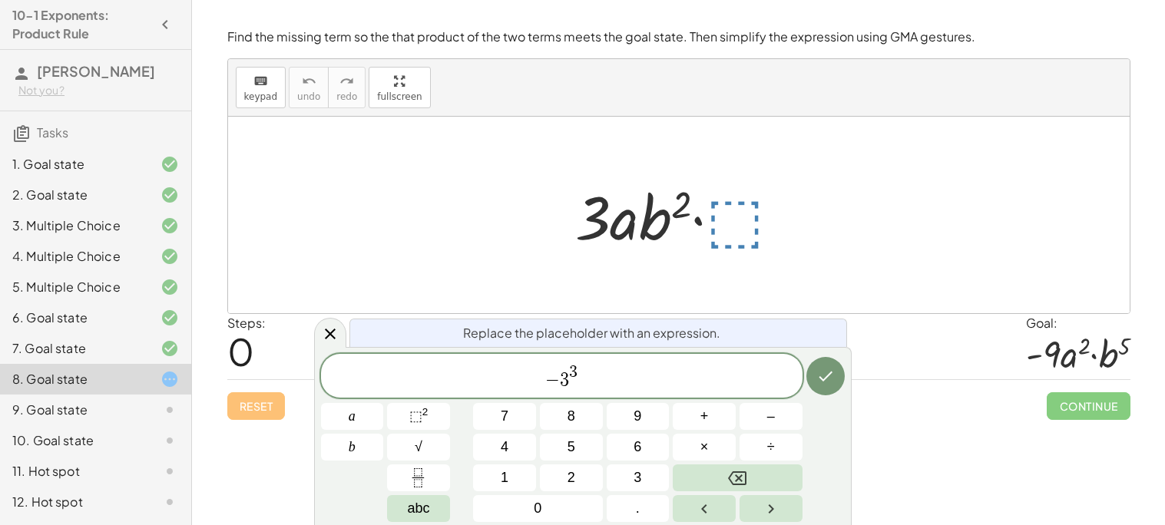
click at [848, 369] on div "Replace the placeholder with an expression. − 3 3 a b 7 8 9 + – 4 5 6 × ÷ ⬚ 2 √…" at bounding box center [583, 436] width 538 height 178
click at [834, 376] on icon "Done" at bounding box center [825, 376] width 18 height 18
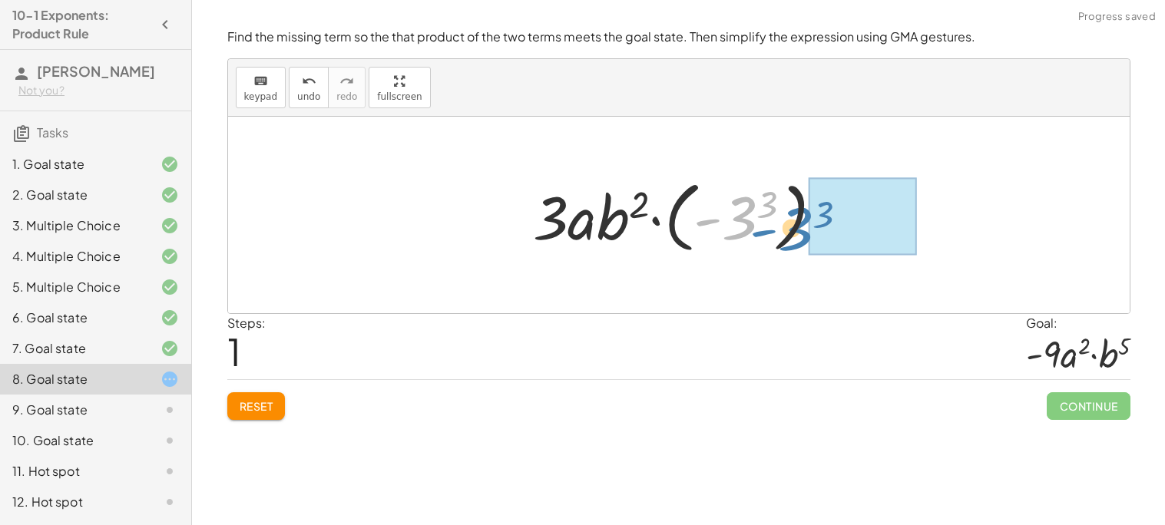
drag, startPoint x: 731, startPoint y: 229, endPoint x: 800, endPoint y: 240, distance: 70.1
click at [800, 240] on div at bounding box center [684, 215] width 318 height 85
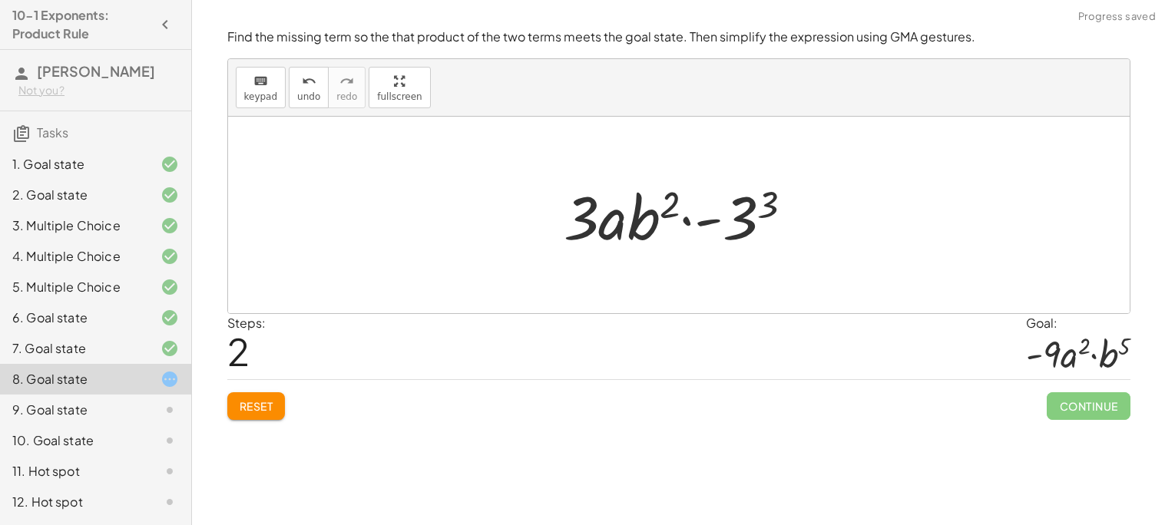
click at [253, 407] on span "Reset" at bounding box center [257, 406] width 34 height 14
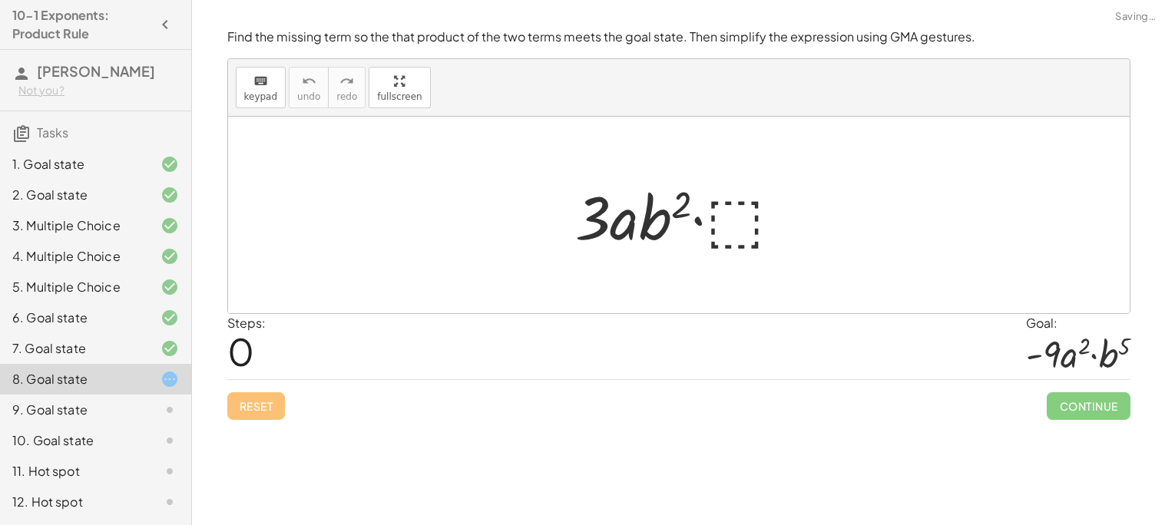
click at [677, 213] on div at bounding box center [684, 215] width 235 height 79
click at [750, 203] on div at bounding box center [684, 215] width 235 height 79
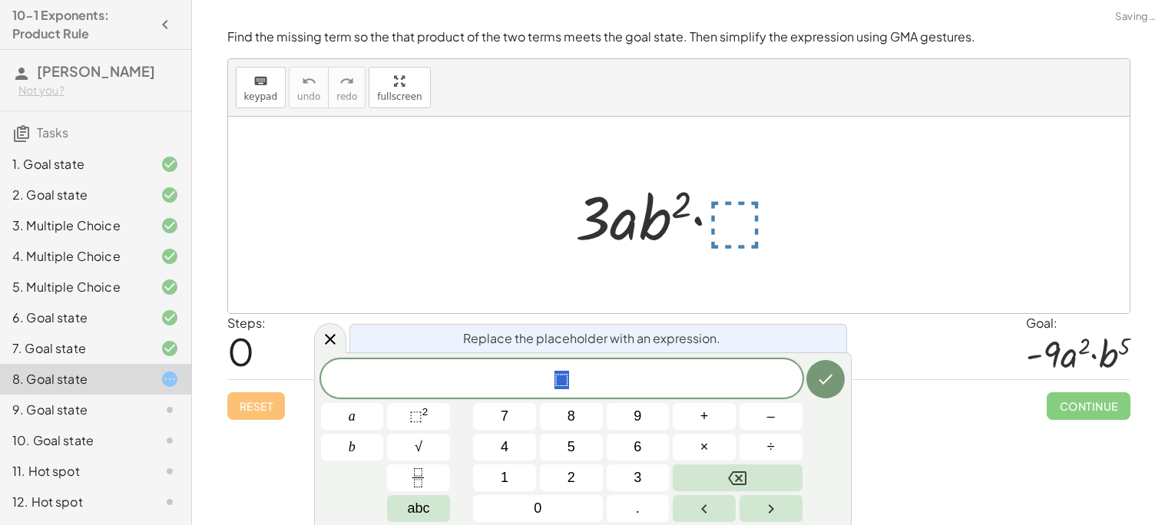
click at [619, 373] on span "⬚" at bounding box center [561, 380] width 481 height 22
click at [819, 385] on icon "Done" at bounding box center [825, 379] width 18 height 18
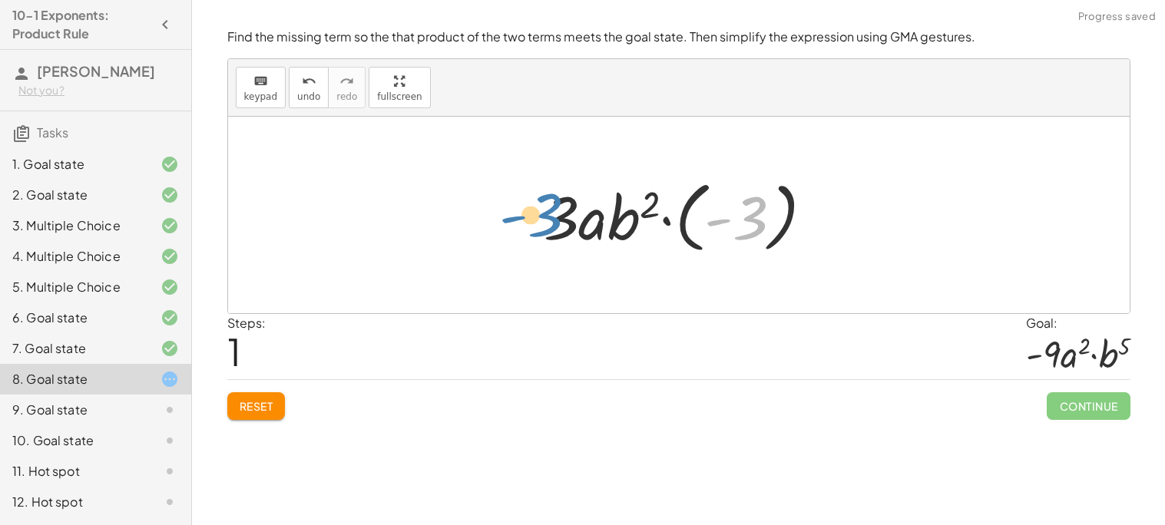
drag, startPoint x: 751, startPoint y: 223, endPoint x: 557, endPoint y: 223, distance: 194.3
click at [557, 223] on div at bounding box center [684, 215] width 297 height 85
drag, startPoint x: 730, startPoint y: 226, endPoint x: 546, endPoint y: 223, distance: 183.5
click at [546, 223] on div at bounding box center [684, 215] width 297 height 85
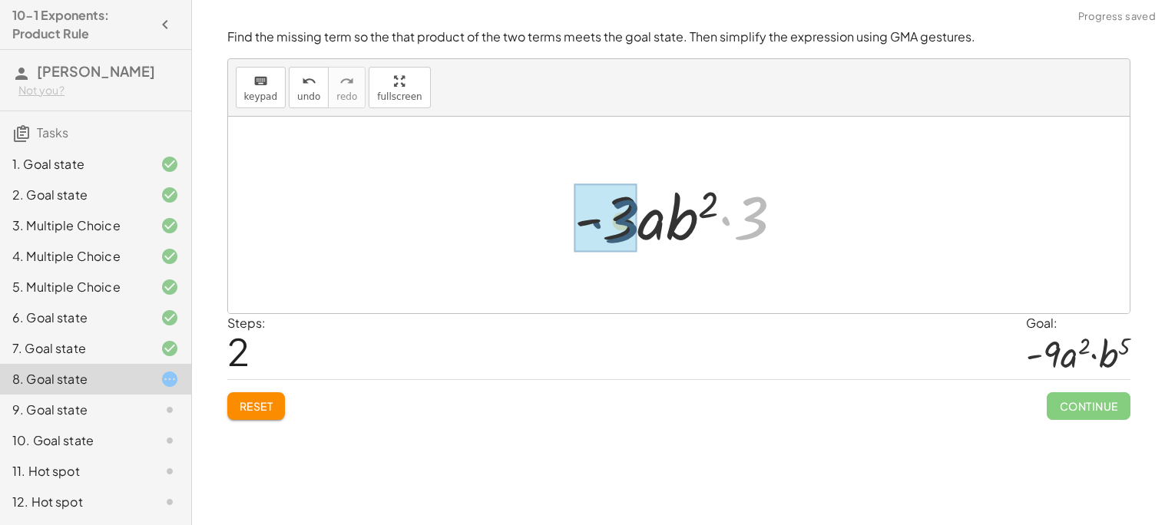
drag, startPoint x: 751, startPoint y: 223, endPoint x: 620, endPoint y: 226, distance: 130.6
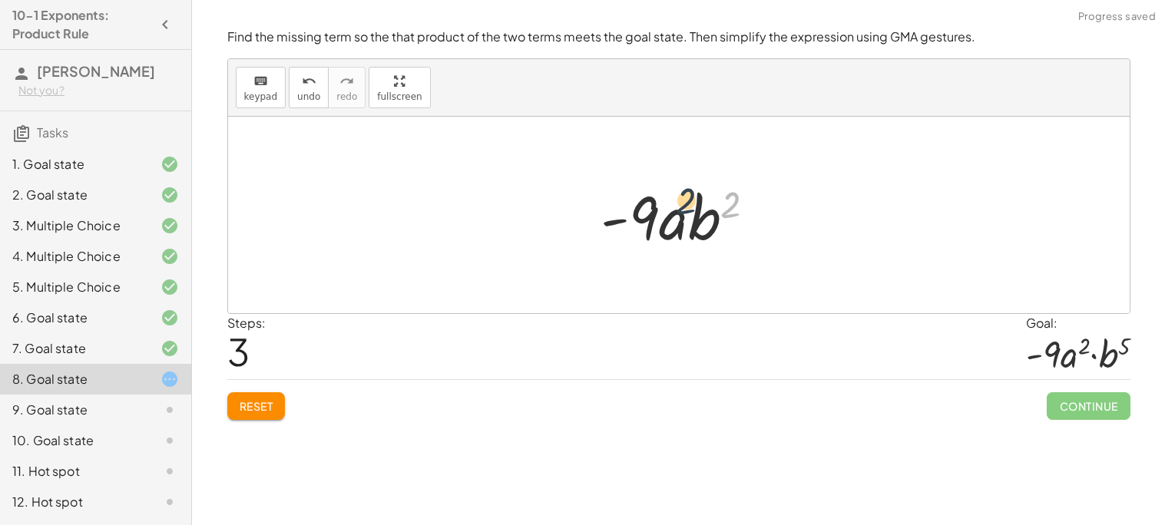
drag, startPoint x: 734, startPoint y: 208, endPoint x: 687, endPoint y: 204, distance: 47.8
click at [687, 204] on div at bounding box center [685, 215] width 182 height 79
click at [715, 239] on div at bounding box center [685, 215] width 182 height 79
click at [266, 405] on span "Reset" at bounding box center [257, 406] width 34 height 14
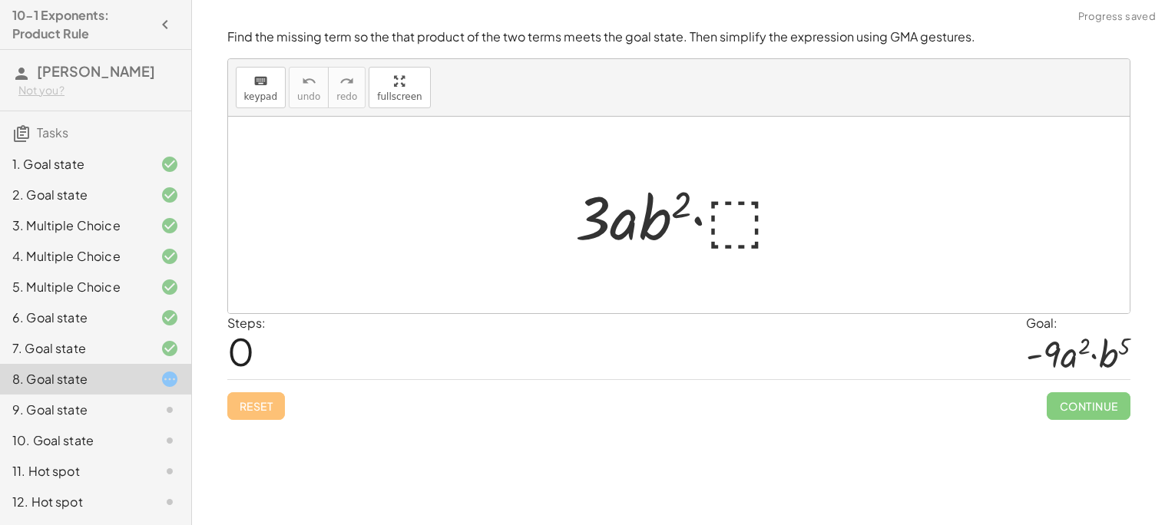
click at [723, 235] on div at bounding box center [684, 215] width 235 height 79
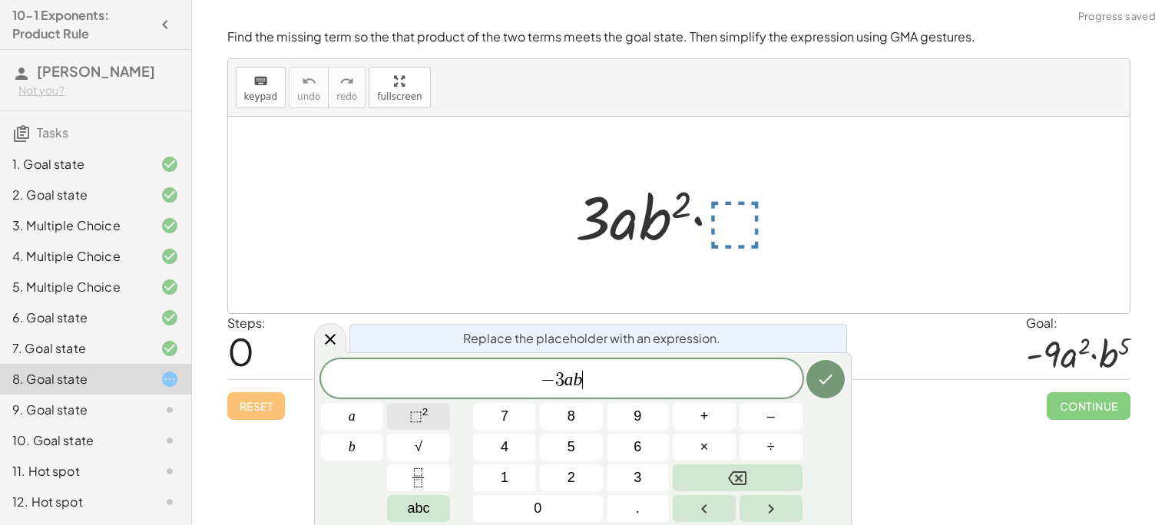
click at [414, 408] on span "⬚ 2" at bounding box center [418, 416] width 19 height 21
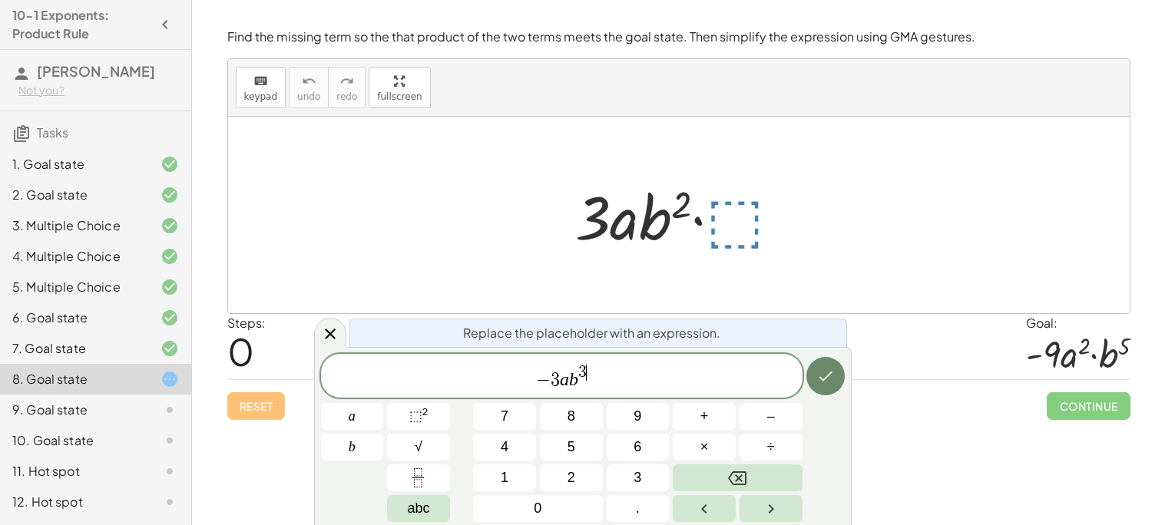
click at [830, 369] on icon "Done" at bounding box center [825, 376] width 18 height 18
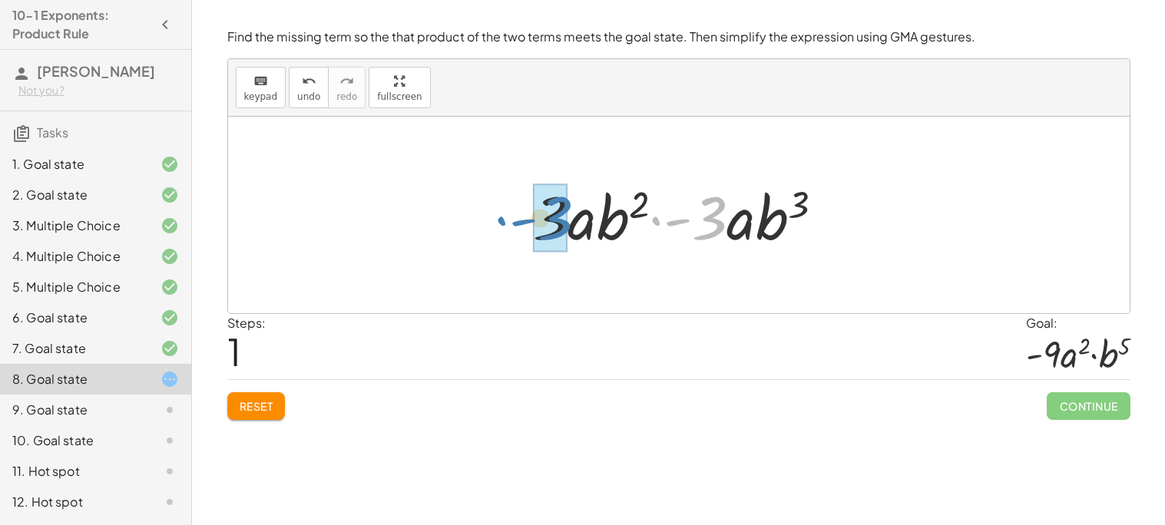
drag, startPoint x: 706, startPoint y: 232, endPoint x: 544, endPoint y: 232, distance: 162.0
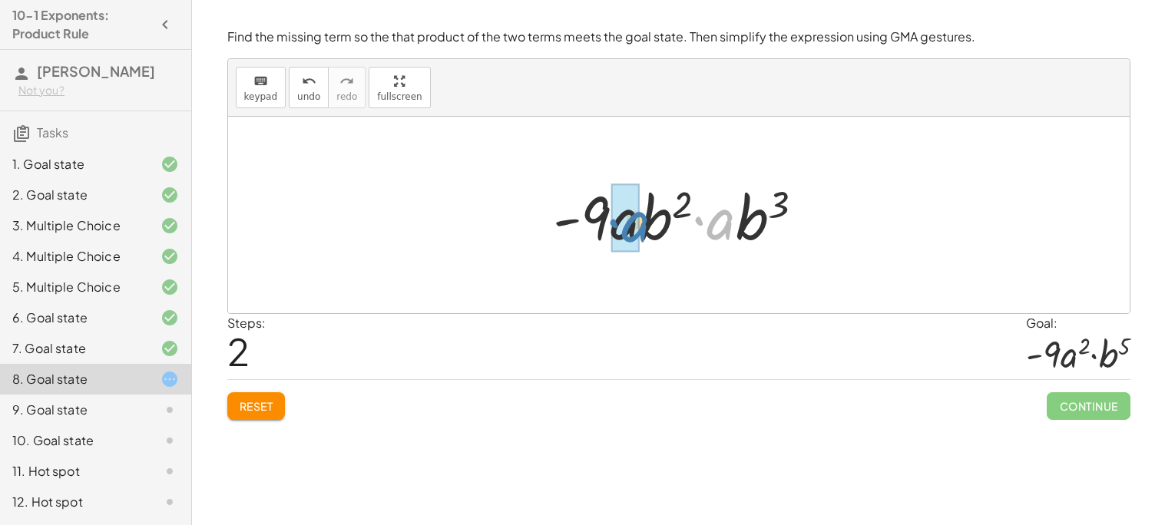
drag, startPoint x: 729, startPoint y: 223, endPoint x: 640, endPoint y: 222, distance: 88.3
click at [640, 222] on div at bounding box center [684, 215] width 279 height 79
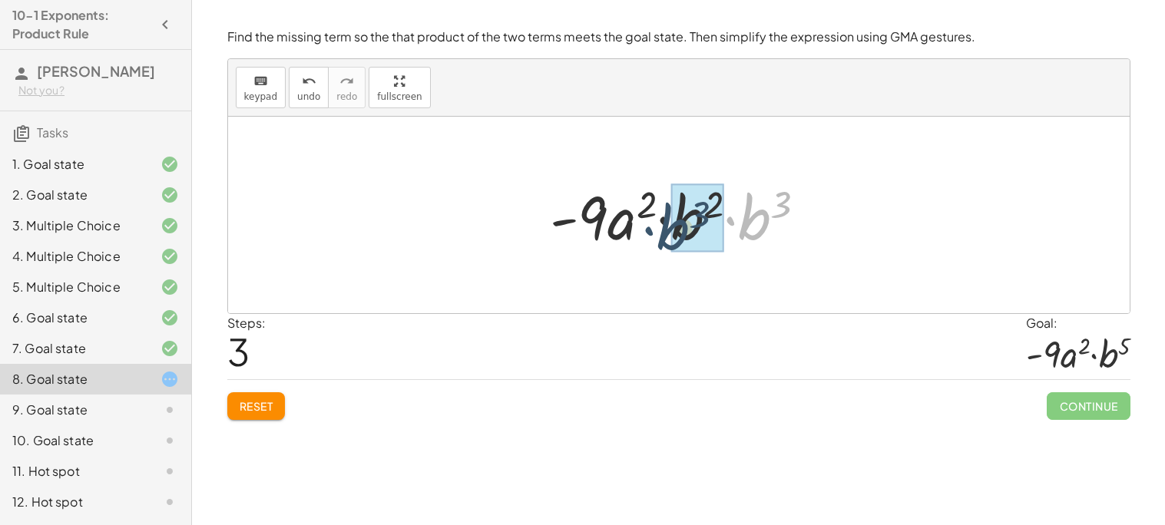
drag, startPoint x: 761, startPoint y: 211, endPoint x: 685, endPoint y: 220, distance: 76.6
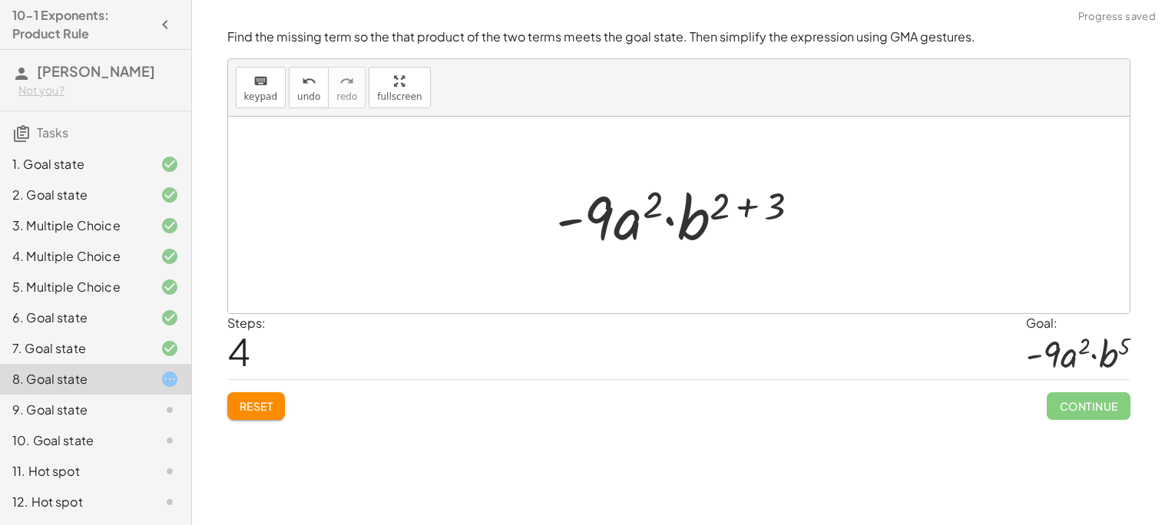
click at [776, 200] on div at bounding box center [684, 215] width 272 height 79
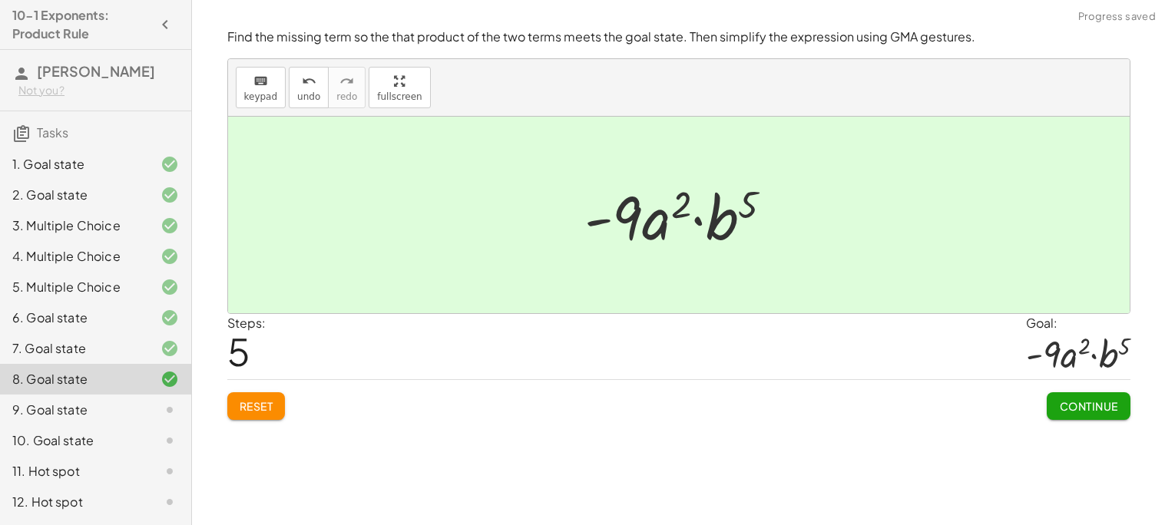
click at [1059, 391] on div "Continue" at bounding box center [1088, 400] width 83 height 40
click at [144, 411] on div at bounding box center [157, 410] width 43 height 18
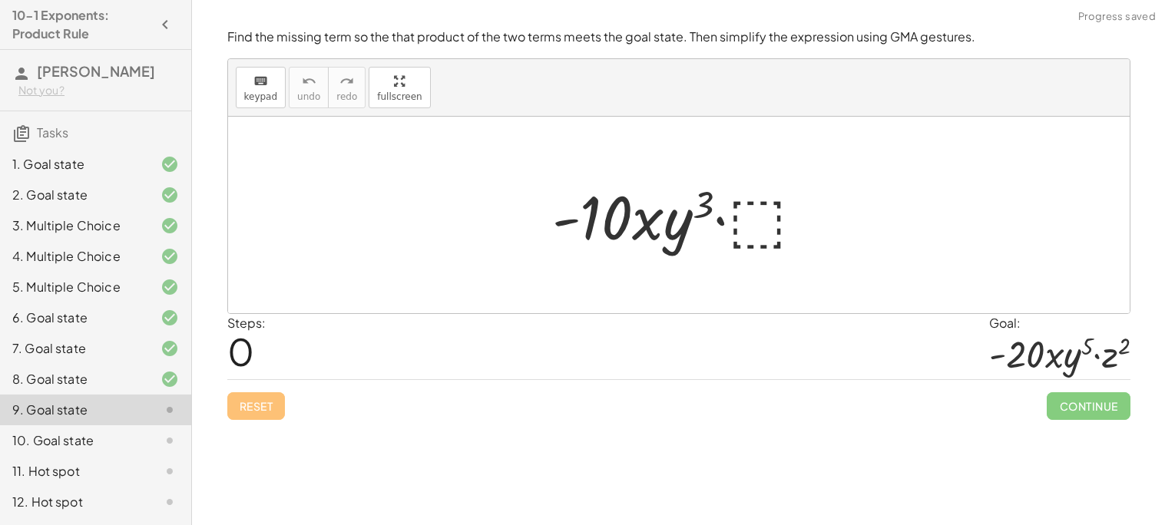
click at [761, 224] on div at bounding box center [684, 215] width 280 height 79
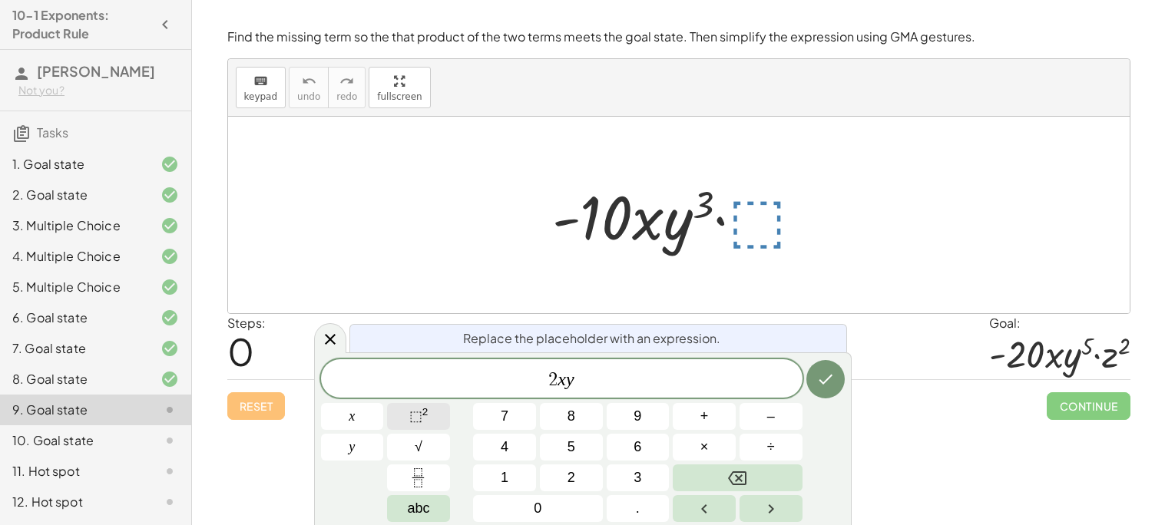
click at [423, 410] on sup "2" at bounding box center [425, 412] width 6 height 12
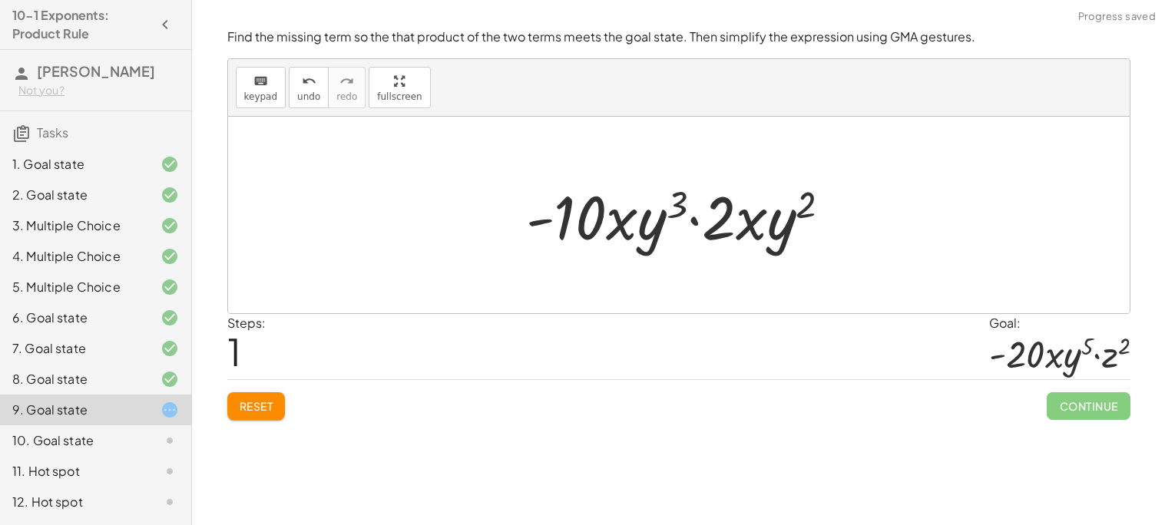
click at [734, 229] on div at bounding box center [684, 215] width 333 height 79
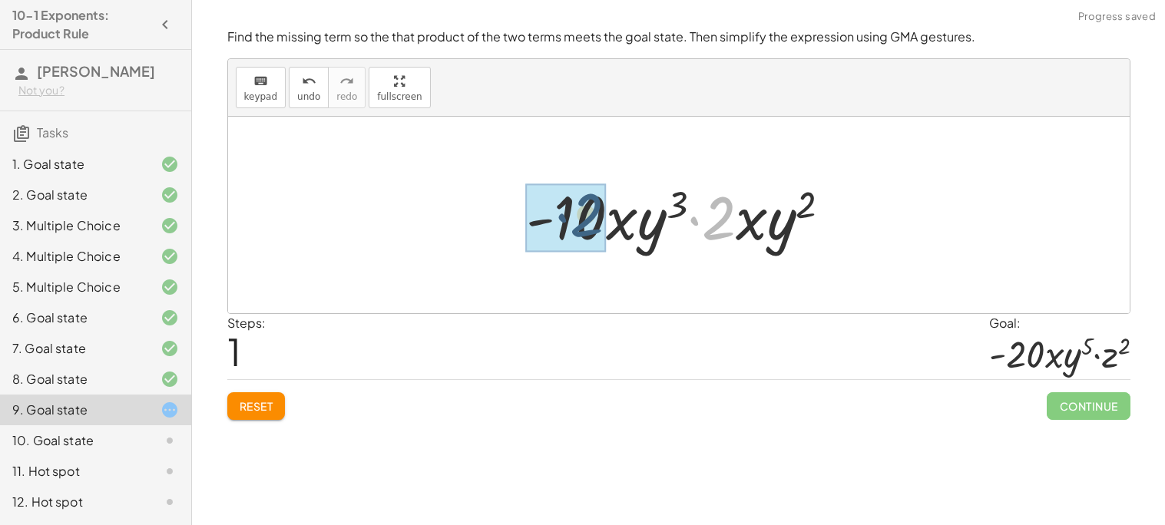
drag, startPoint x: 726, startPoint y: 228, endPoint x: 580, endPoint y: 226, distance: 145.9
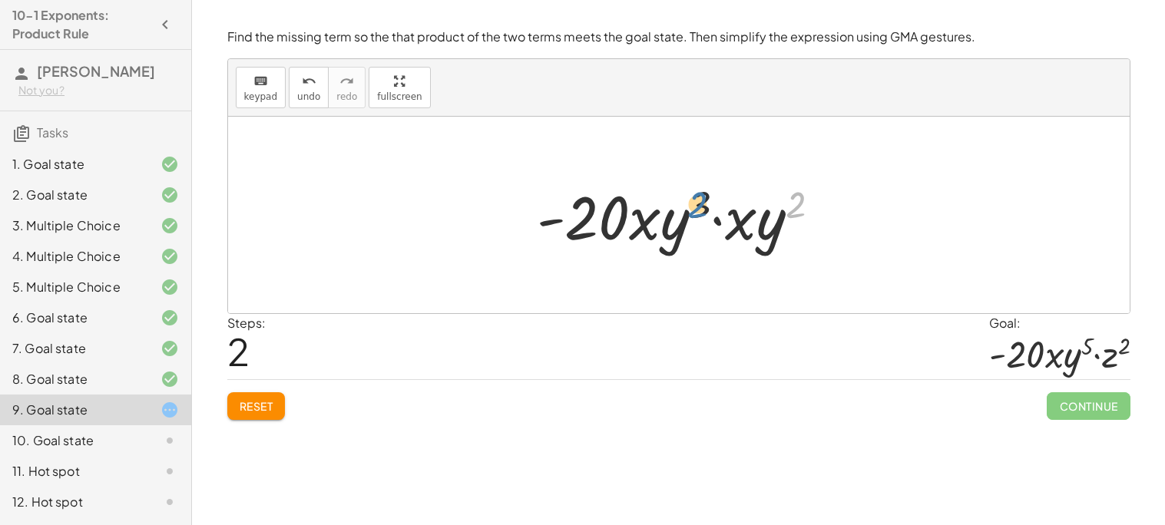
drag, startPoint x: 798, startPoint y: 203, endPoint x: 719, endPoint y: 213, distance: 79.7
click at [719, 213] on div at bounding box center [685, 215] width 312 height 79
drag, startPoint x: 725, startPoint y: 218, endPoint x: 627, endPoint y: 213, distance: 97.7
click at [627, 213] on div at bounding box center [685, 215] width 312 height 79
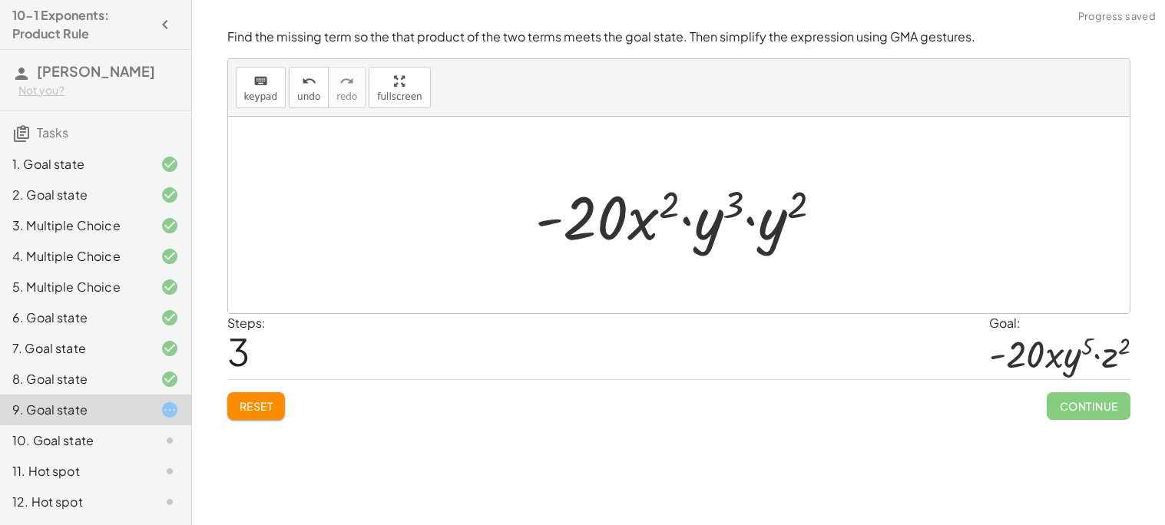
click at [263, 405] on span "Reset" at bounding box center [257, 406] width 34 height 14
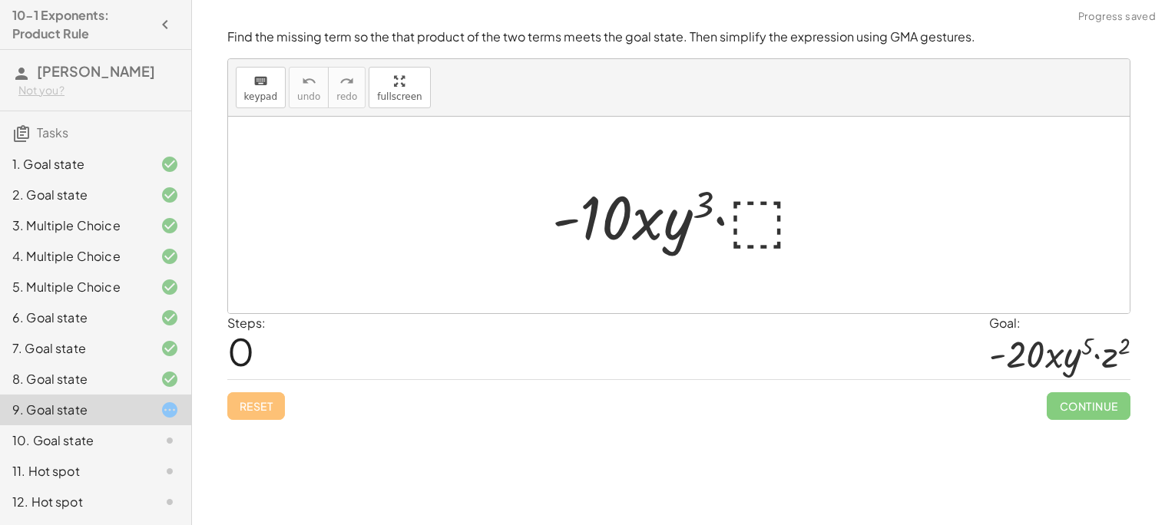
click at [769, 220] on div at bounding box center [684, 215] width 280 height 79
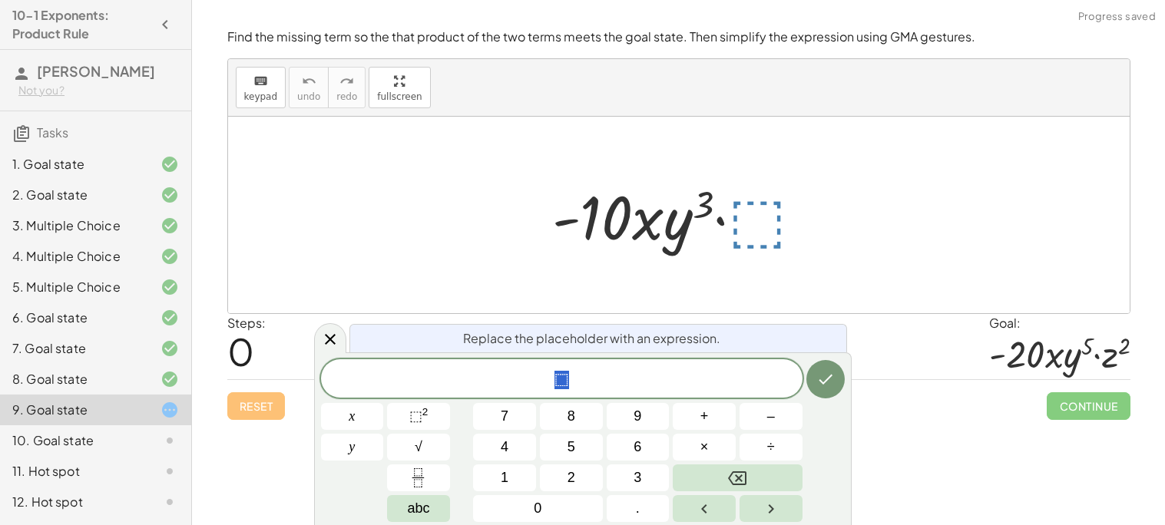
click at [745, 250] on div at bounding box center [684, 215] width 280 height 79
click at [433, 419] on button "⬚ 2" at bounding box center [418, 416] width 63 height 27
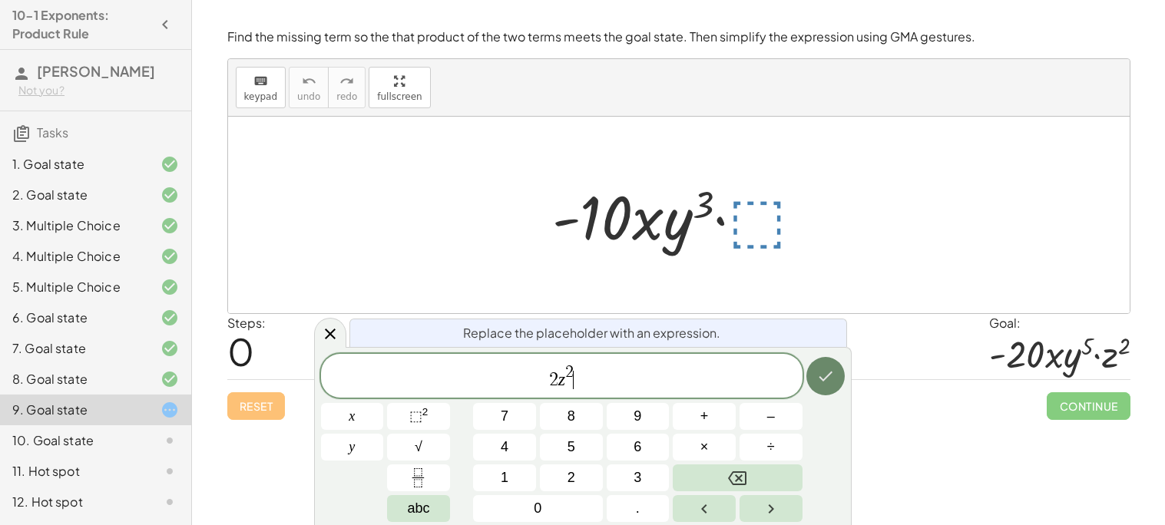
click at [820, 367] on icon "Done" at bounding box center [825, 376] width 18 height 18
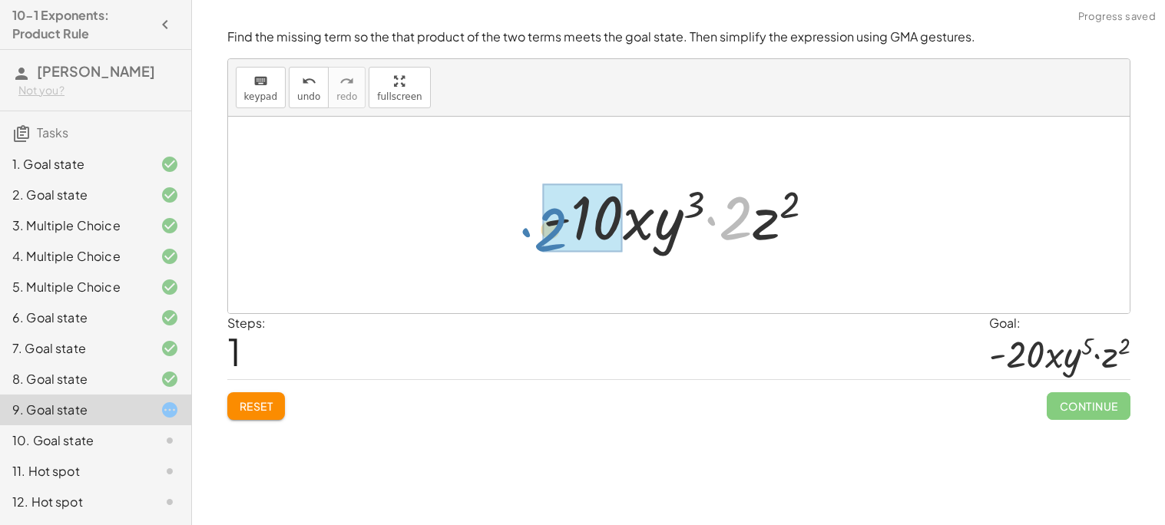
drag, startPoint x: 739, startPoint y: 215, endPoint x: 555, endPoint y: 226, distance: 183.8
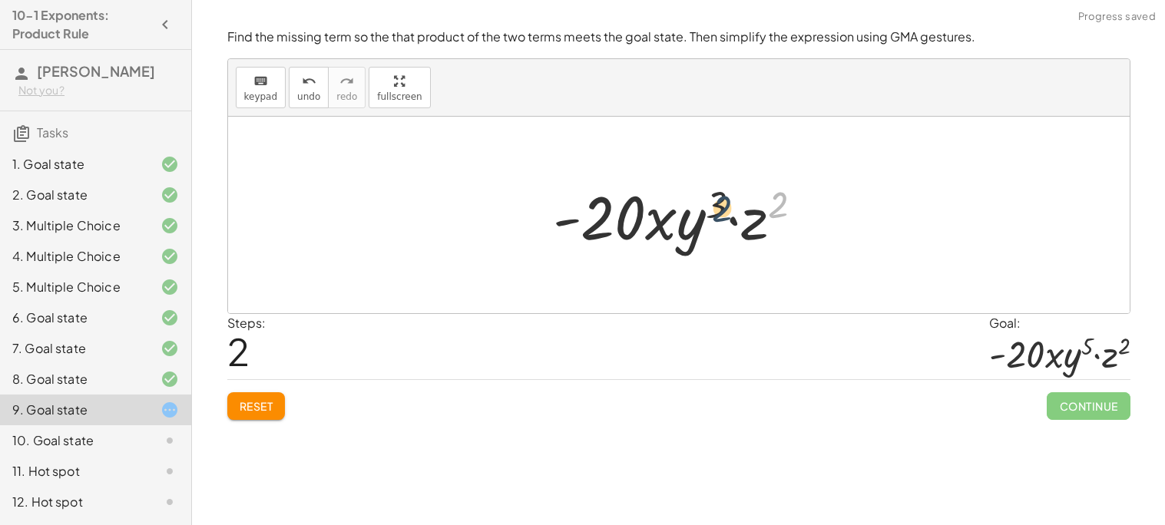
drag, startPoint x: 773, startPoint y: 199, endPoint x: 697, endPoint y: 200, distance: 76.0
click at [697, 200] on div at bounding box center [684, 215] width 278 height 79
click at [762, 210] on div at bounding box center [684, 215] width 278 height 79
click at [703, 218] on div at bounding box center [684, 215] width 278 height 79
drag, startPoint x: 702, startPoint y: 219, endPoint x: 665, endPoint y: 222, distance: 37.0
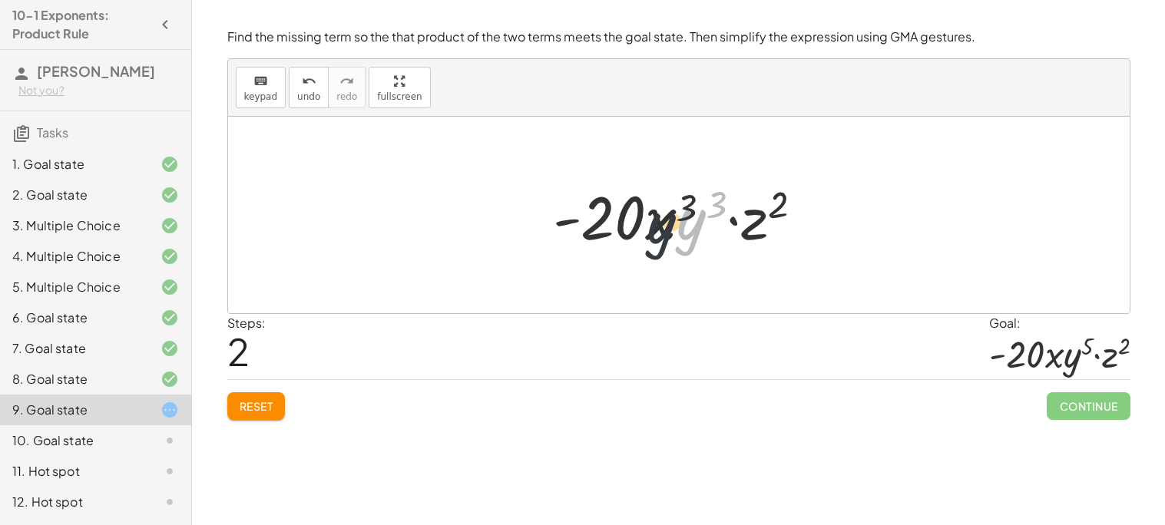
click at [665, 222] on div at bounding box center [684, 215] width 278 height 79
drag, startPoint x: 713, startPoint y: 194, endPoint x: 781, endPoint y: 188, distance: 67.9
click at [781, 188] on div at bounding box center [684, 215] width 278 height 79
click at [263, 409] on span "Reset" at bounding box center [257, 406] width 34 height 14
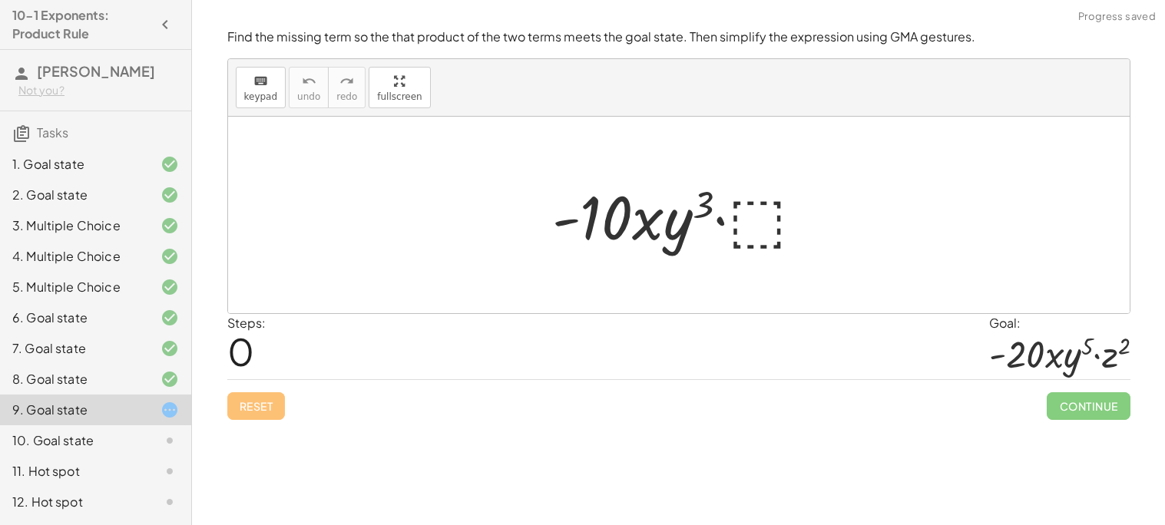
click at [763, 226] on div at bounding box center [684, 215] width 280 height 79
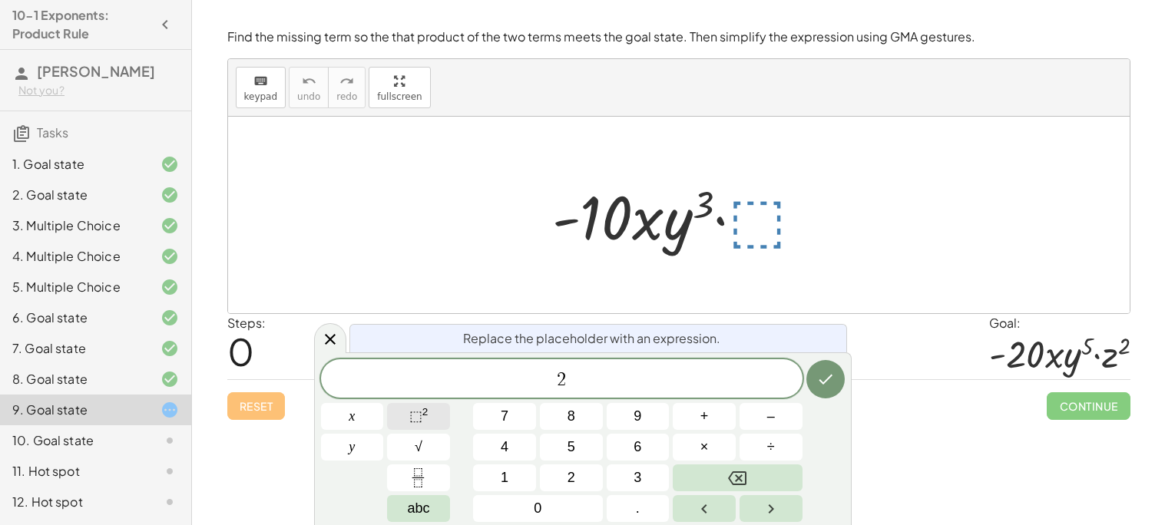
click at [425, 414] on sup "2" at bounding box center [425, 412] width 6 height 12
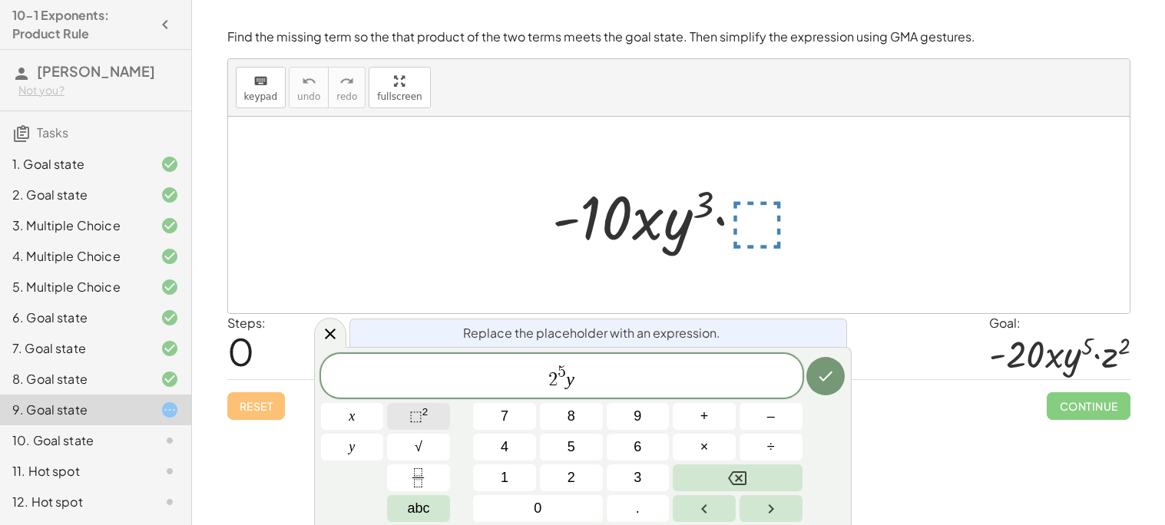
click at [412, 417] on span "⬚" at bounding box center [415, 416] width 13 height 15
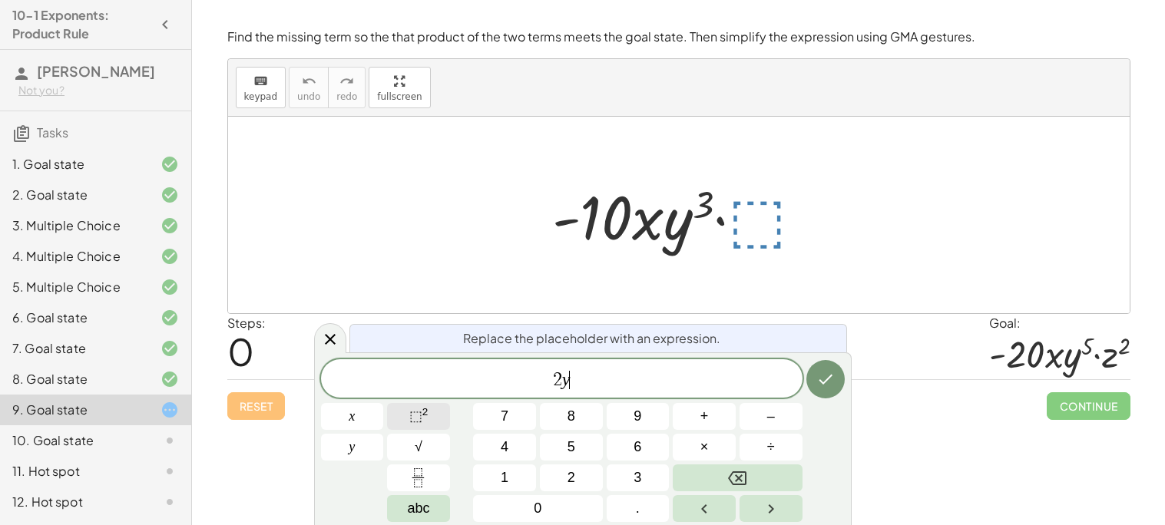
click at [435, 415] on button "⬚ 2" at bounding box center [418, 416] width 63 height 27
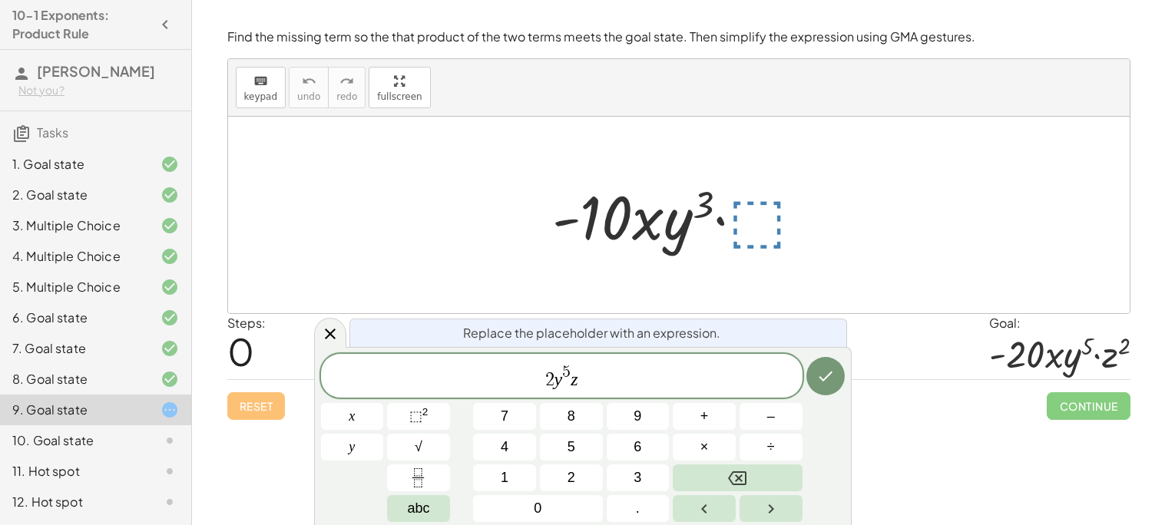
click at [566, 372] on span "5" at bounding box center [566, 372] width 8 height 17
click at [570, 370] on span "2 y 5 ​ z" at bounding box center [561, 377] width 481 height 28
click at [617, 379] on span "2 y 2 ​ z" at bounding box center [561, 377] width 481 height 28
click at [405, 409] on button "⬚ 2" at bounding box center [418, 416] width 63 height 27
click at [824, 372] on icon "Done" at bounding box center [825, 376] width 18 height 18
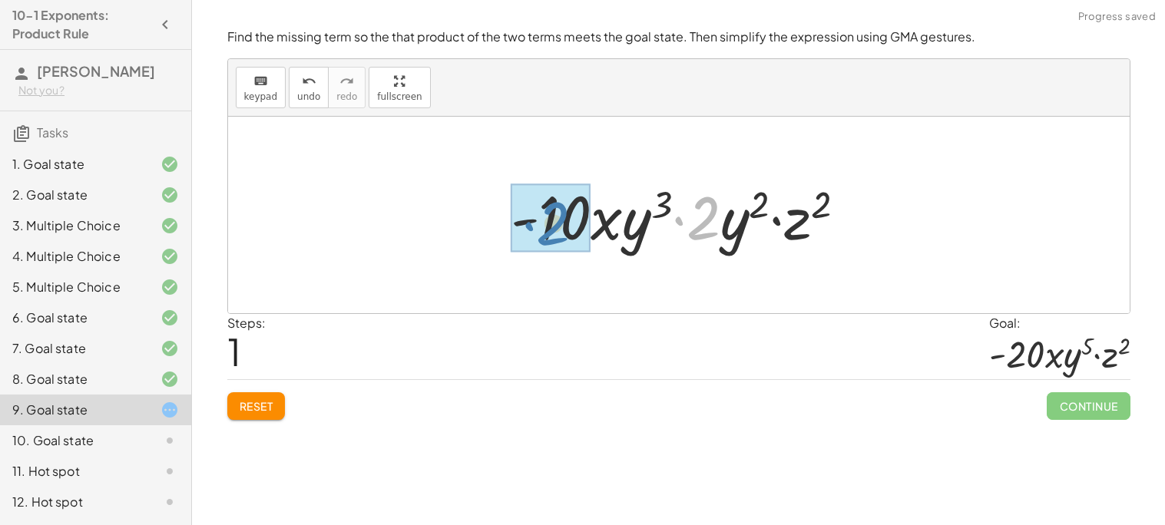
drag, startPoint x: 719, startPoint y: 224, endPoint x: 560, endPoint y: 226, distance: 159.0
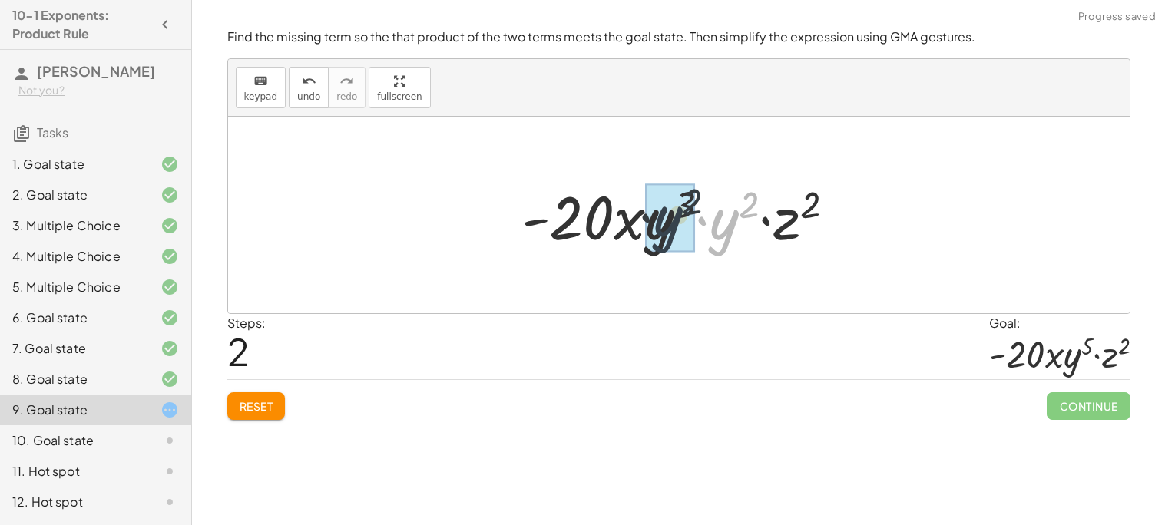
drag, startPoint x: 724, startPoint y: 232, endPoint x: 659, endPoint y: 229, distance: 65.3
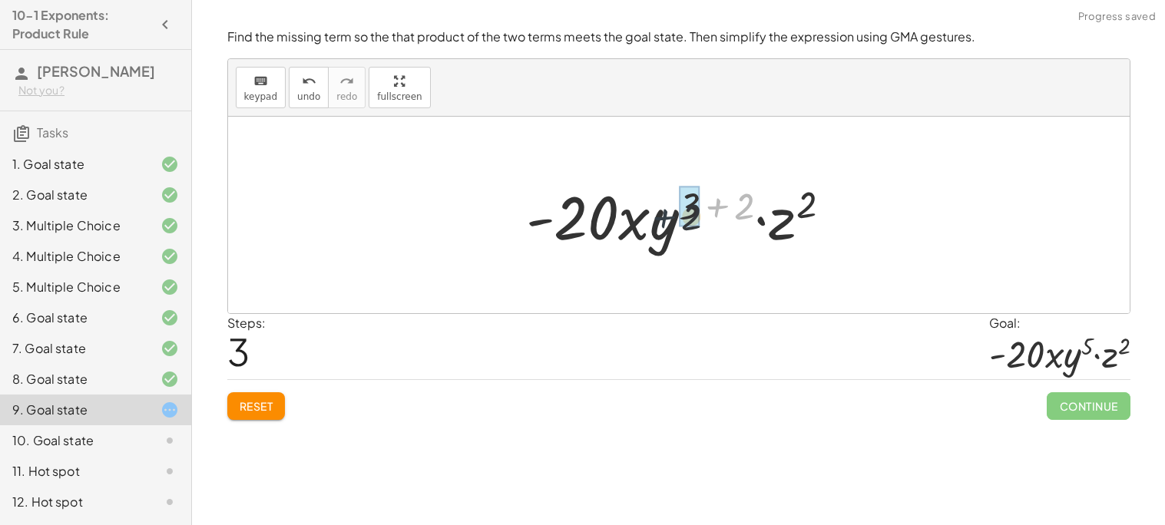
drag, startPoint x: 726, startPoint y: 200, endPoint x: 671, endPoint y: 211, distance: 56.3
click at [671, 211] on div at bounding box center [684, 215] width 333 height 79
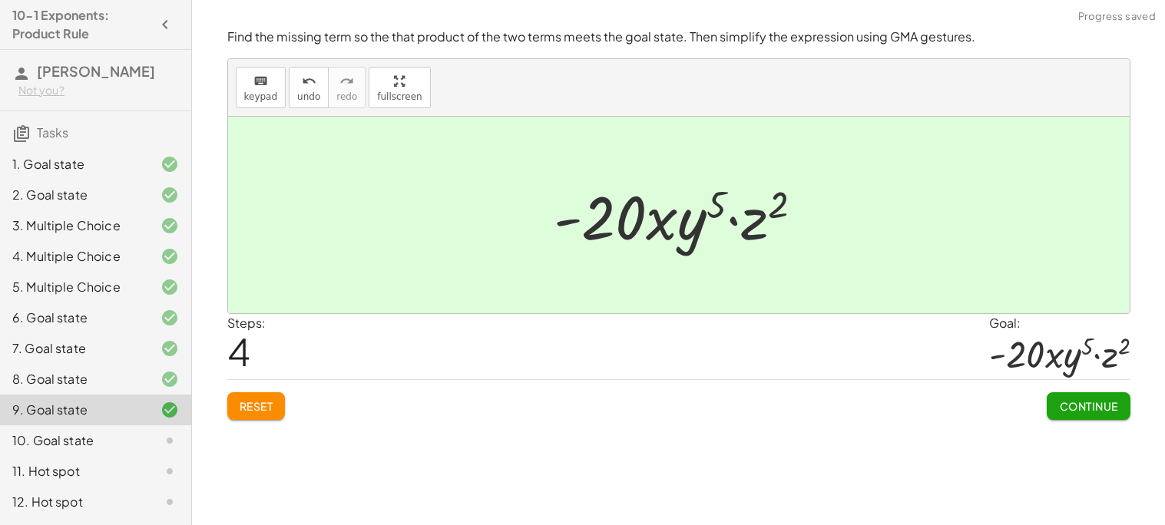
click at [1100, 409] on span "Continue" at bounding box center [1088, 406] width 58 height 14
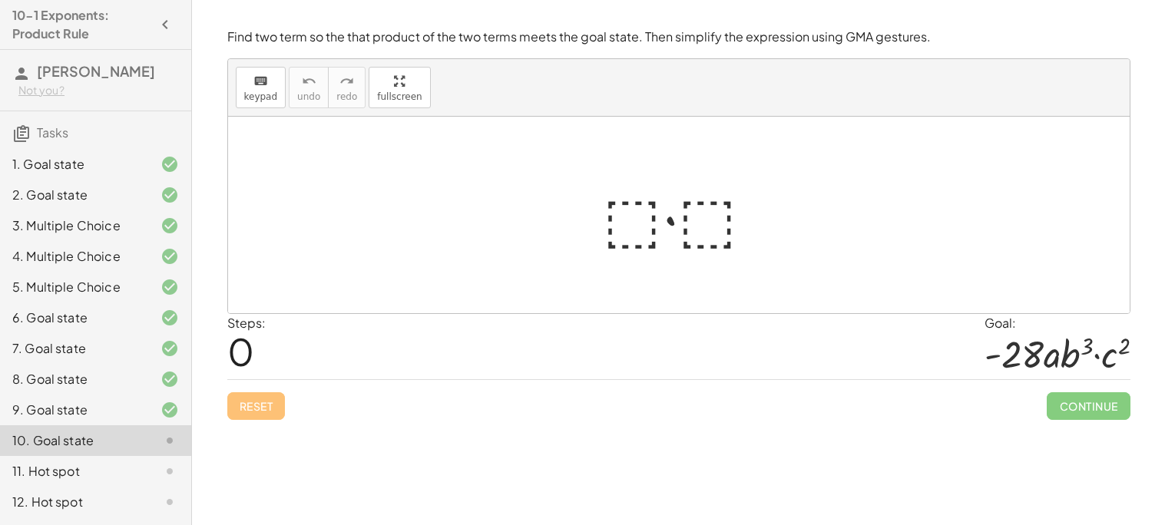
click at [637, 217] on div at bounding box center [685, 215] width 180 height 79
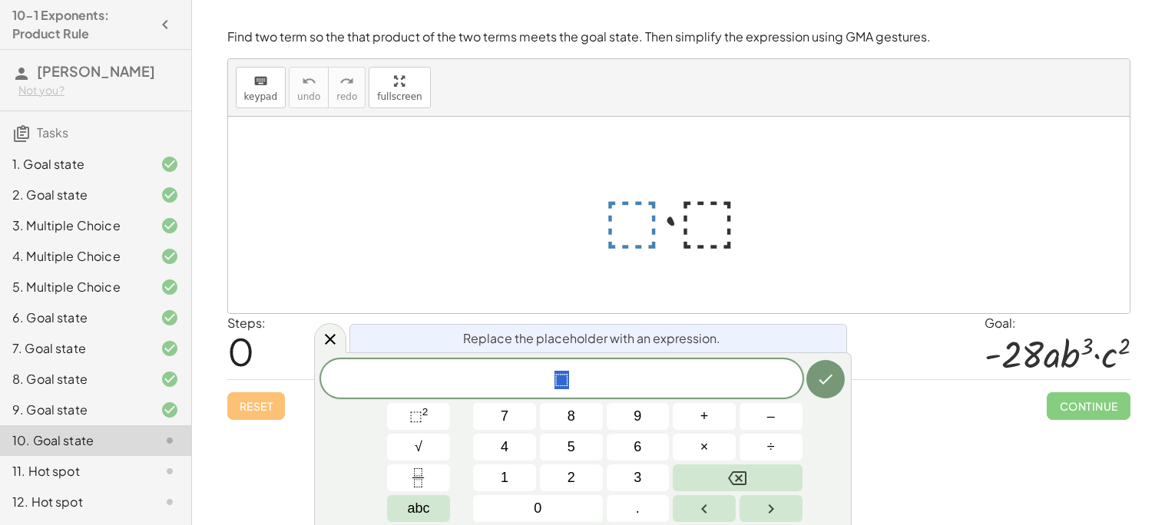
click at [630, 223] on div at bounding box center [685, 215] width 180 height 79
click at [601, 368] on div "⬚" at bounding box center [561, 378] width 481 height 38
click at [707, 442] on span "×" at bounding box center [704, 447] width 8 height 21
click at [406, 407] on button "⬚ 2" at bounding box center [418, 416] width 63 height 27
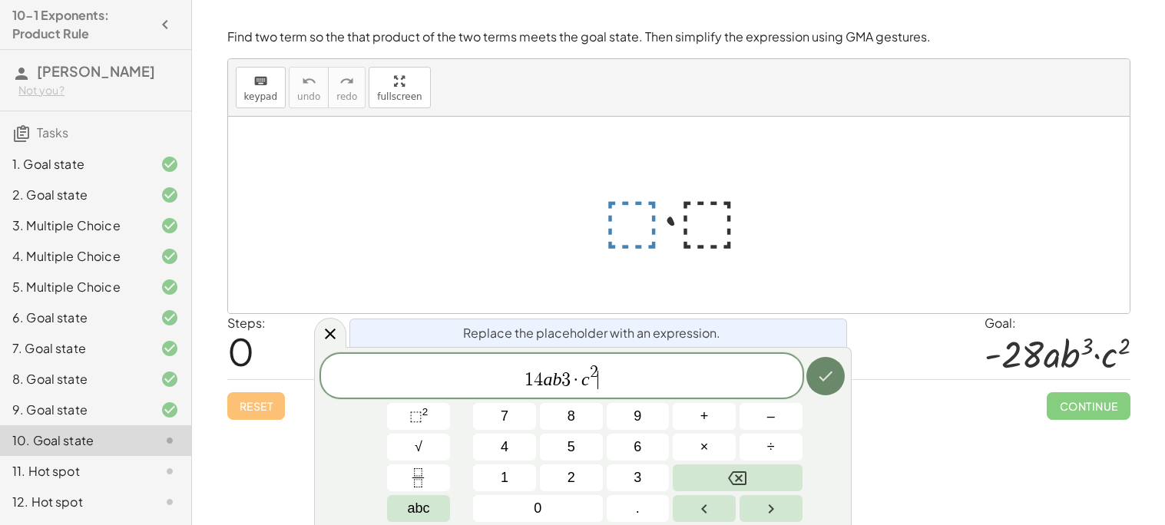
click at [816, 370] on icon "Done" at bounding box center [825, 376] width 18 height 18
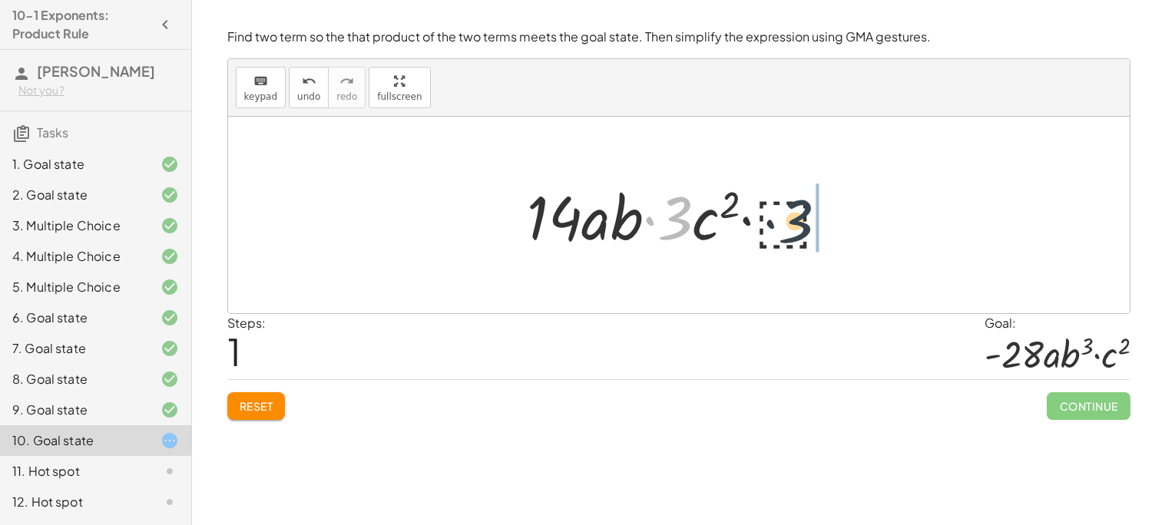
drag, startPoint x: 661, startPoint y: 227, endPoint x: 794, endPoint y: 230, distance: 132.9
click at [794, 230] on div at bounding box center [685, 215] width 332 height 79
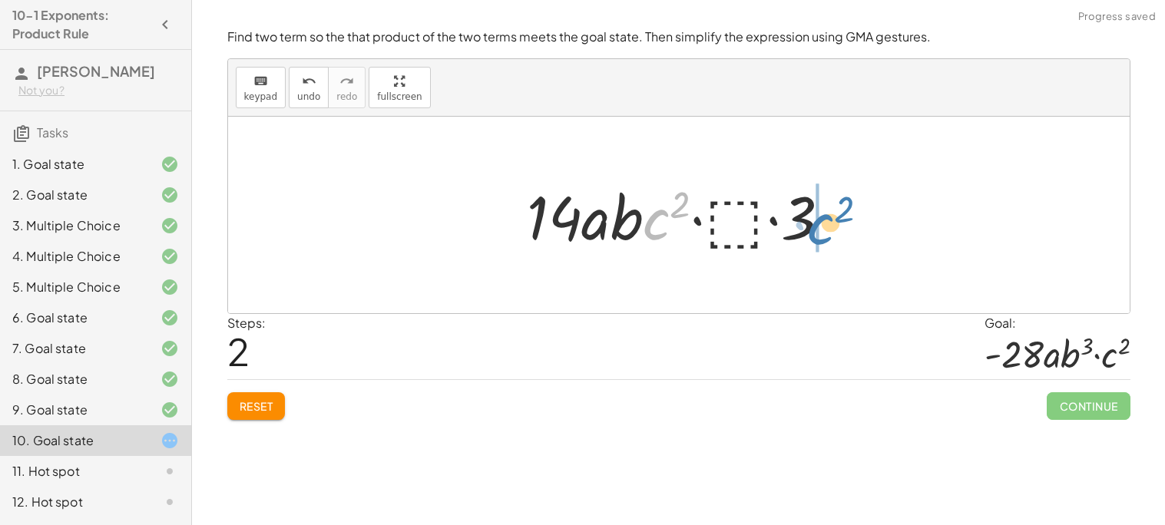
drag, startPoint x: 658, startPoint y: 230, endPoint x: 822, endPoint y: 234, distance: 164.4
click at [822, 234] on div at bounding box center [685, 215] width 332 height 79
drag, startPoint x: 758, startPoint y: 215, endPoint x: 709, endPoint y: 216, distance: 49.2
click at [709, 216] on div at bounding box center [685, 215] width 332 height 79
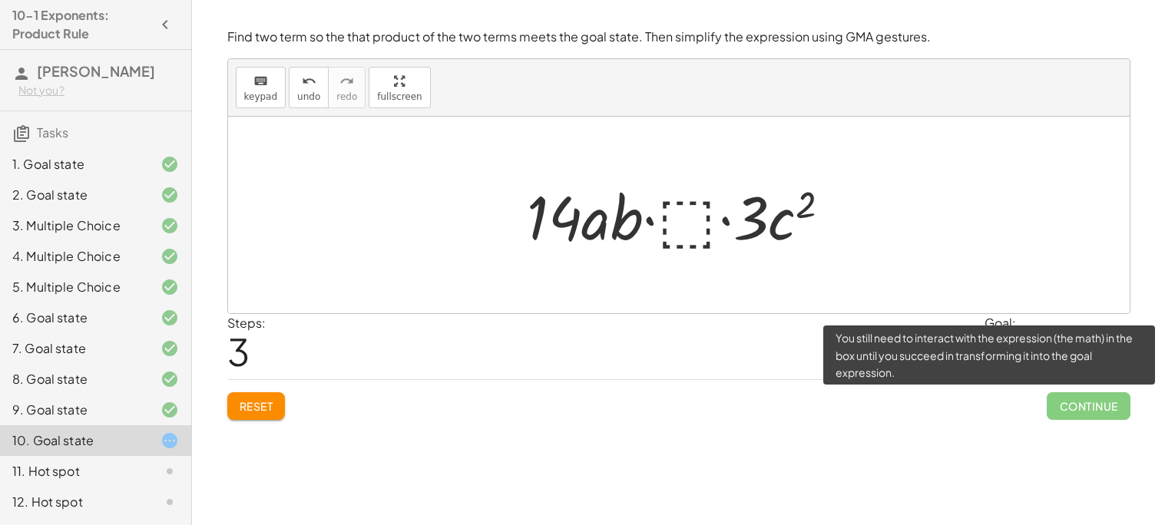
click at [1090, 413] on span "Continue" at bounding box center [1088, 406] width 83 height 28
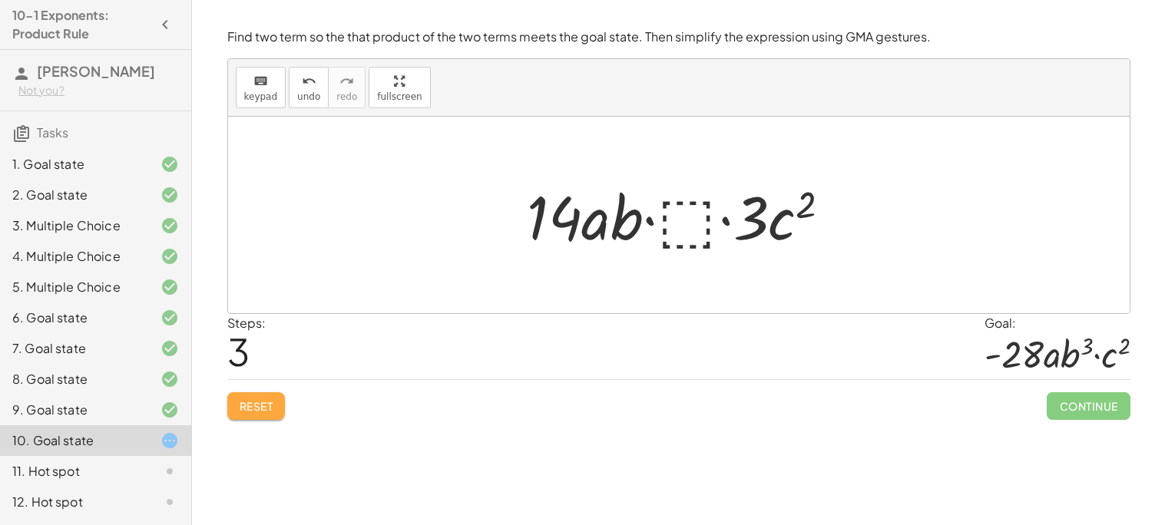
click at [260, 407] on span "Reset" at bounding box center [257, 406] width 34 height 14
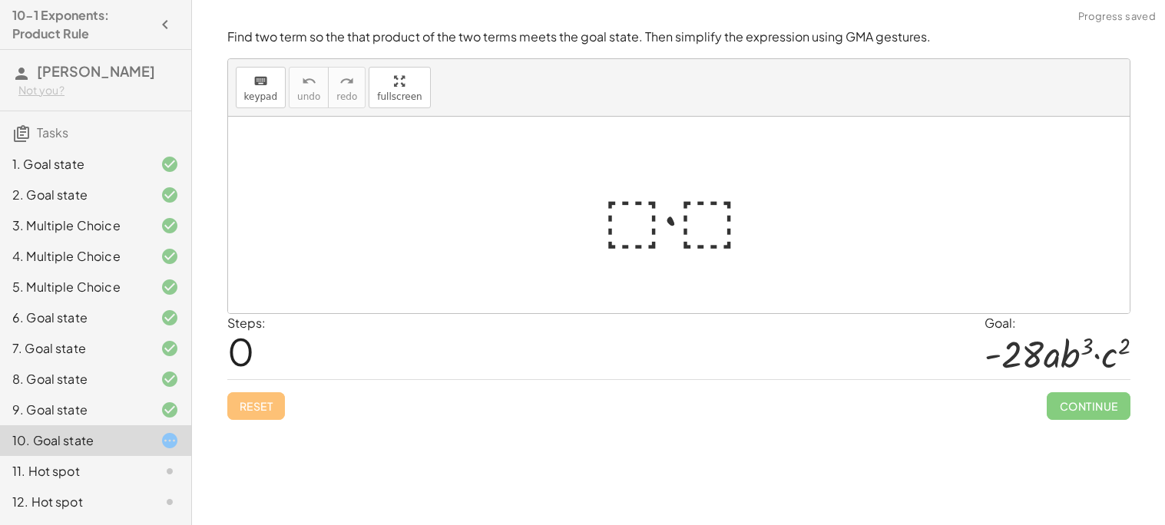
click at [619, 231] on div at bounding box center [685, 215] width 180 height 79
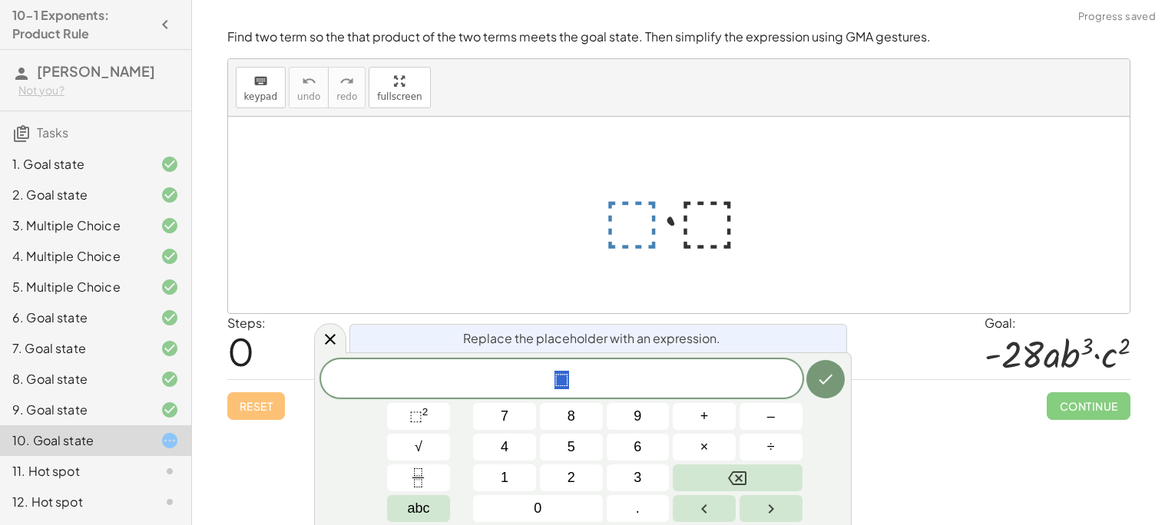
click at [597, 370] on span "⬚" at bounding box center [561, 380] width 481 height 22
click at [436, 415] on button "⬚ 2" at bounding box center [418, 416] width 63 height 27
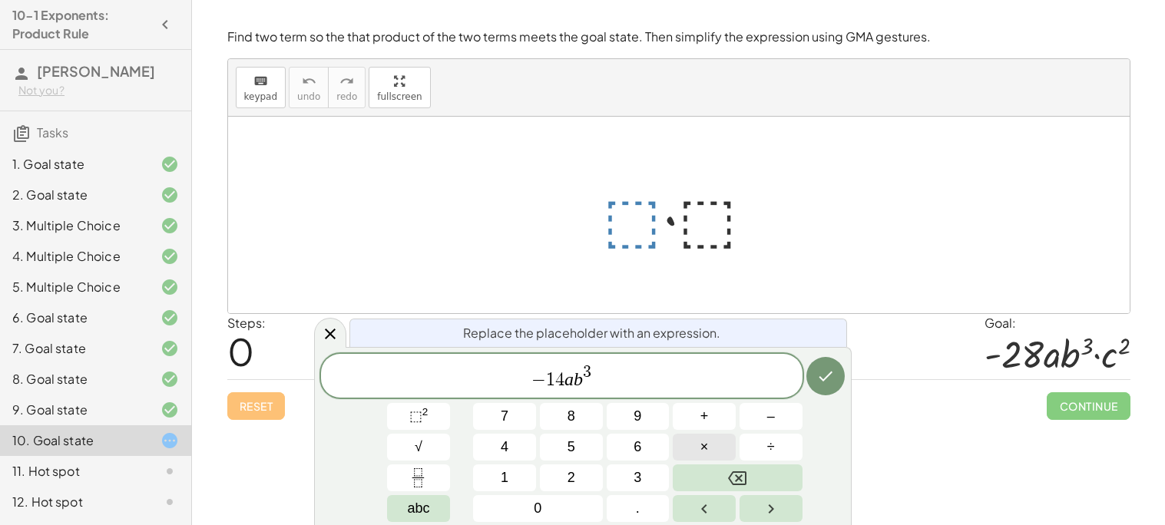
click at [720, 454] on button "×" at bounding box center [704, 447] width 63 height 27
click at [415, 411] on span "⬚" at bounding box center [415, 416] width 13 height 15
click at [832, 371] on icon "Done" at bounding box center [825, 376] width 18 height 18
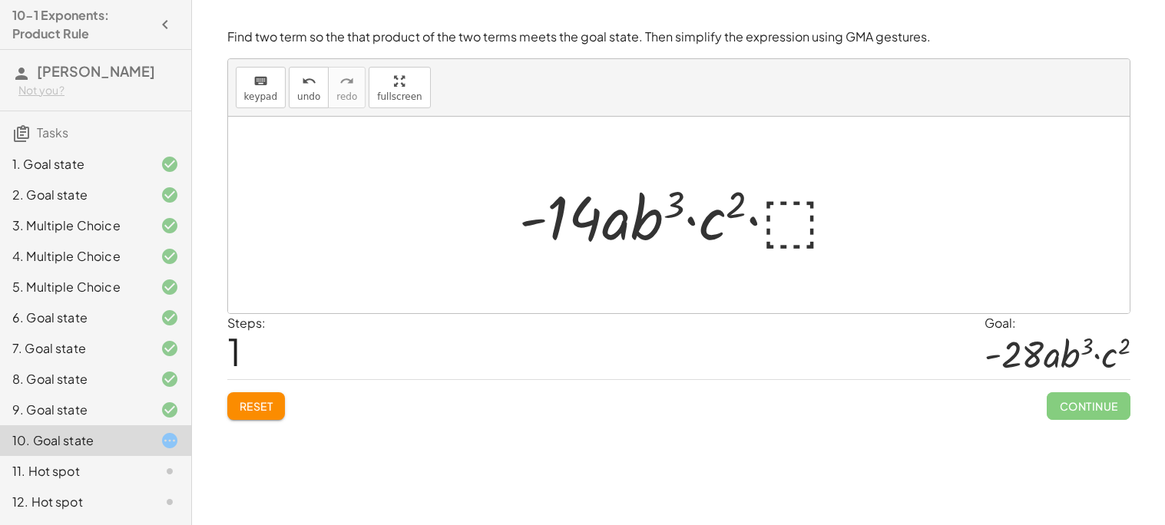
click at [246, 401] on span "Reset" at bounding box center [257, 406] width 34 height 14
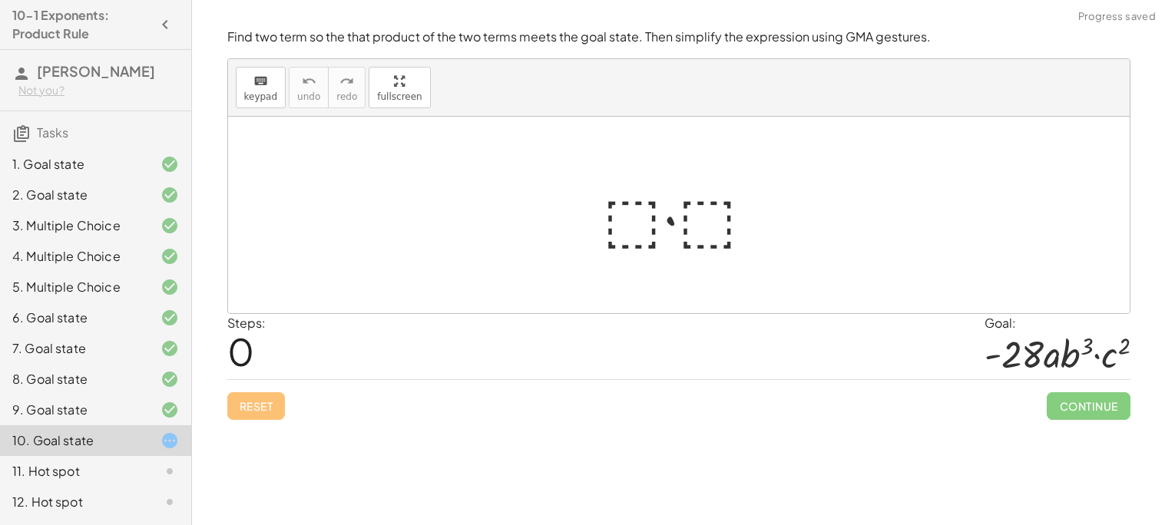
click at [637, 210] on div at bounding box center [685, 215] width 180 height 79
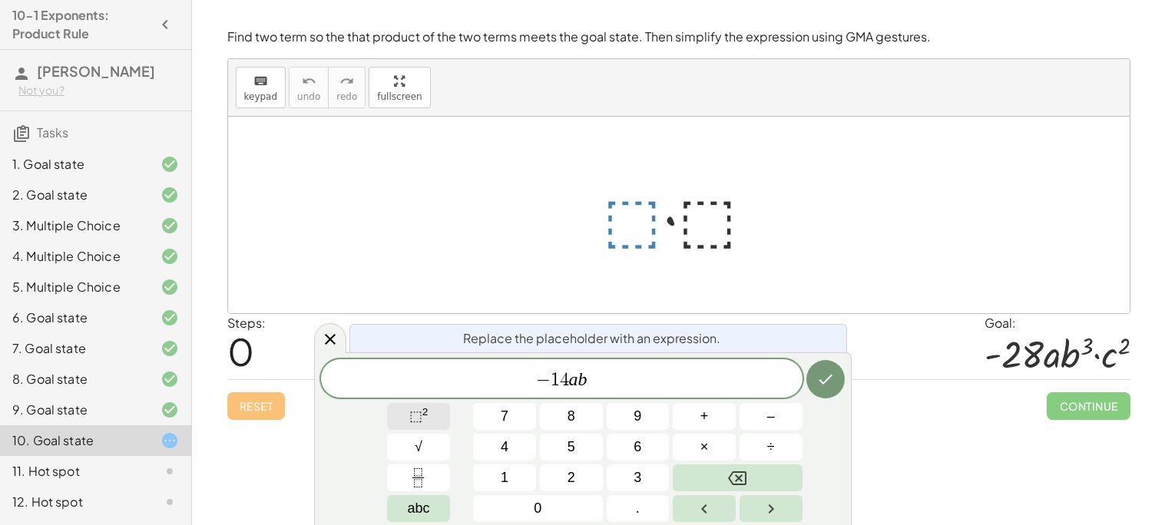
click at [425, 426] on span "⬚ 2" at bounding box center [418, 416] width 19 height 21
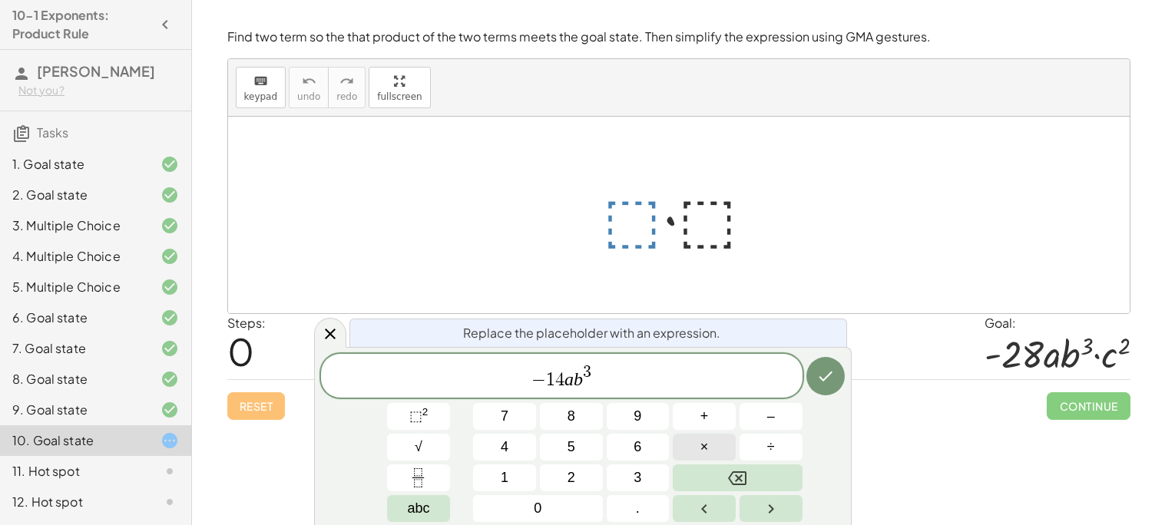
click at [700, 444] on span "×" at bounding box center [704, 447] width 8 height 21
click at [433, 405] on button "⬚ 2" at bounding box center [418, 416] width 63 height 27
click at [823, 381] on icon "Done" at bounding box center [825, 376] width 18 height 18
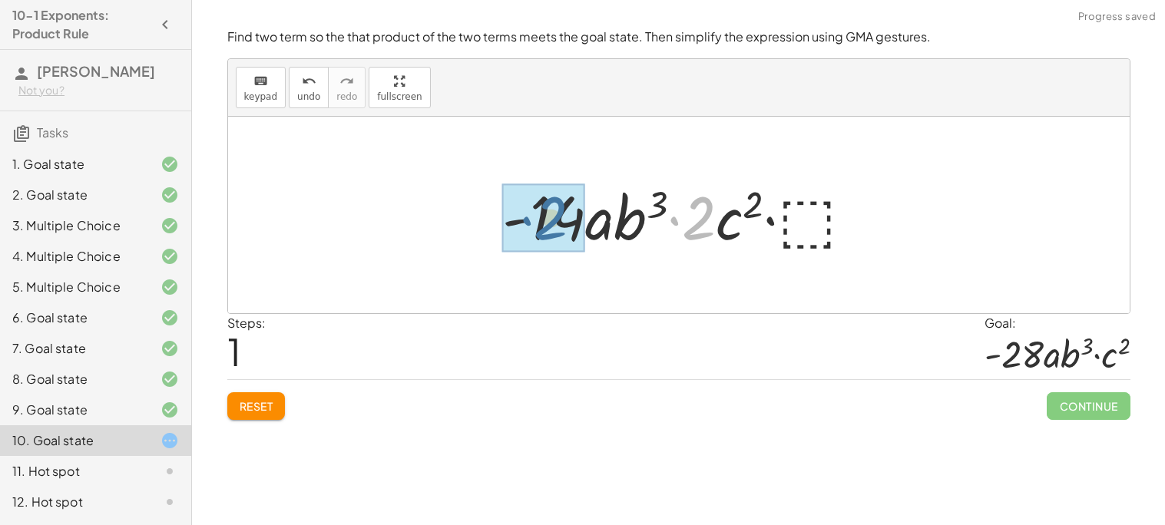
drag, startPoint x: 699, startPoint y: 219, endPoint x: 550, endPoint y: 219, distance: 149.0
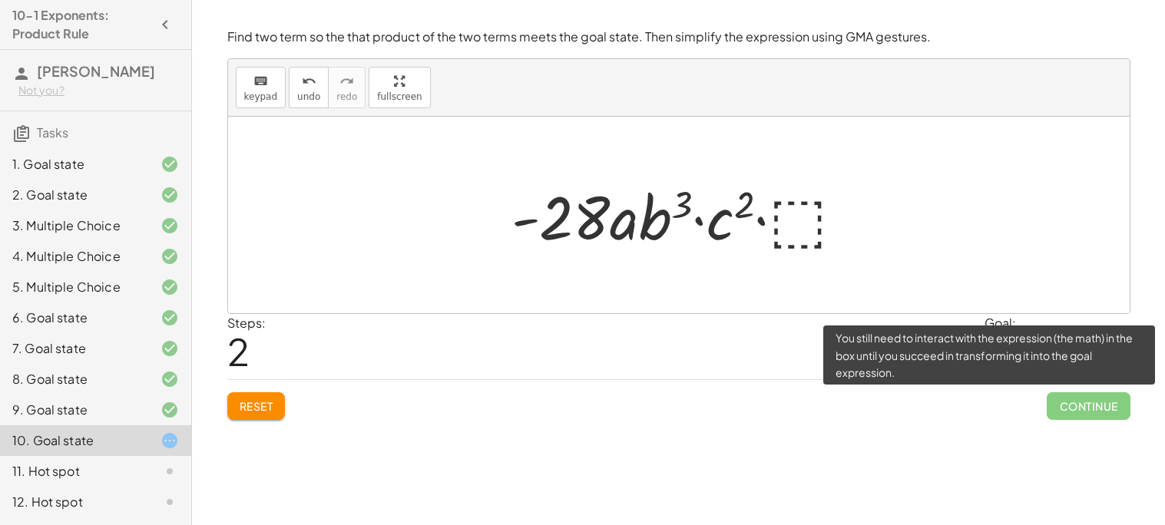
click at [1094, 411] on span "Continue" at bounding box center [1088, 406] width 83 height 28
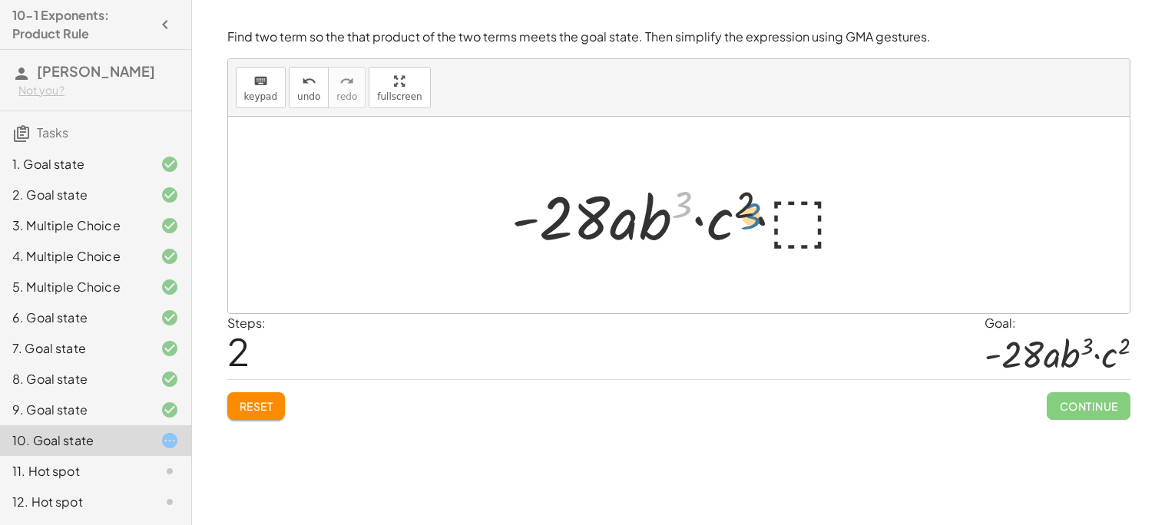
drag, startPoint x: 686, startPoint y: 197, endPoint x: 759, endPoint y: 207, distance: 73.5
click at [759, 207] on div at bounding box center [685, 215] width 362 height 79
drag, startPoint x: 737, startPoint y: 194, endPoint x: 673, endPoint y: 197, distance: 63.8
click at [673, 197] on div at bounding box center [685, 215] width 362 height 79
drag, startPoint x: 714, startPoint y: 217, endPoint x: 809, endPoint y: 218, distance: 94.5
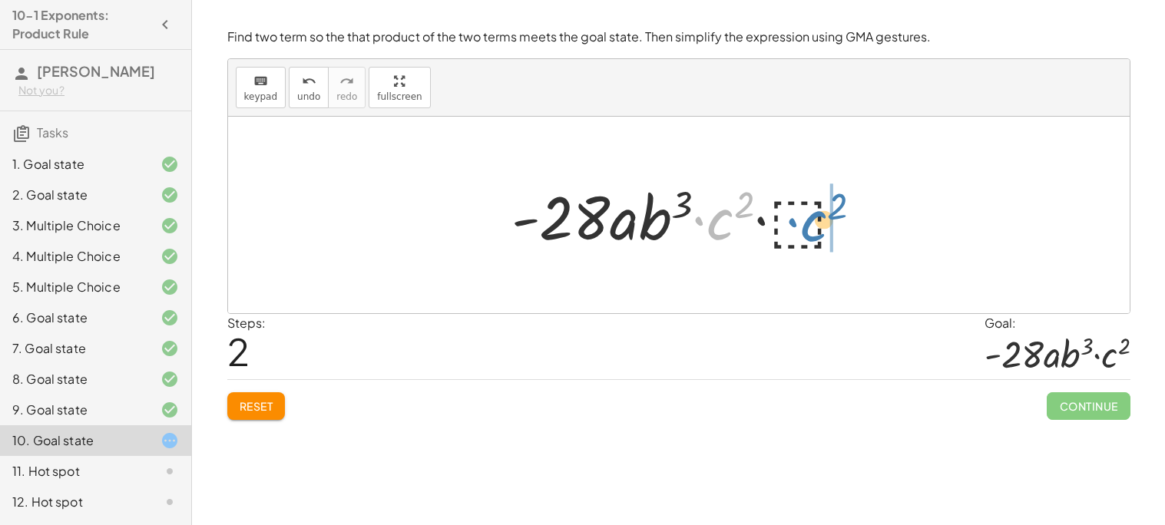
click at [809, 218] on div at bounding box center [685, 215] width 362 height 79
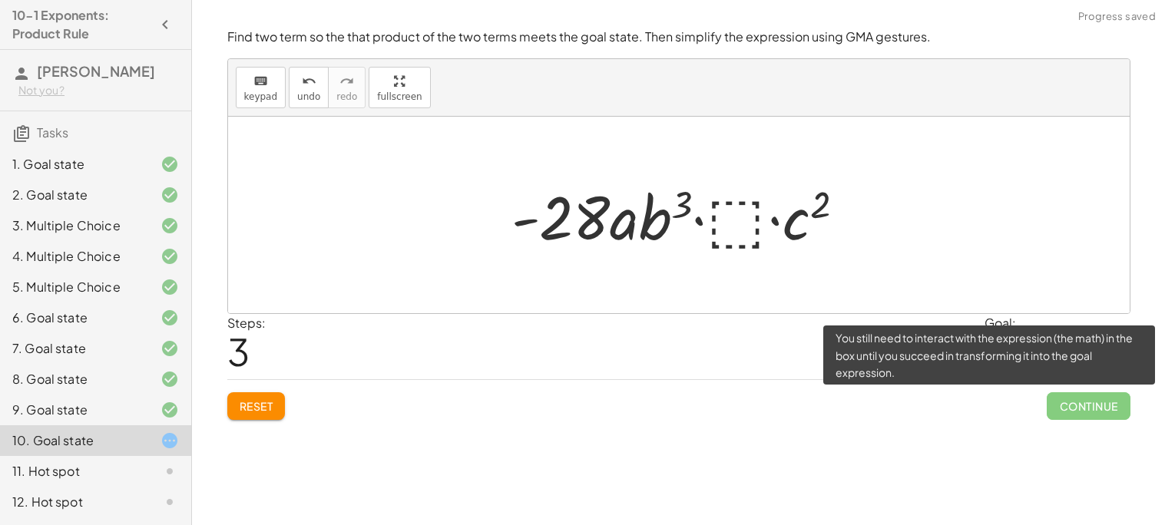
click at [1095, 411] on span "Continue" at bounding box center [1088, 406] width 83 height 28
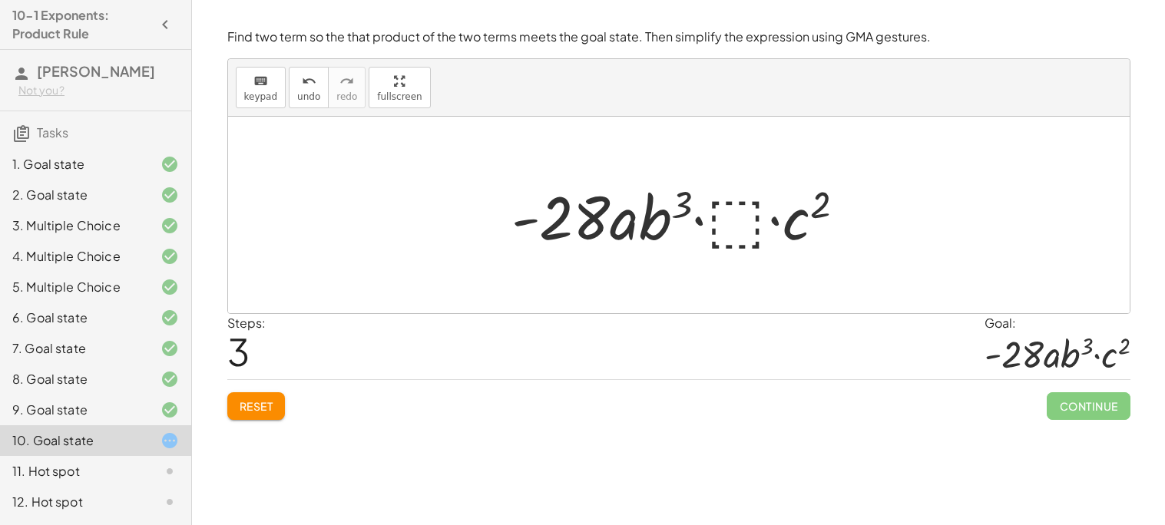
click at [245, 416] on button "Reset" at bounding box center [256, 406] width 58 height 28
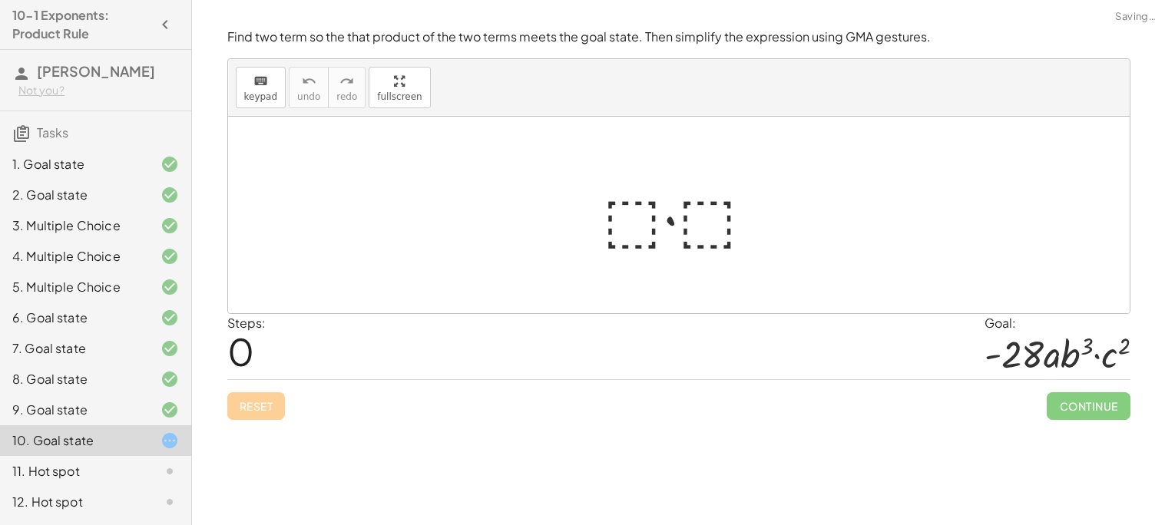
click at [245, 416] on div "Reset Continue" at bounding box center [678, 399] width 903 height 41
click at [88, 495] on div "12. Hot spot" at bounding box center [74, 502] width 124 height 18
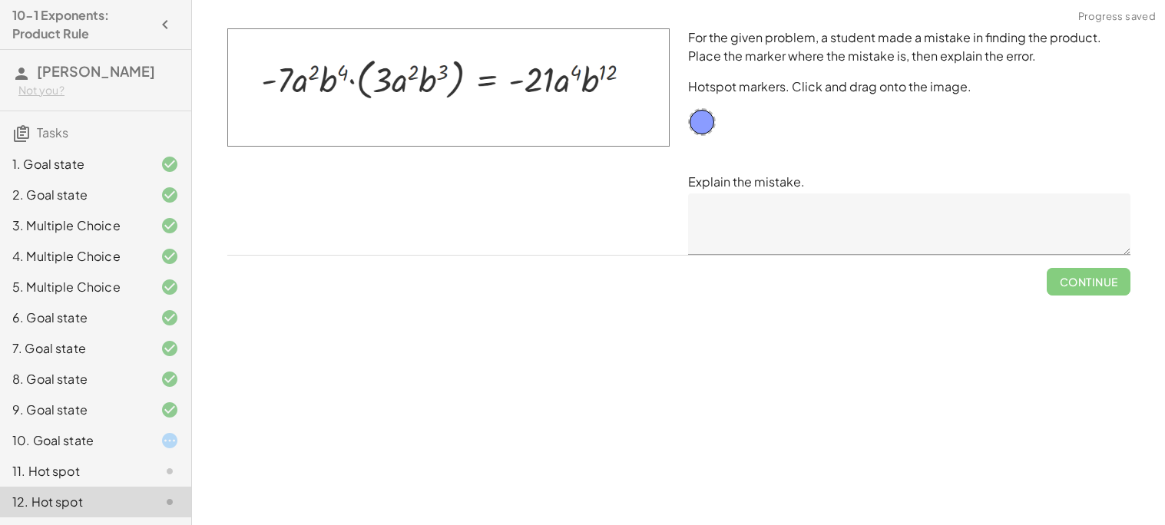
click at [137, 475] on div at bounding box center [157, 471] width 43 height 18
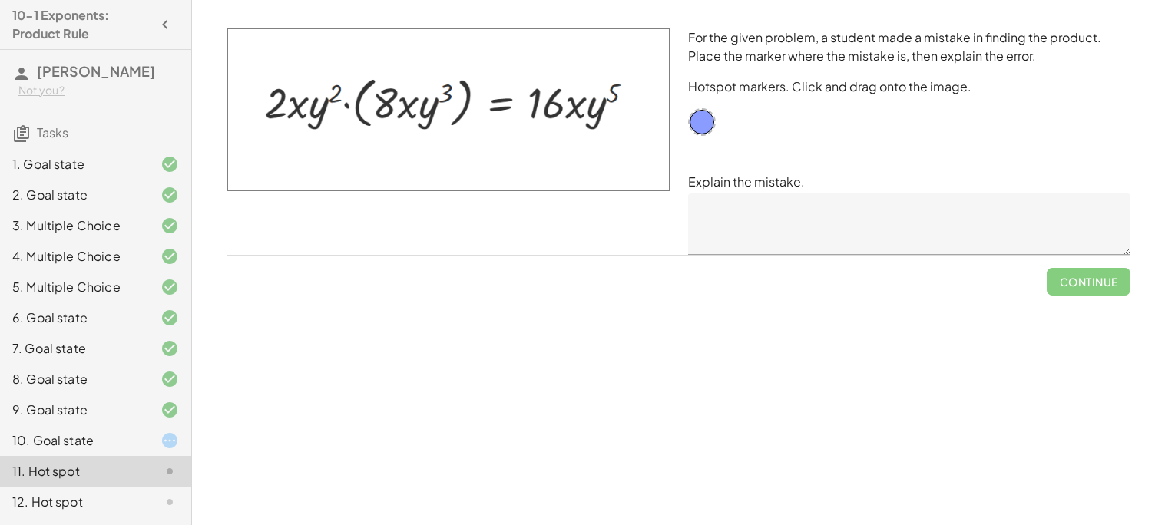
click at [76, 498] on div "12. Hot spot" at bounding box center [74, 502] width 124 height 18
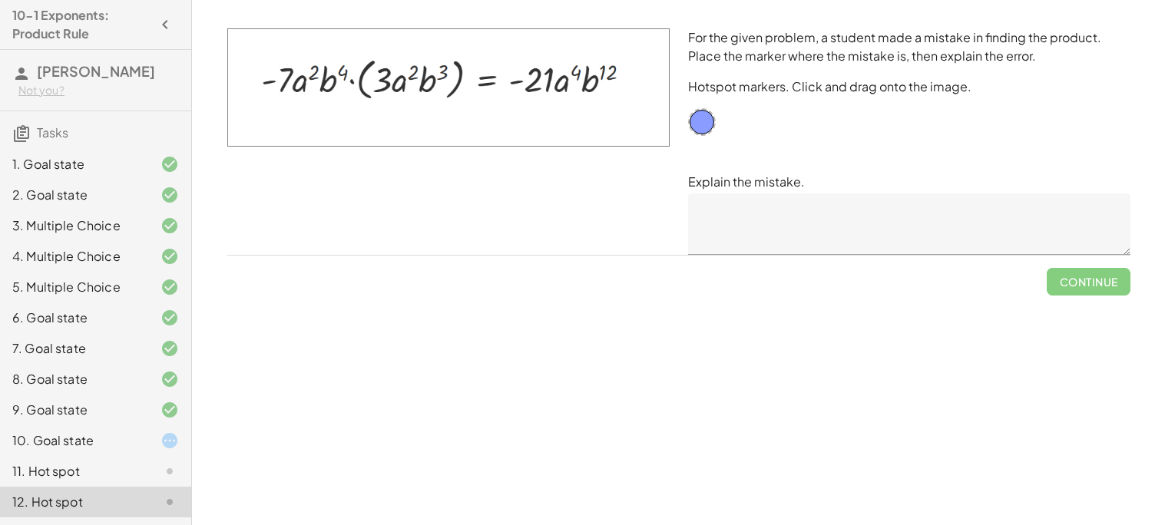
click at [62, 487] on div "10. Goal state" at bounding box center [95, 502] width 191 height 31
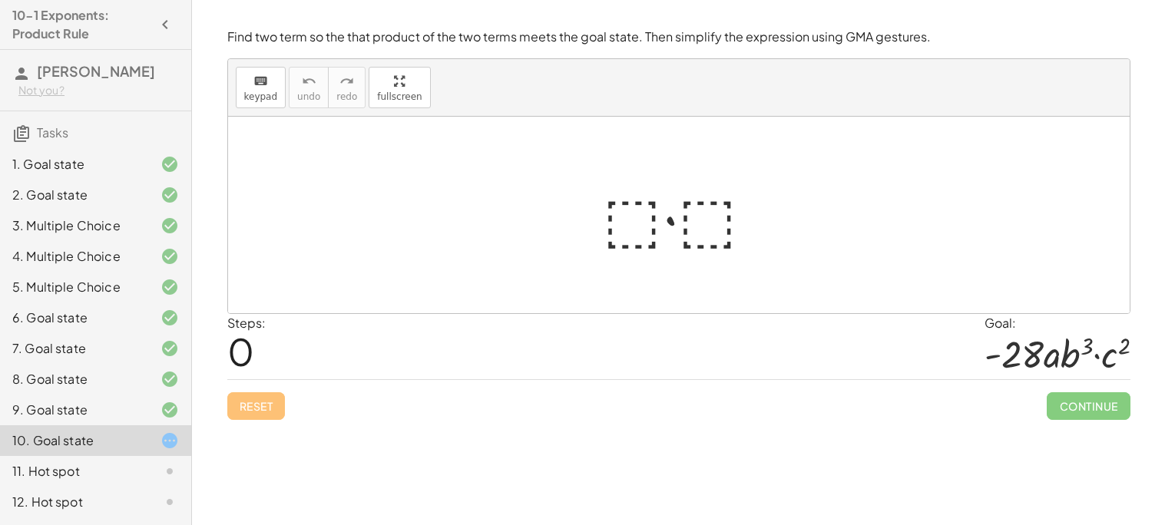
drag, startPoint x: 978, startPoint y: 342, endPoint x: 1163, endPoint y: 342, distance: 185.8
click at [1163, 342] on div "Simplify. keyboard keypad undo undo redo redo fullscreen · x 4 · x 10 · x · x (…" at bounding box center [678, 262] width 973 height 525
drag, startPoint x: 978, startPoint y: 359, endPoint x: 1085, endPoint y: 362, distance: 106.8
click at [1085, 362] on div "Steps: 0 Goal: · - 28 · a · b 3 · c 2" at bounding box center [678, 347] width 903 height 66
drag, startPoint x: 1123, startPoint y: 354, endPoint x: 998, endPoint y: 354, distance: 124.4
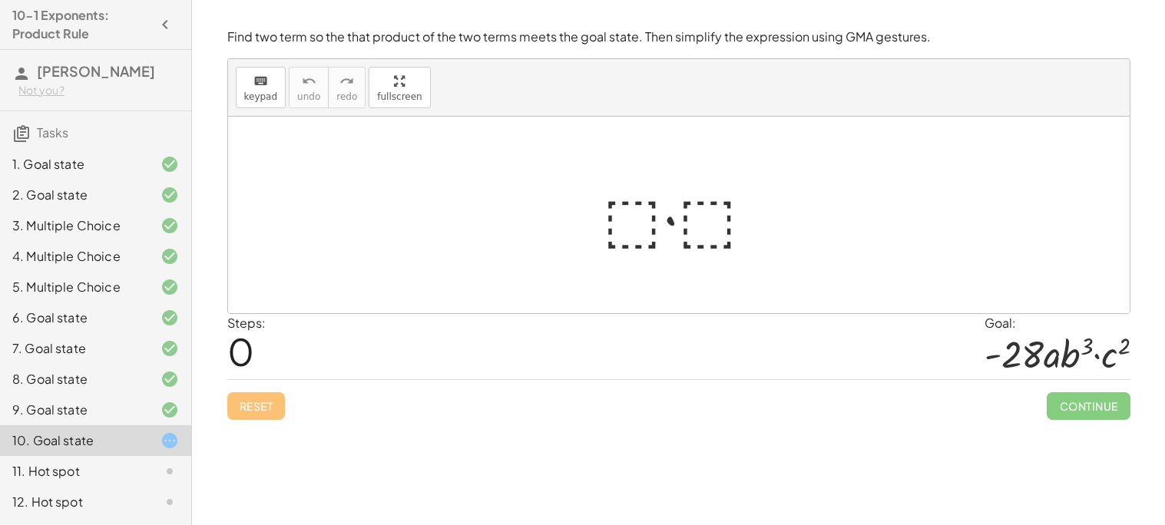
click at [998, 354] on div at bounding box center [1057, 354] width 146 height 43
click at [993, 352] on div at bounding box center [1057, 354] width 146 height 43
click at [994, 352] on div at bounding box center [1057, 354] width 146 height 43
click at [616, 223] on div at bounding box center [685, 215] width 180 height 79
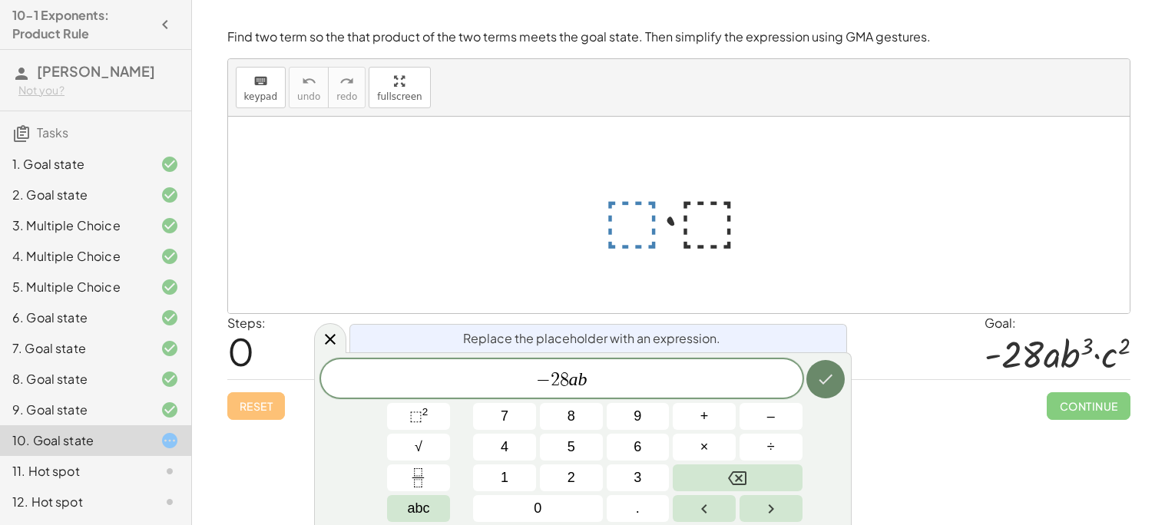
click at [824, 363] on button "Done" at bounding box center [825, 379] width 38 height 38
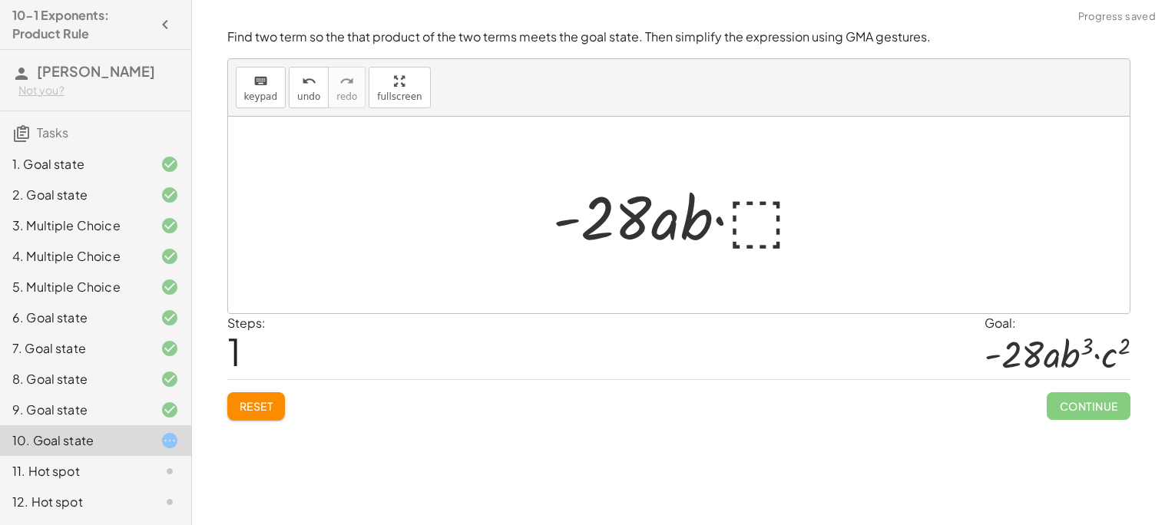
click at [741, 220] on div at bounding box center [684, 215] width 278 height 79
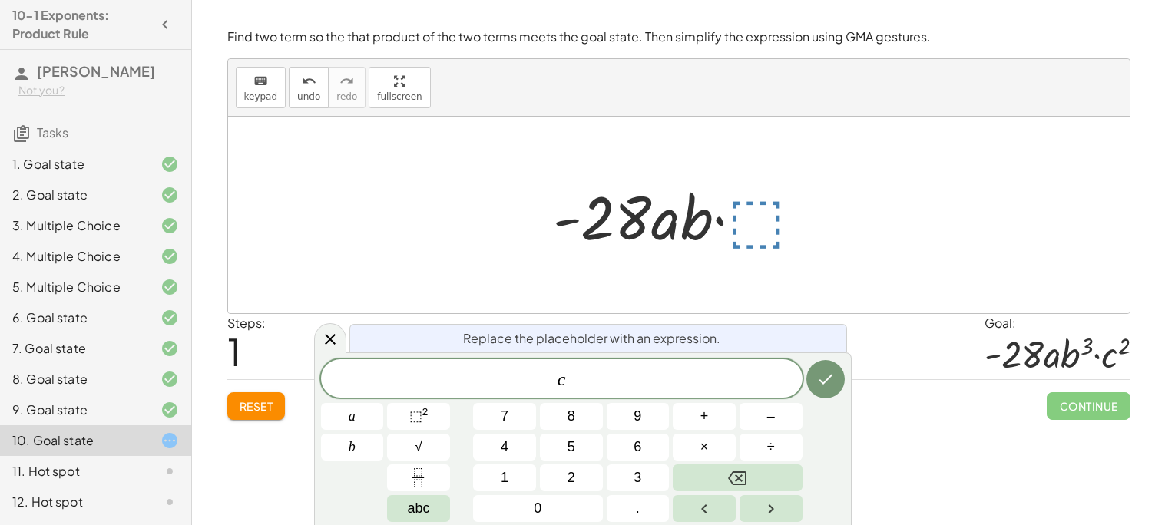
click at [424, 402] on div "c ​ a b 7 8 9 + – 4 5 6 × ÷ ⬚ 2 √ abc 1 2 3 0 ." at bounding box center [583, 440] width 524 height 163
click at [423, 411] on sup "2" at bounding box center [425, 412] width 6 height 12
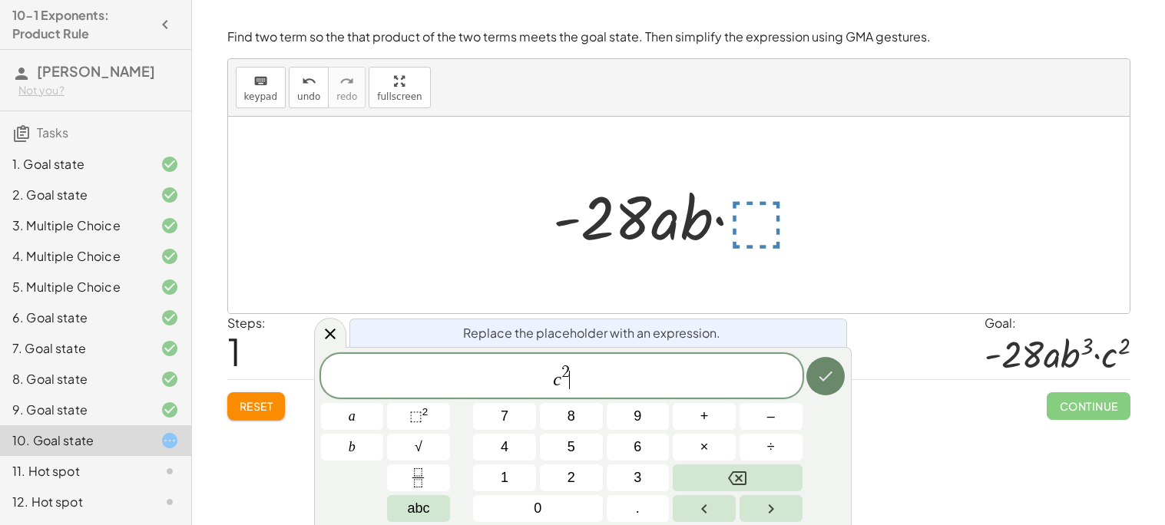
click at [818, 374] on icon "Done" at bounding box center [825, 376] width 18 height 18
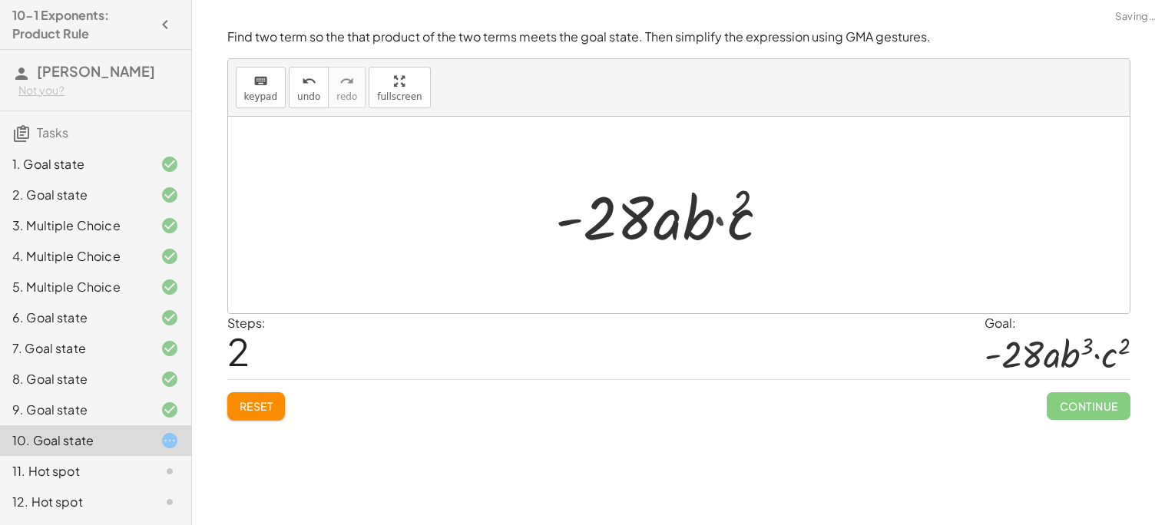
click at [819, 373] on div "Steps: 2 Goal: · - 28 · a · b 3 · c 2" at bounding box center [678, 347] width 903 height 66
click at [696, 223] on div at bounding box center [685, 215] width 250 height 79
click at [707, 229] on div at bounding box center [685, 215] width 250 height 79
click at [758, 229] on div at bounding box center [685, 215] width 250 height 79
click at [663, 246] on div at bounding box center [685, 215] width 250 height 79
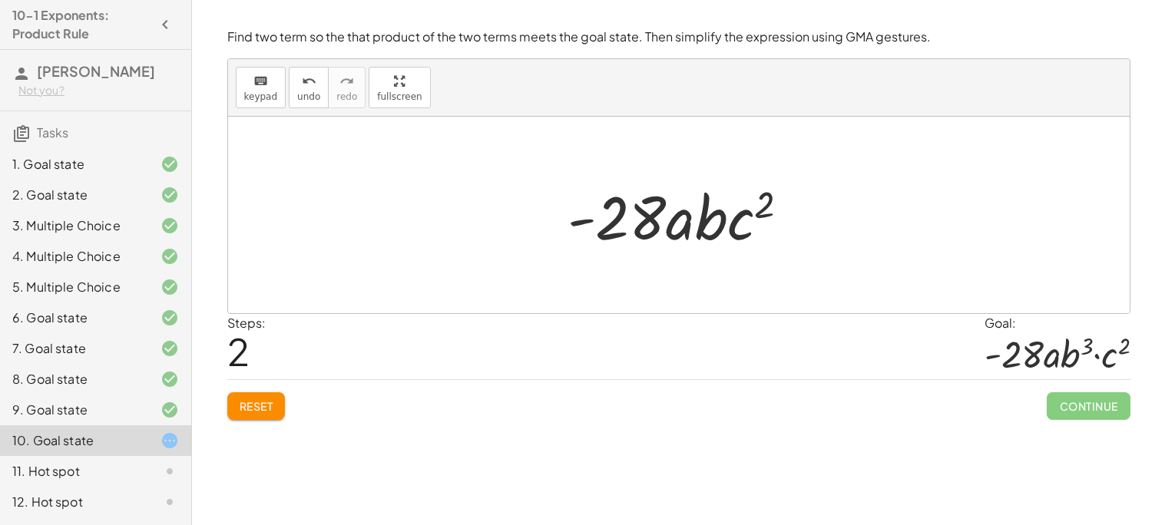
click at [647, 229] on div at bounding box center [685, 215] width 250 height 79
drag, startPoint x: 769, startPoint y: 201, endPoint x: 703, endPoint y: 210, distance: 66.6
click at [703, 210] on div at bounding box center [685, 215] width 250 height 79
click at [748, 203] on div at bounding box center [685, 215] width 250 height 79
click at [562, 223] on div at bounding box center [685, 215] width 250 height 79
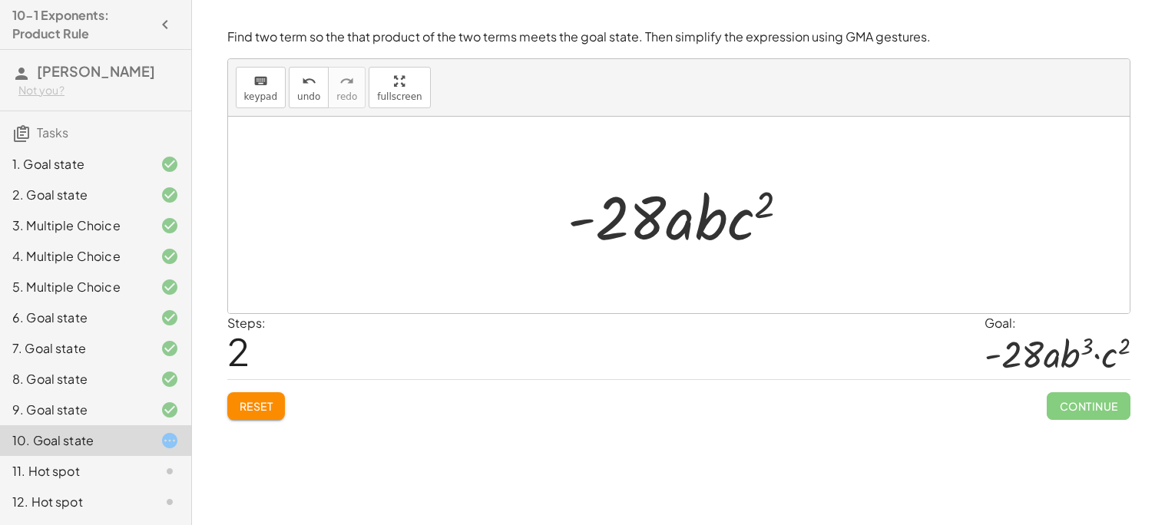
click at [610, 247] on div at bounding box center [685, 215] width 250 height 79
click at [303, 91] on span "undo" at bounding box center [308, 96] width 23 height 11
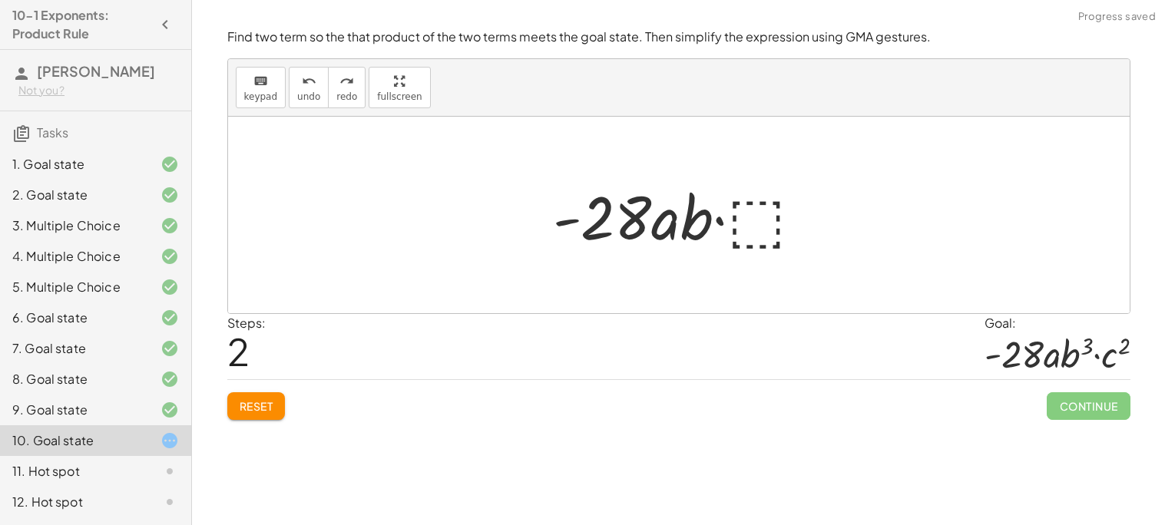
click at [739, 203] on div at bounding box center [684, 215] width 278 height 79
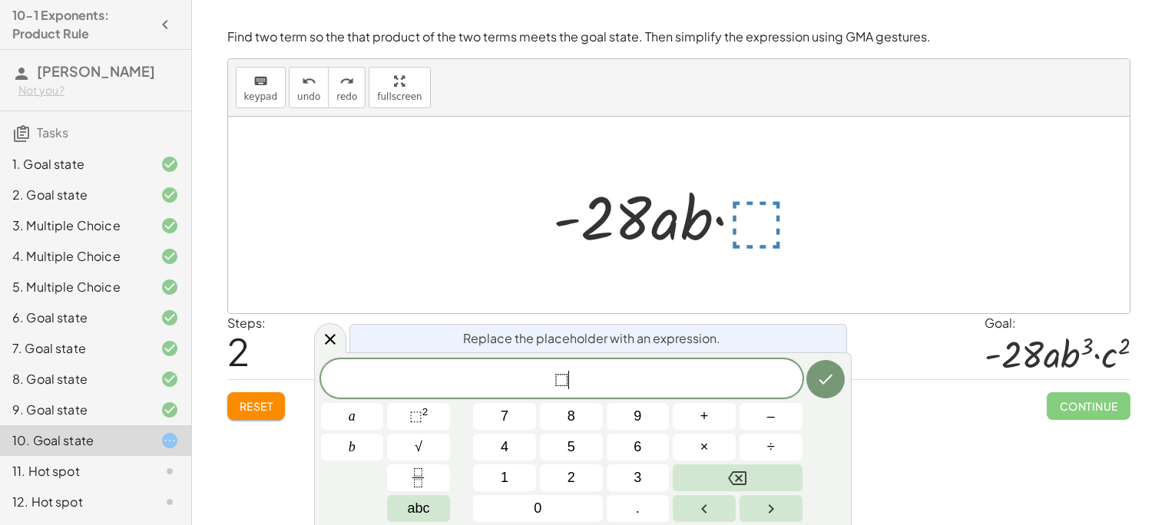
click at [577, 389] on span "⬚ ​" at bounding box center [561, 380] width 481 height 22
click at [597, 384] on span "⬚ ​" at bounding box center [561, 380] width 481 height 22
click at [419, 412] on span "⬚" at bounding box center [415, 416] width 13 height 15
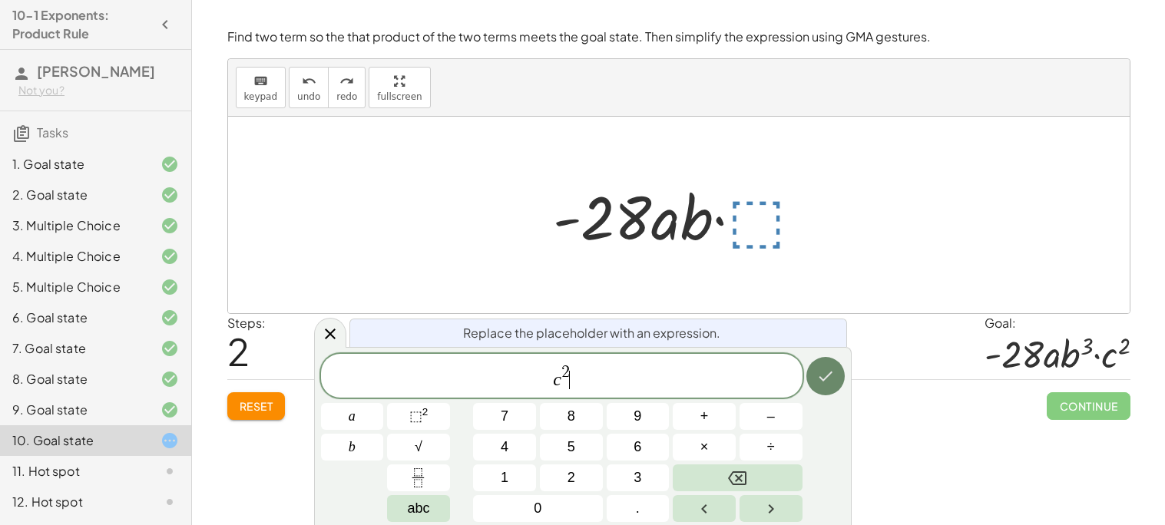
click at [822, 381] on icon "Done" at bounding box center [825, 376] width 18 height 18
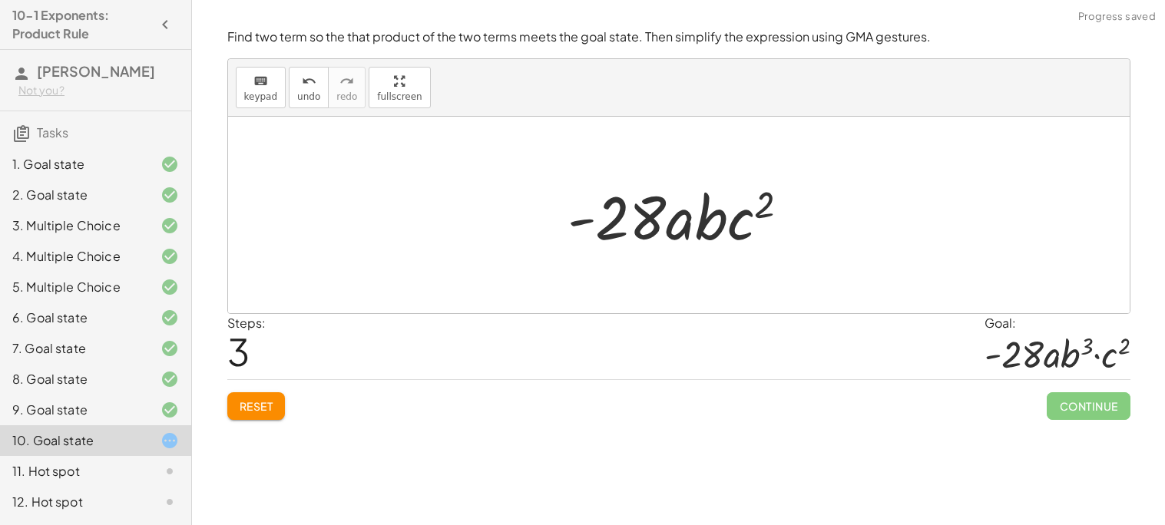
click at [747, 230] on div at bounding box center [685, 215] width 250 height 79
click at [752, 204] on div at bounding box center [685, 215] width 250 height 79
click at [306, 98] on span "undo" at bounding box center [308, 96] width 23 height 11
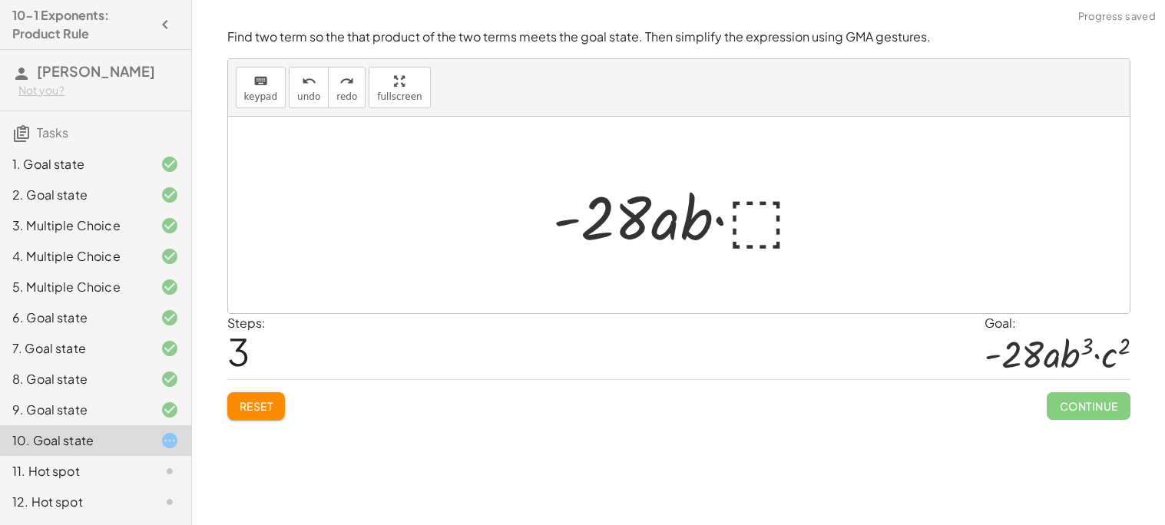
click at [751, 230] on div at bounding box center [684, 215] width 278 height 79
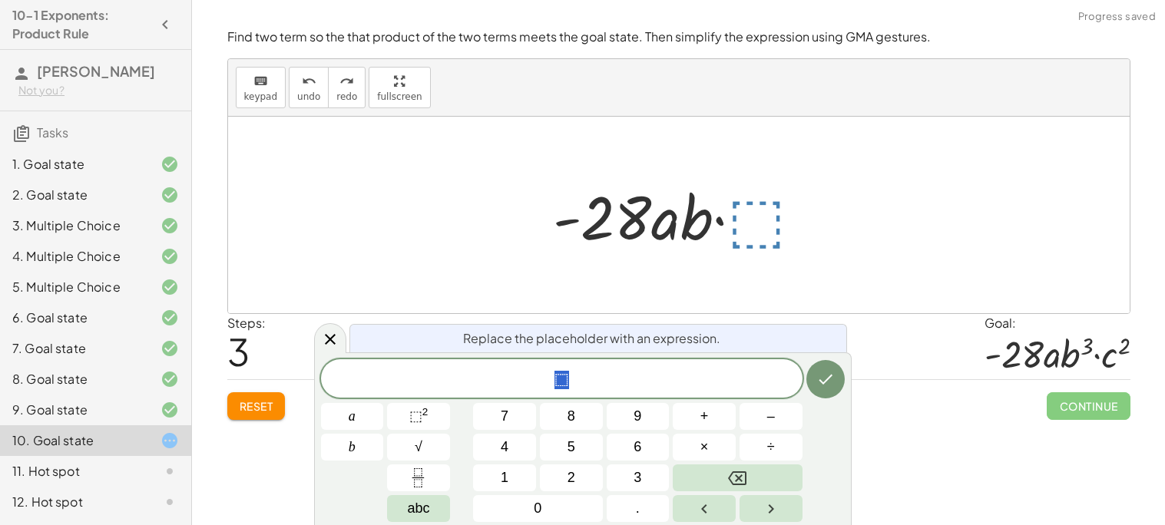
click at [587, 378] on span "⬚" at bounding box center [561, 380] width 481 height 22
click at [395, 414] on button "⬚ 2" at bounding box center [418, 416] width 63 height 27
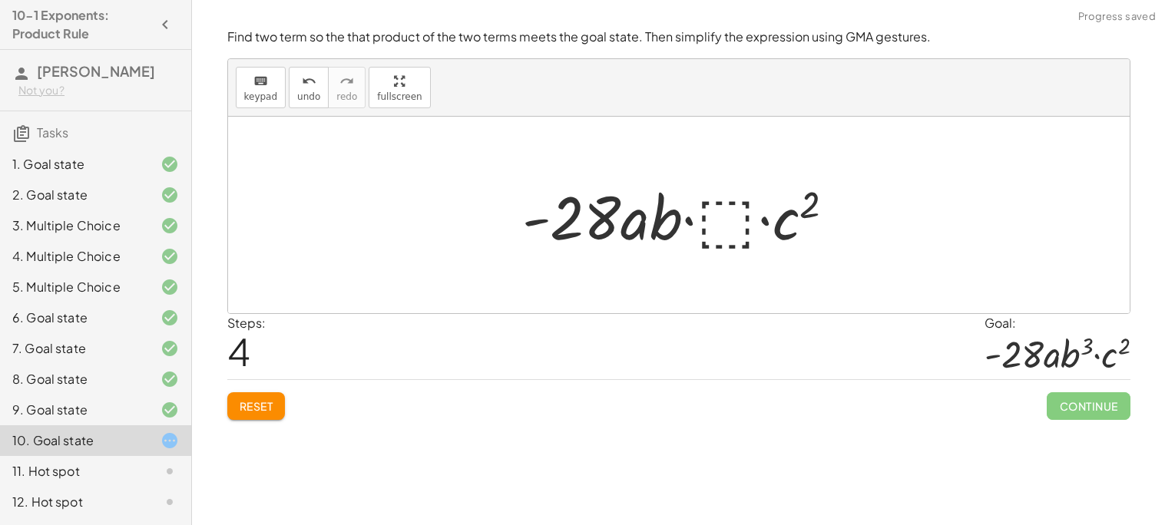
click at [786, 233] on div at bounding box center [684, 215] width 340 height 79
click at [779, 234] on div at bounding box center [684, 215] width 340 height 79
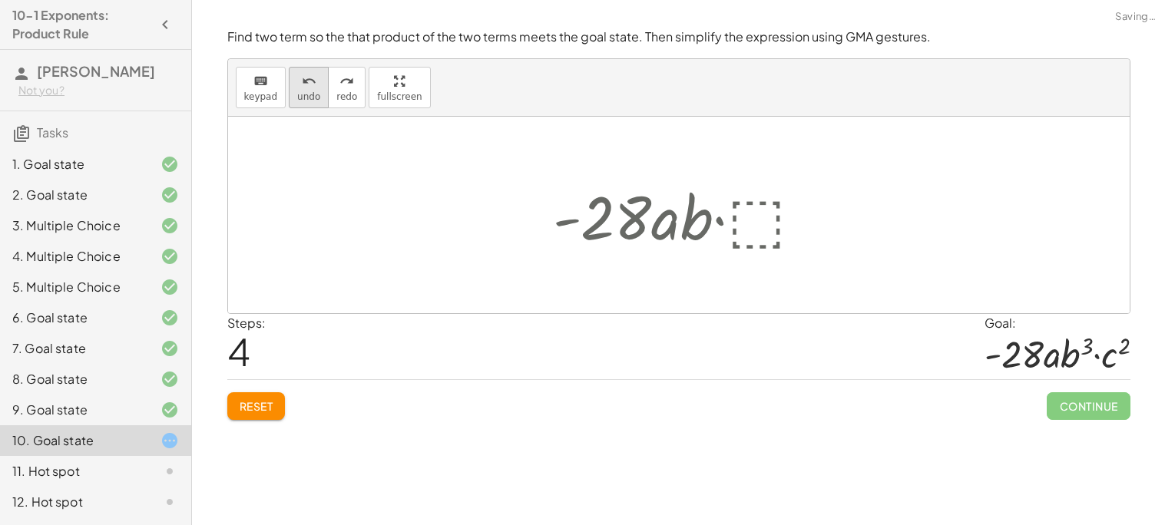
click at [306, 92] on span "undo" at bounding box center [308, 96] width 23 height 11
click at [768, 219] on div at bounding box center [684, 215] width 278 height 79
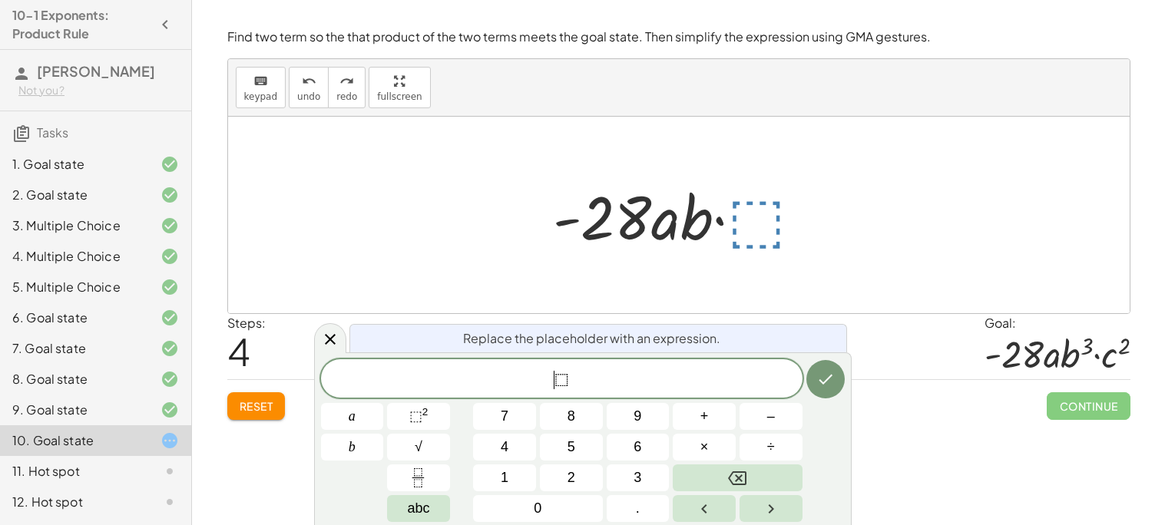
click at [561, 378] on span "⬚" at bounding box center [561, 380] width 15 height 18
click at [712, 438] on button "×" at bounding box center [704, 447] width 63 height 27
click at [425, 422] on span "⬚ 2" at bounding box center [418, 416] width 19 height 21
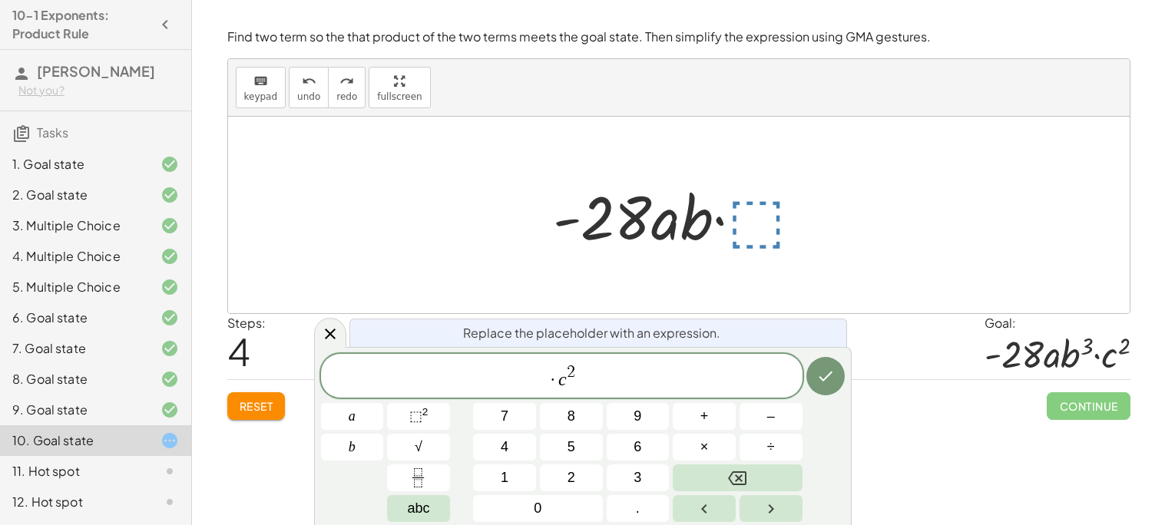
click at [839, 406] on div "· c 2 ​ a b 7 8 9 + – 4 5 6 × ÷ ⬚ 2 √ abc 1 2 3 0 ." at bounding box center [583, 438] width 524 height 168
click at [831, 389] on button "Done" at bounding box center [825, 376] width 38 height 38
click at [825, 383] on icon "Done" at bounding box center [825, 376] width 18 height 18
click at [825, 381] on icon "Done" at bounding box center [825, 376] width 18 height 18
click at [1060, 418] on span "Continue" at bounding box center [1088, 406] width 83 height 28
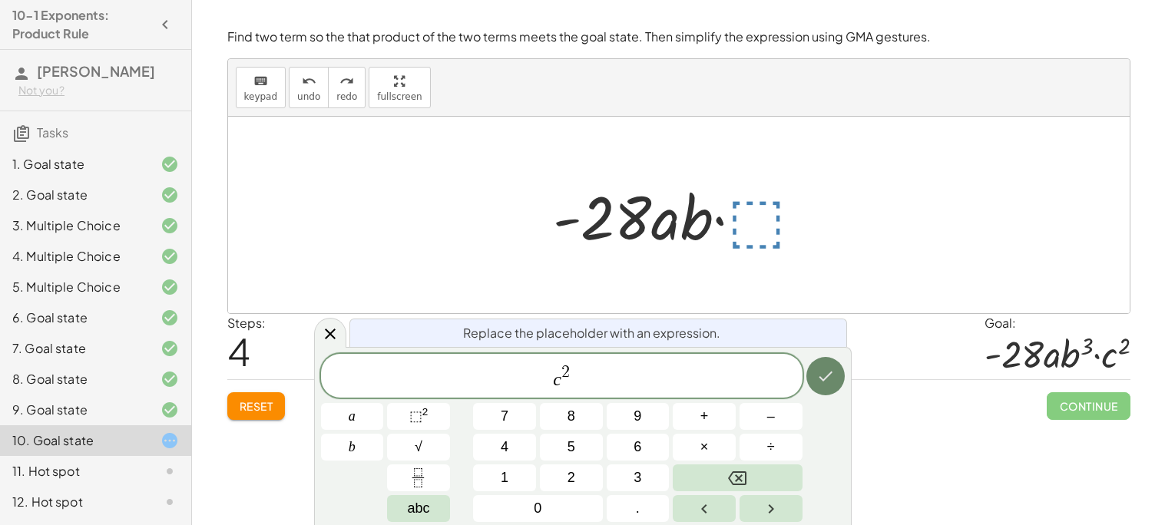
click at [811, 367] on button "Done" at bounding box center [825, 376] width 38 height 38
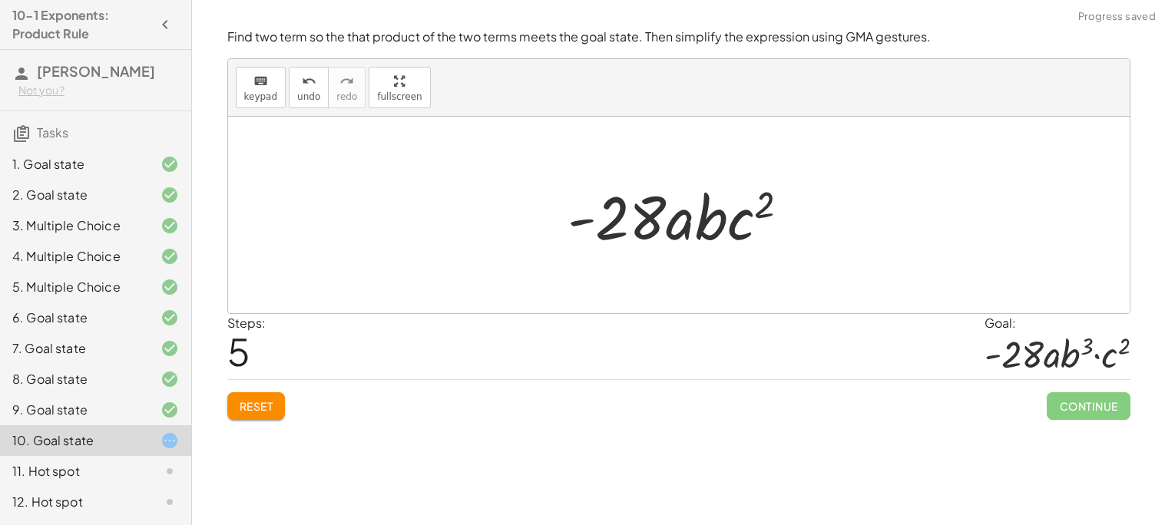
click at [65, 475] on div "11. Hot spot" at bounding box center [74, 471] width 124 height 18
